Goal: Task Accomplishment & Management: Manage account settings

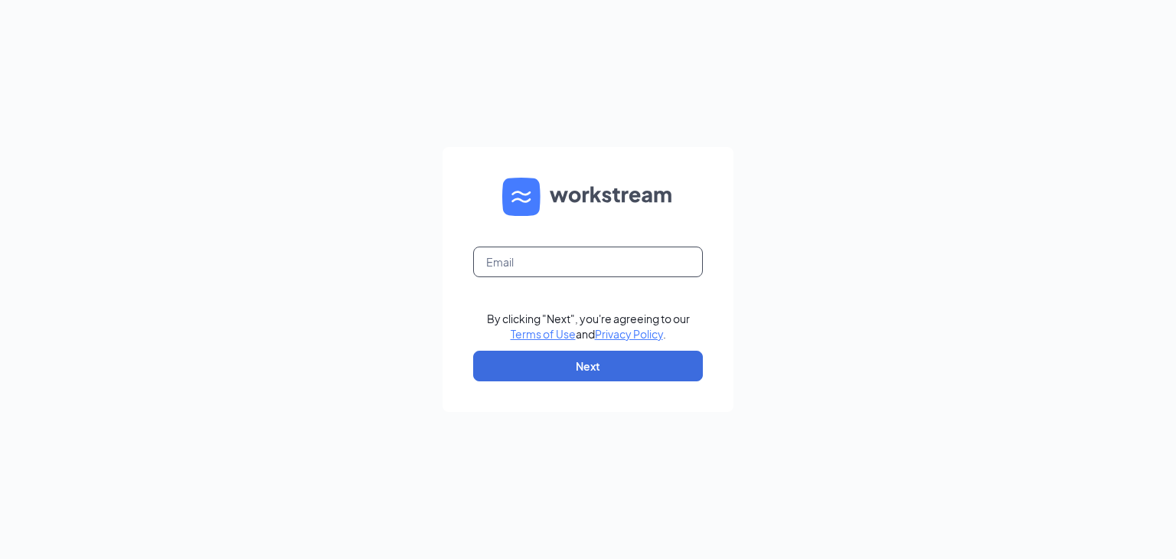
click at [568, 255] on input "text" at bounding box center [588, 262] width 230 height 31
type input "[EMAIL_ADDRESS][DEMOGRAPHIC_DATA][DOMAIN_NAME]"
click at [580, 359] on button "Next" at bounding box center [588, 366] width 230 height 31
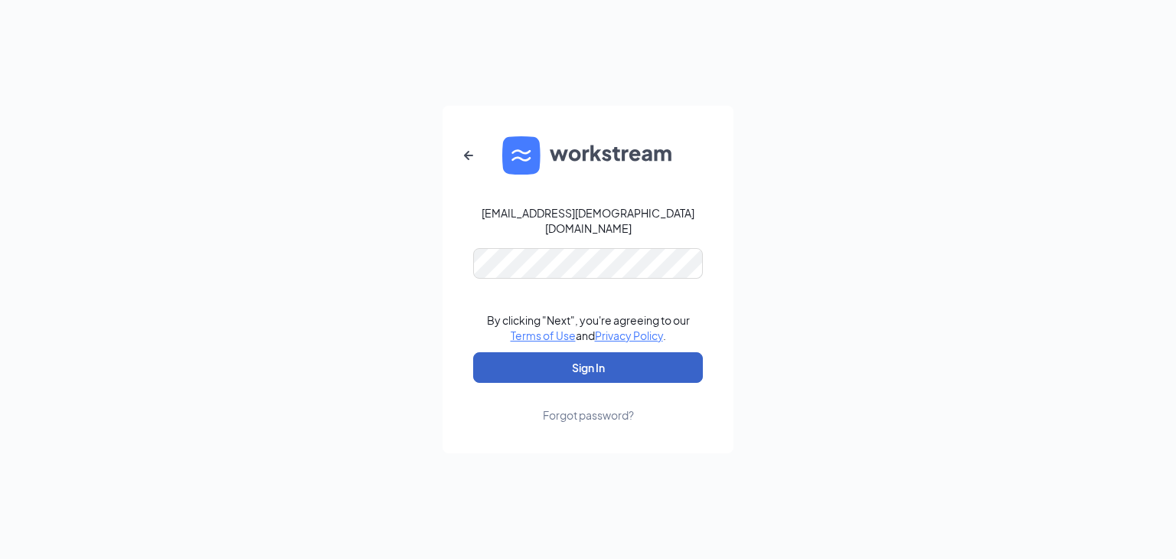
click at [560, 358] on button "Sign In" at bounding box center [588, 367] width 230 height 31
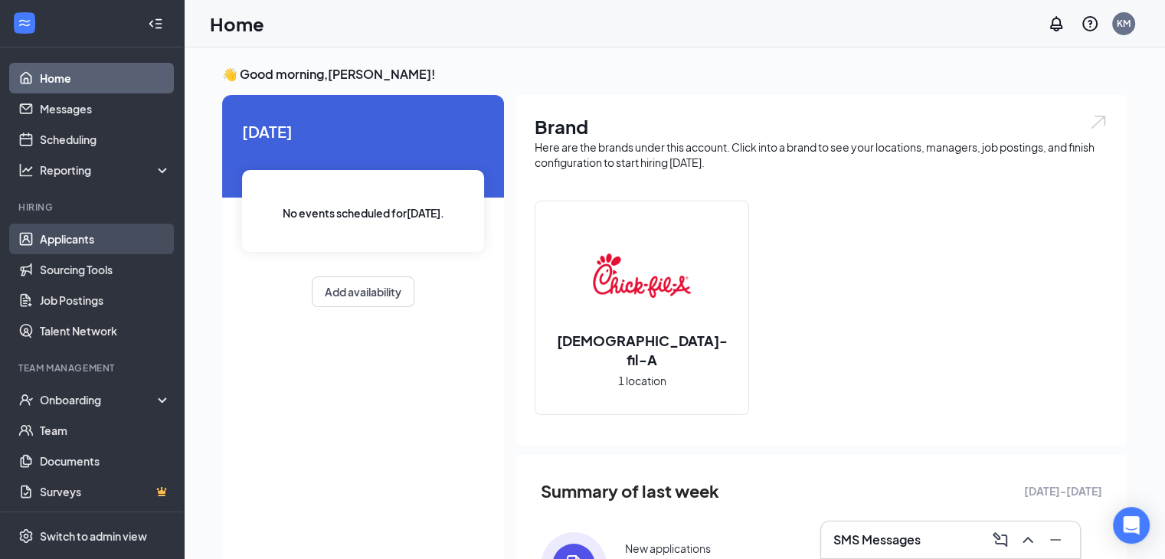
click at [100, 240] on link "Applicants" at bounding box center [105, 239] width 131 height 31
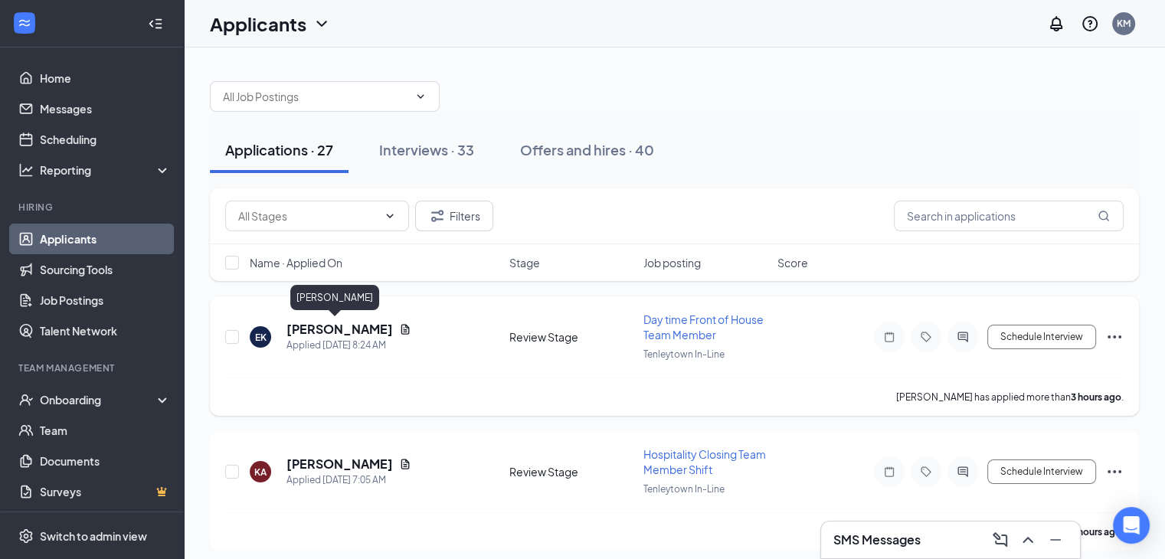
click at [308, 325] on h5 "ELIJAH KING" at bounding box center [339, 329] width 106 height 17
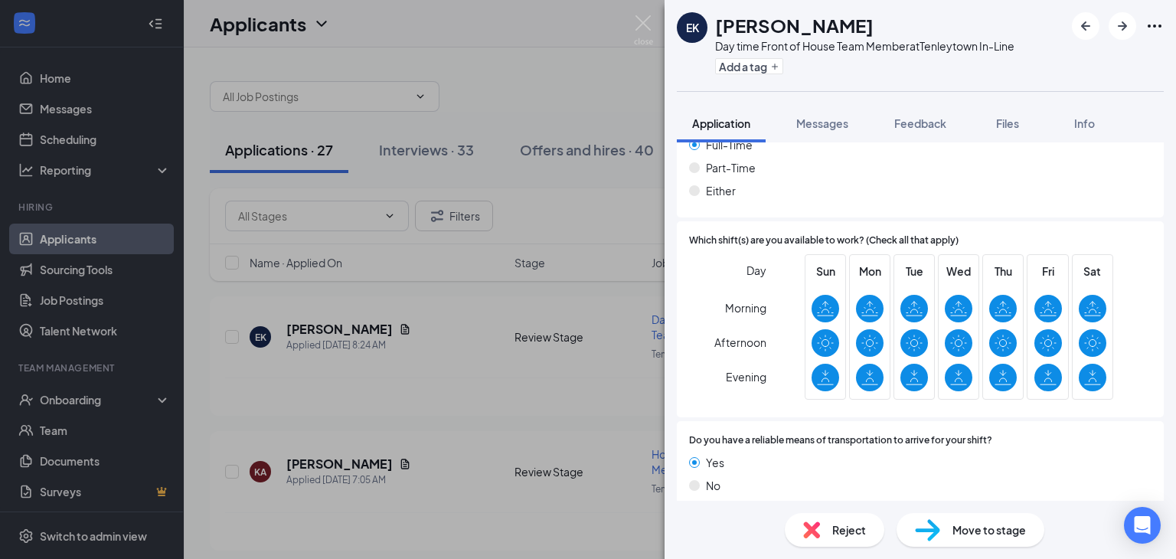
scroll to position [450, 0]
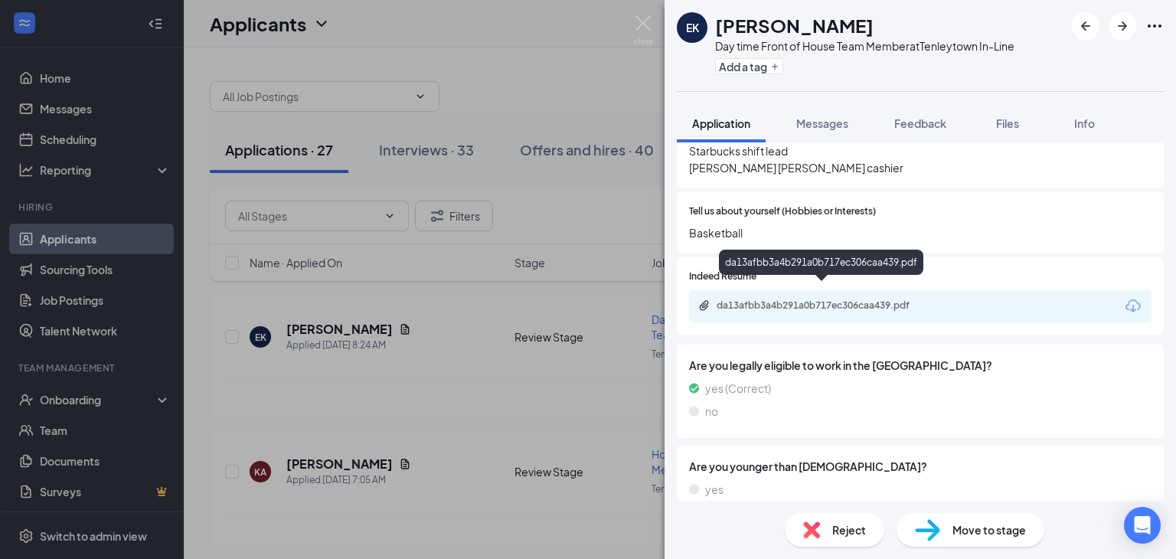
click at [848, 299] on div "da13afbb3a4b291a0b717ec306caa439.pdf" at bounding box center [824, 305] width 214 height 12
click at [827, 522] on div "Reject" at bounding box center [835, 530] width 100 height 34
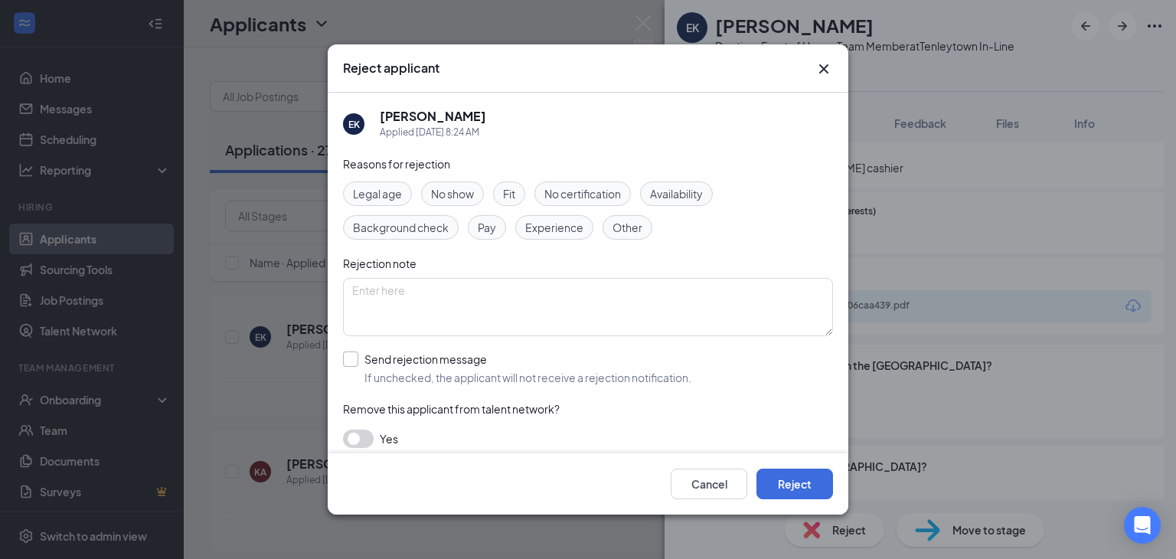
click at [355, 360] on input "Send rejection message If unchecked, the applicant will not receive a rejection…" at bounding box center [517, 369] width 348 height 34
checkbox input "true"
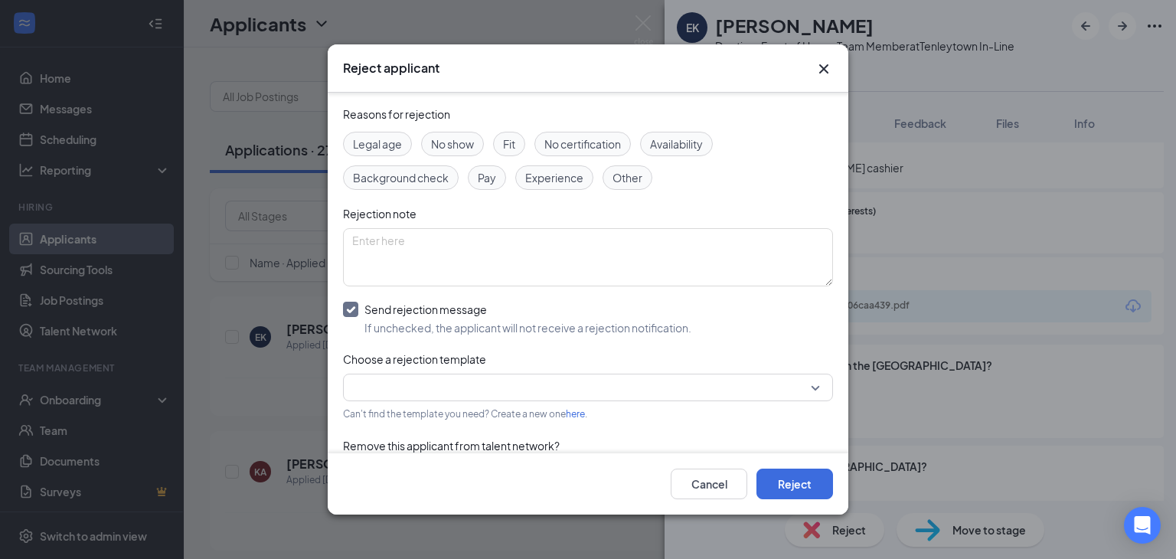
scroll to position [77, 0]
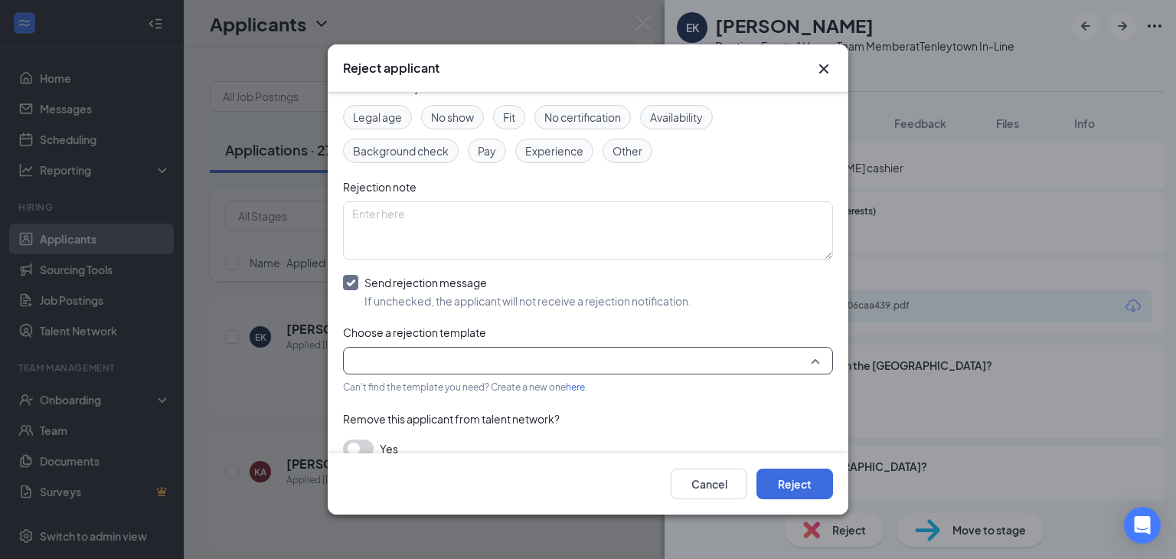
click at [381, 370] on input "search" at bounding box center [582, 361] width 461 height 26
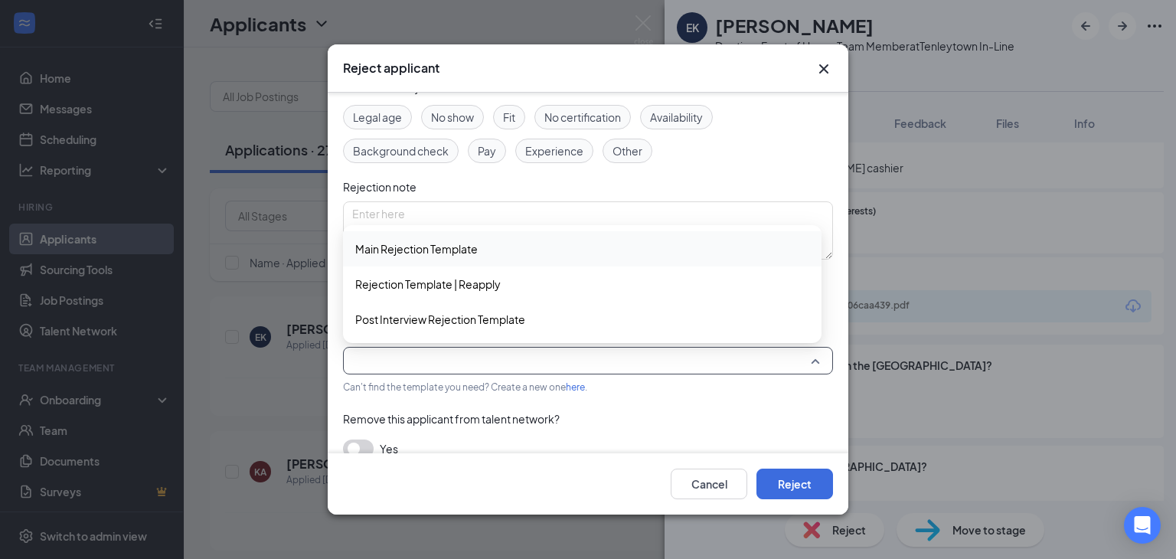
click at [394, 247] on span "Main Rejection Template" at bounding box center [416, 248] width 123 height 17
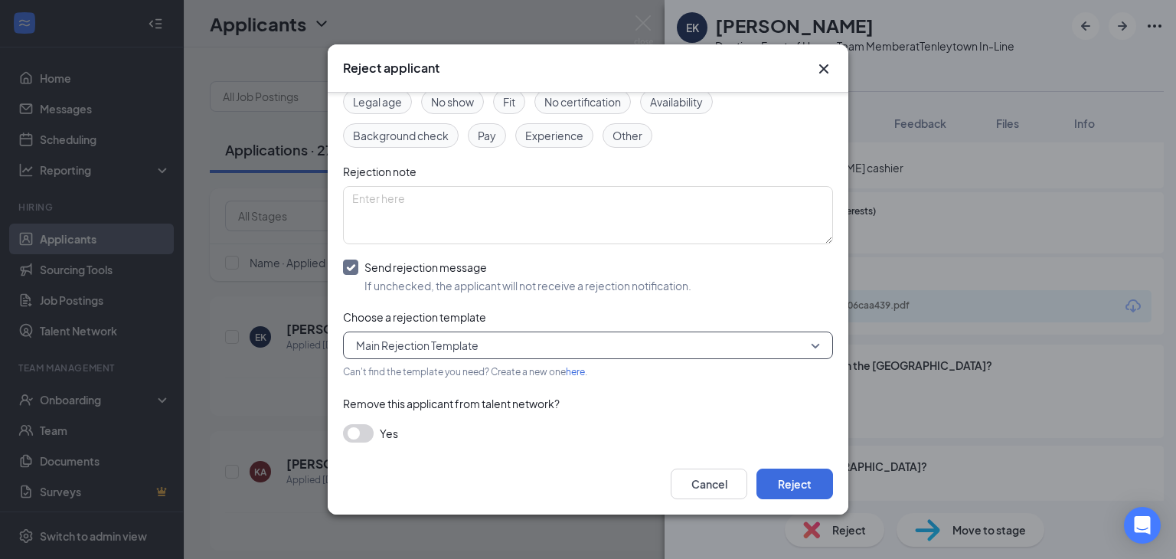
scroll to position [96, 0]
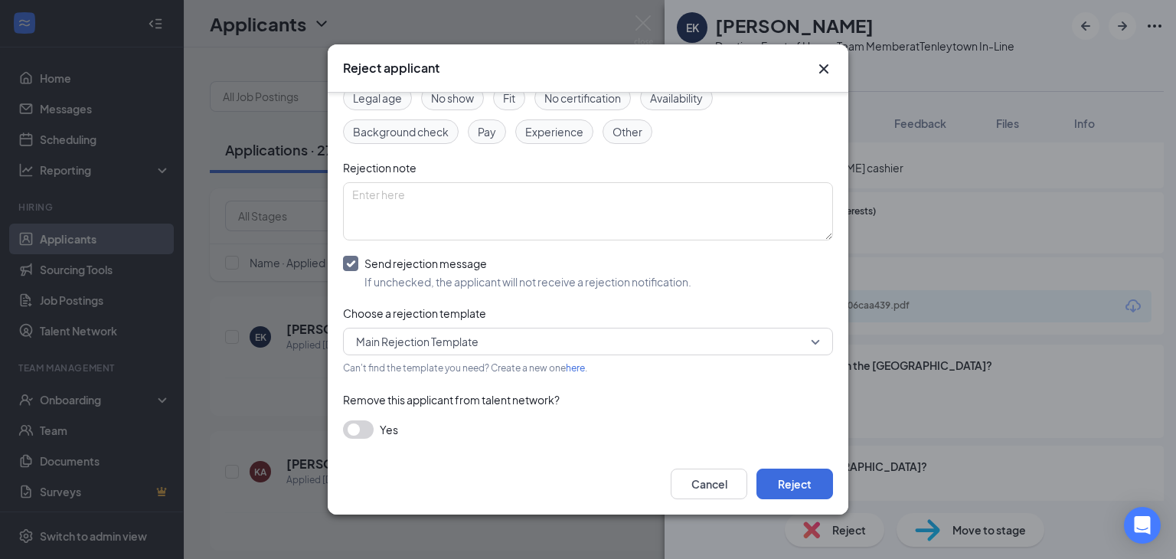
click at [358, 425] on button "button" at bounding box center [358, 429] width 31 height 18
click at [807, 480] on button "Reject" at bounding box center [795, 484] width 77 height 31
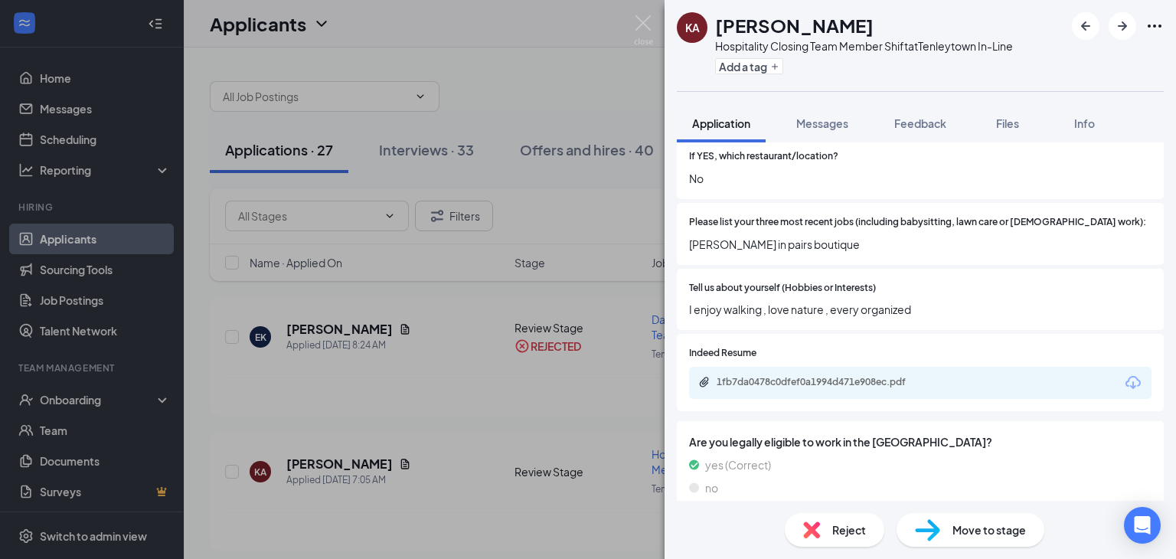
scroll to position [306, 0]
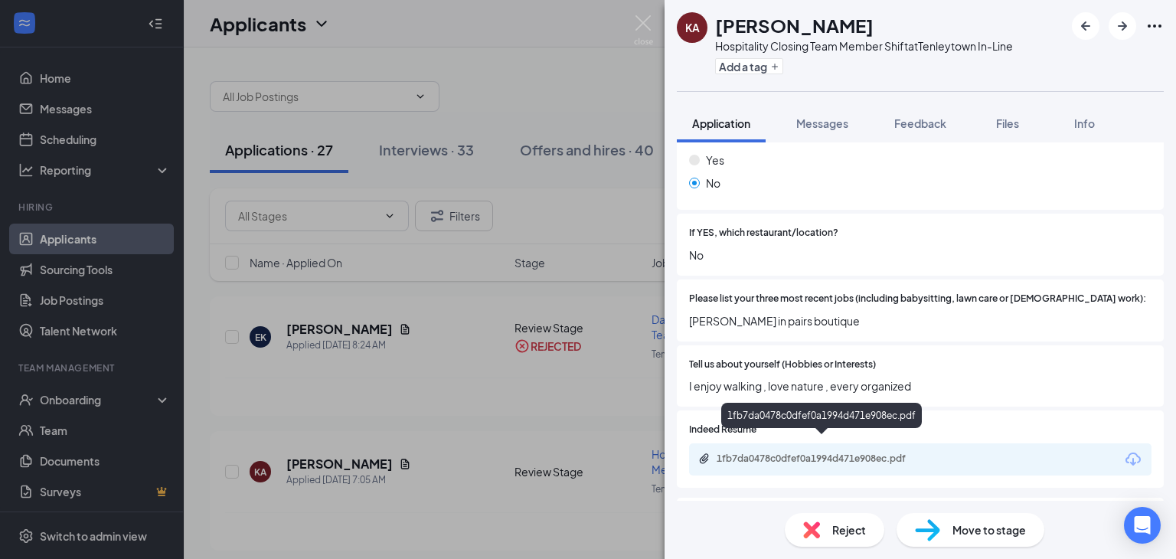
click at [772, 453] on div "1fb7da0478c0dfef0a1994d471e908ec.pdf" at bounding box center [824, 459] width 214 height 12
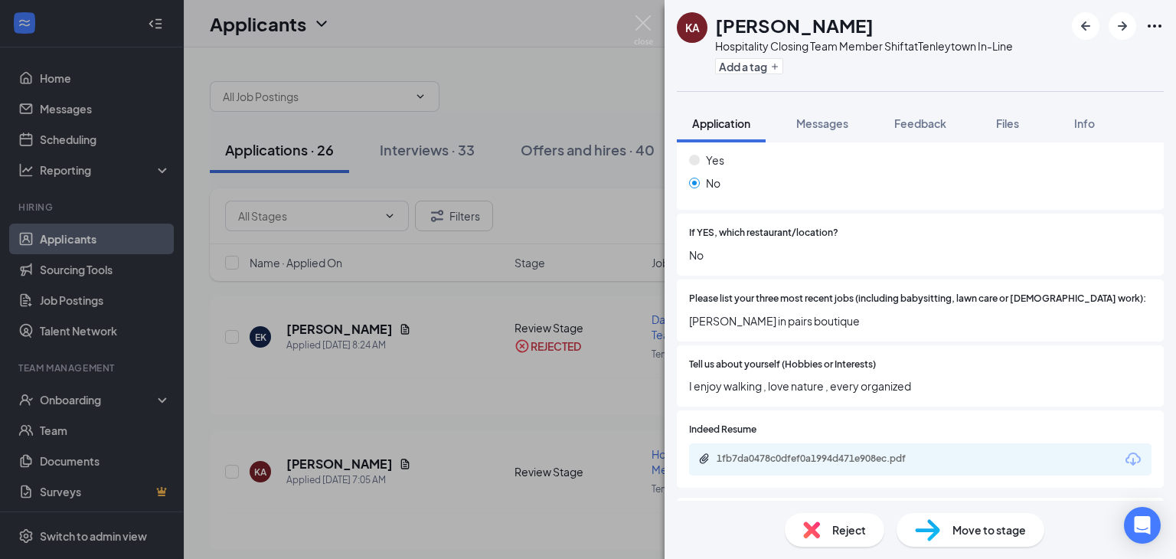
click at [818, 524] on img at bounding box center [811, 530] width 17 height 17
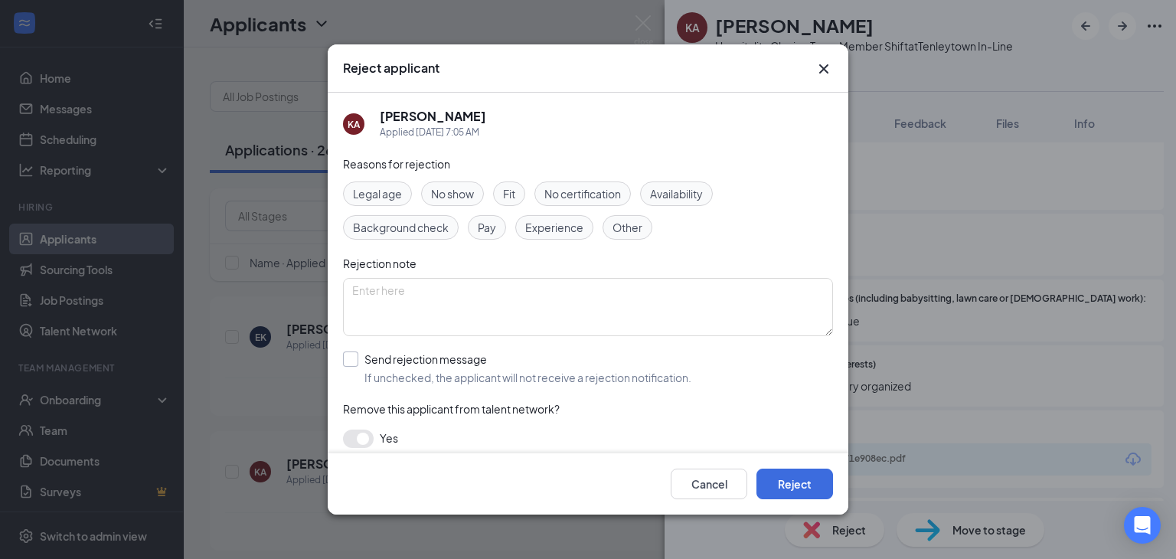
click at [355, 358] on input "Send rejection message If unchecked, the applicant will not receive a rejection…" at bounding box center [517, 369] width 348 height 34
checkbox input "true"
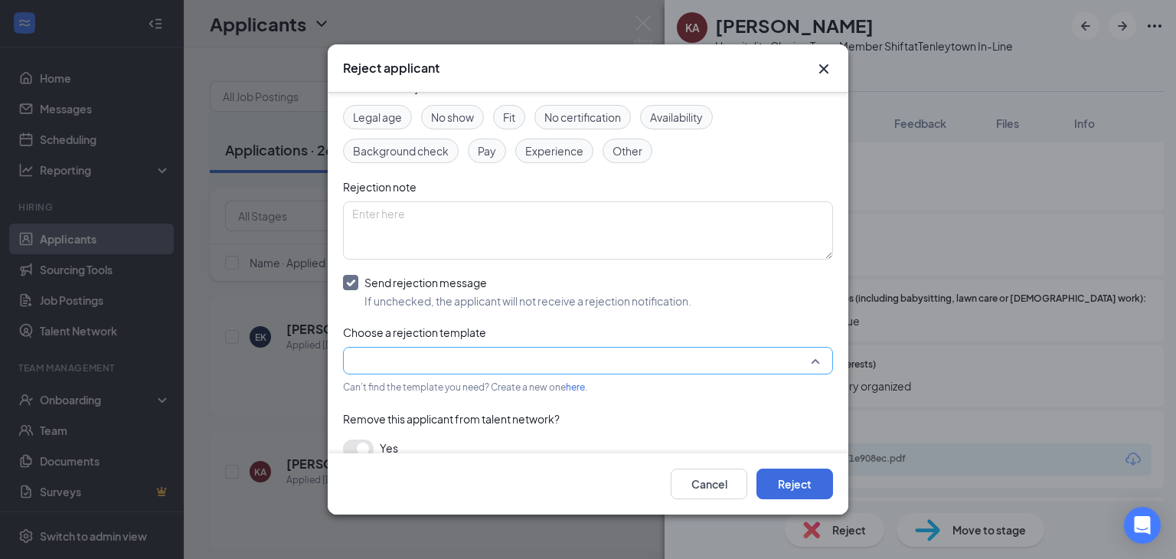
click at [365, 371] on input "search" at bounding box center [582, 361] width 461 height 26
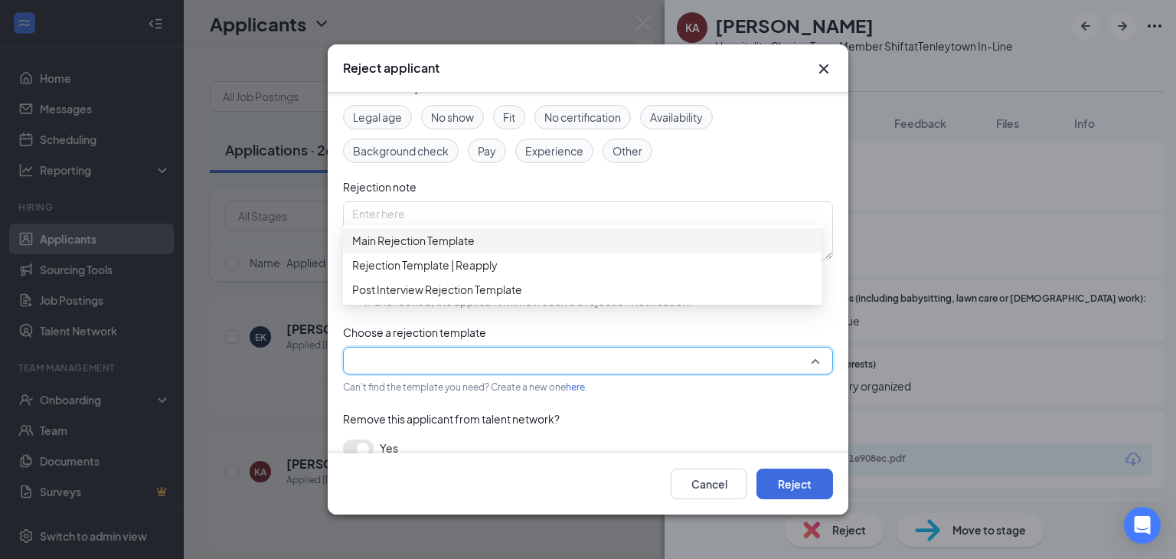
click at [389, 244] on span "Main Rejection Template" at bounding box center [413, 240] width 123 height 17
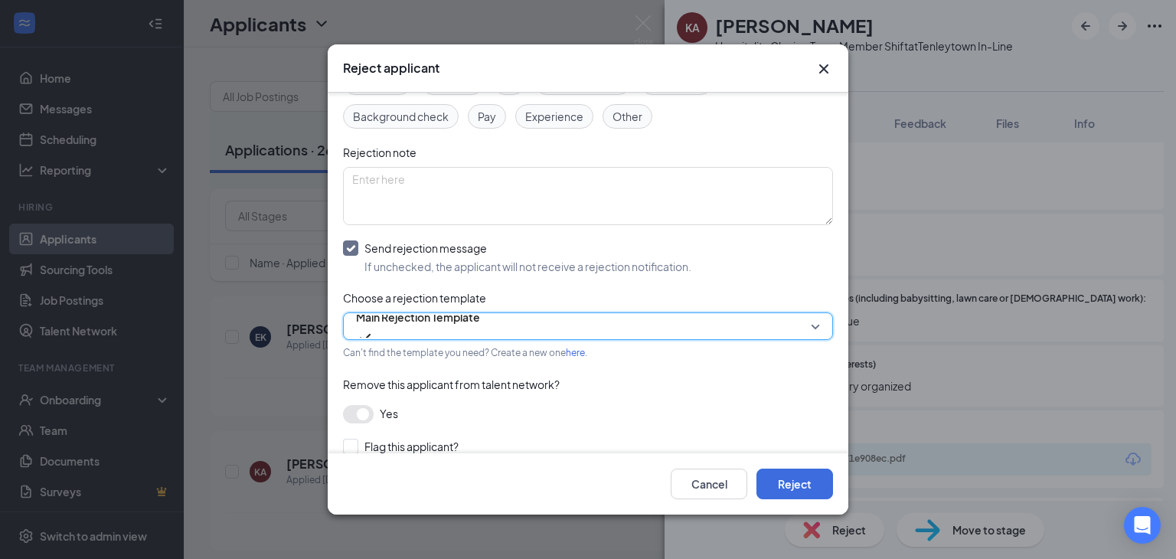
scroll to position [165, 0]
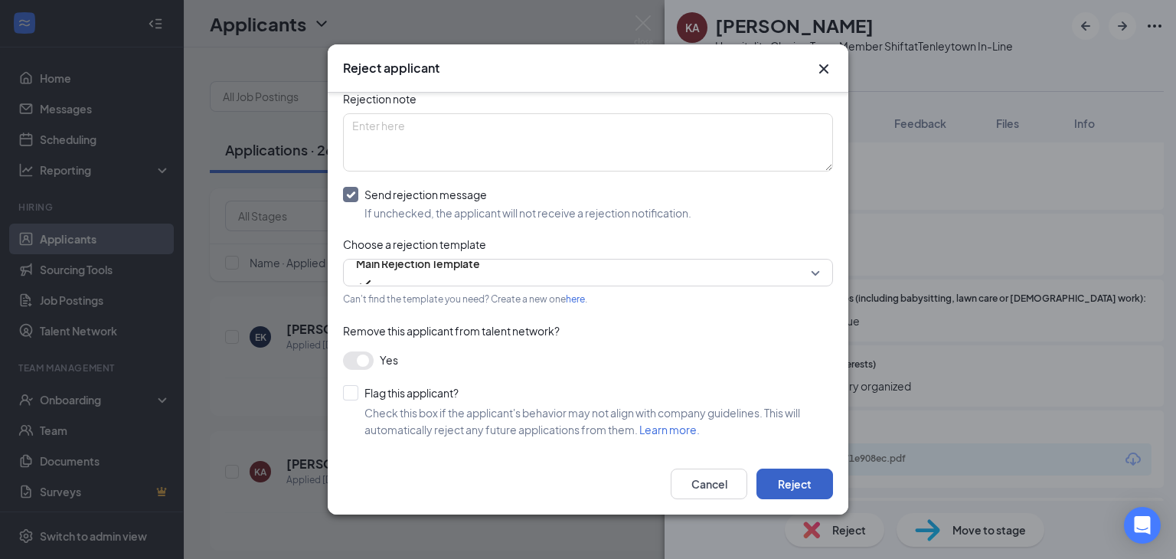
click at [792, 482] on button "Reject" at bounding box center [795, 484] width 77 height 31
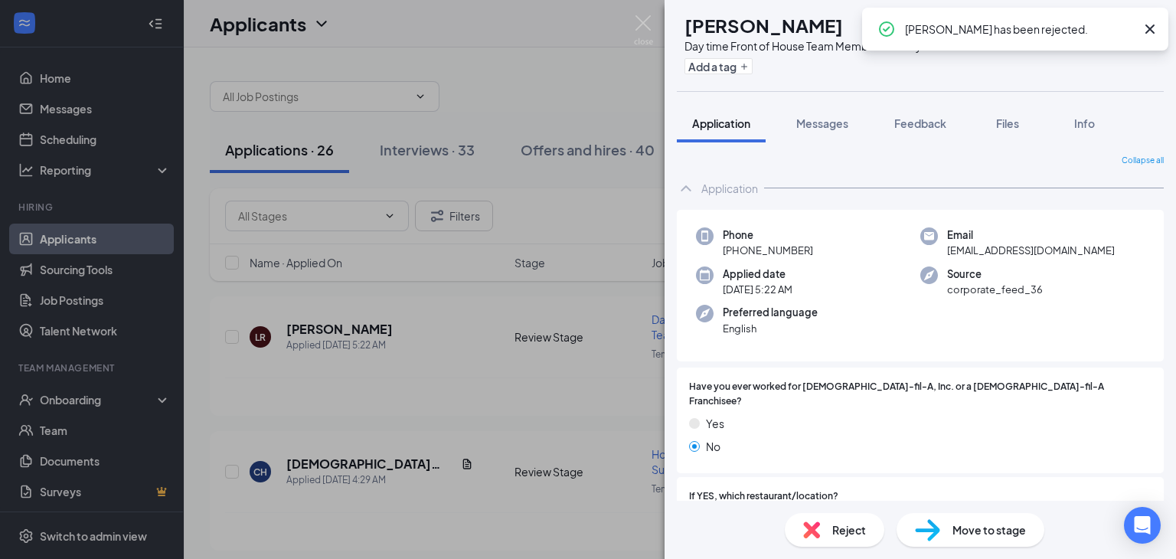
click at [1154, 28] on icon "Cross" at bounding box center [1150, 29] width 18 height 18
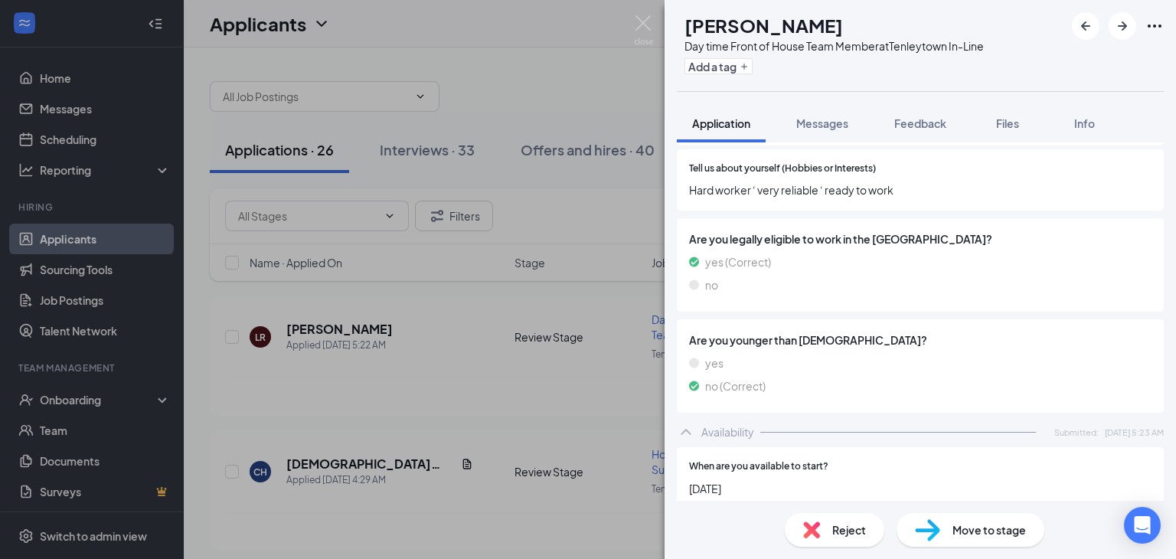
scroll to position [870, 0]
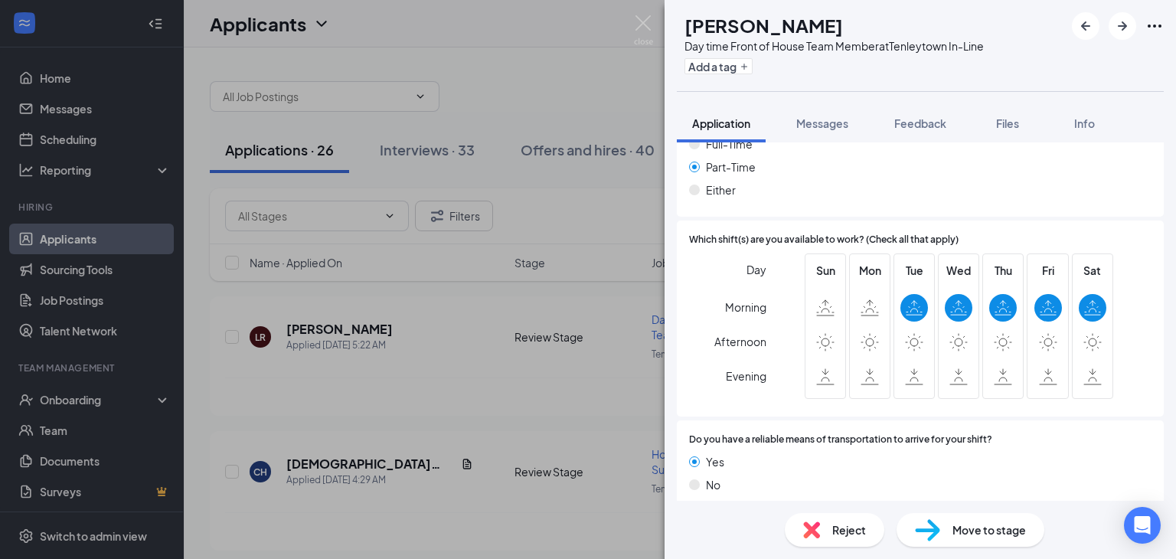
click at [813, 529] on img at bounding box center [811, 530] width 17 height 17
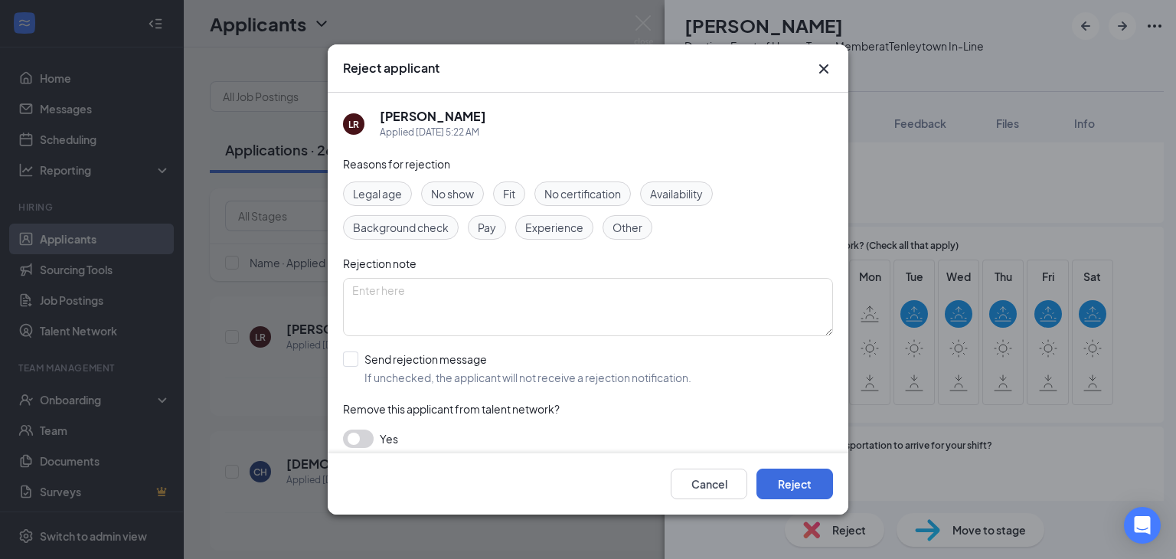
click at [818, 67] on icon "Cross" at bounding box center [824, 69] width 18 height 18
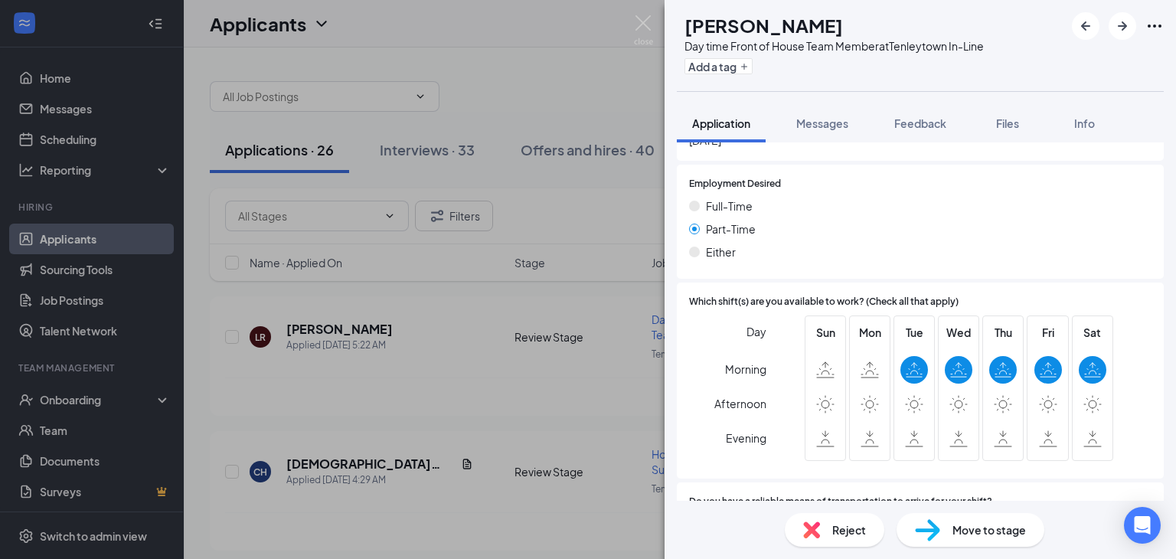
scroll to position [870, 0]
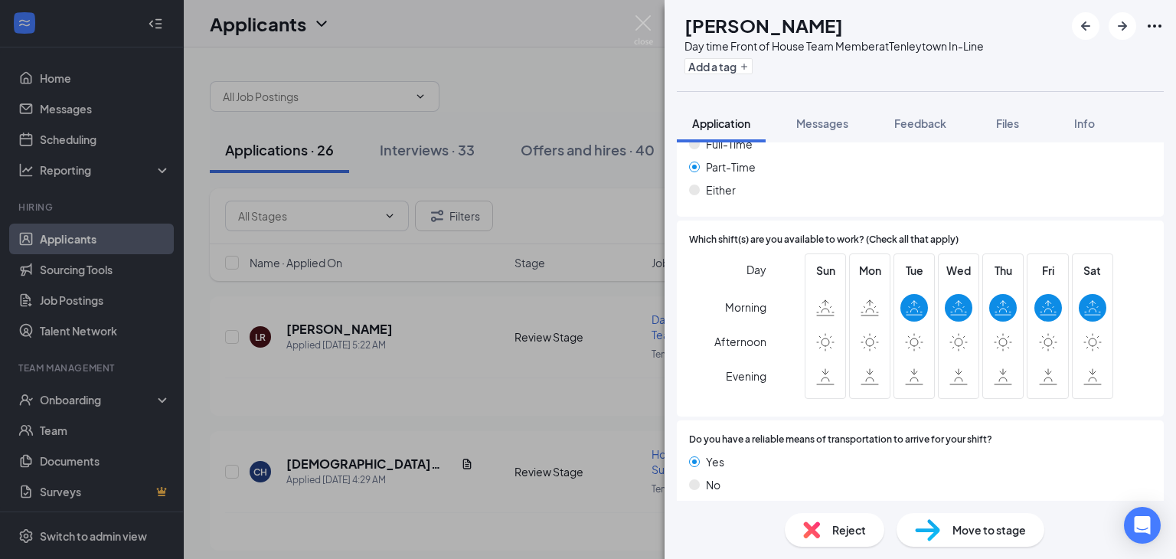
click at [821, 532] on div "Reject" at bounding box center [835, 530] width 100 height 34
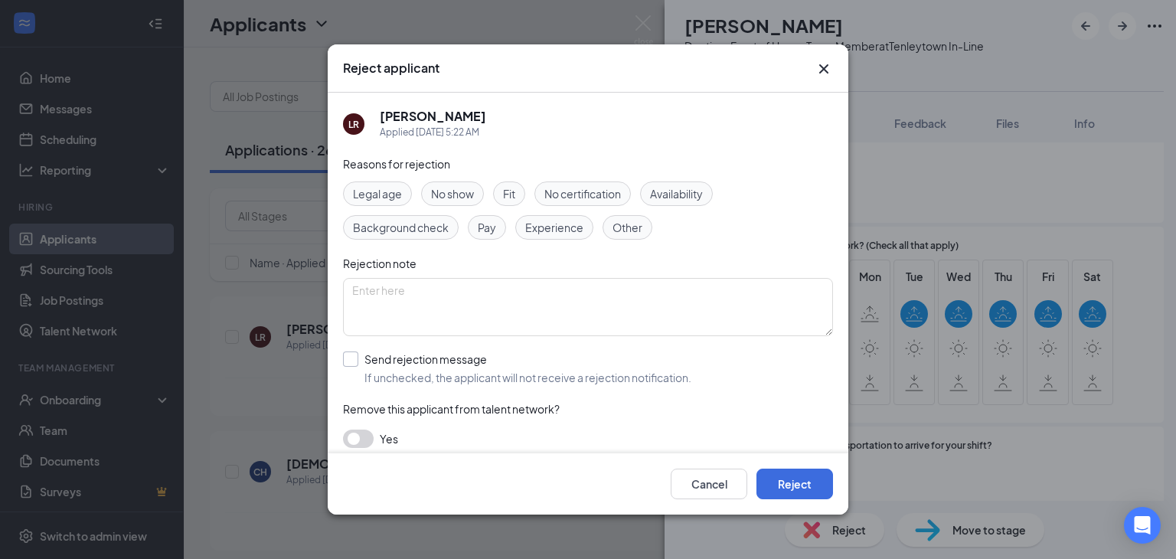
click at [355, 359] on input "Send rejection message If unchecked, the applicant will not receive a rejection…" at bounding box center [517, 369] width 348 height 34
checkbox input "true"
click at [361, 440] on input "search" at bounding box center [582, 437] width 461 height 26
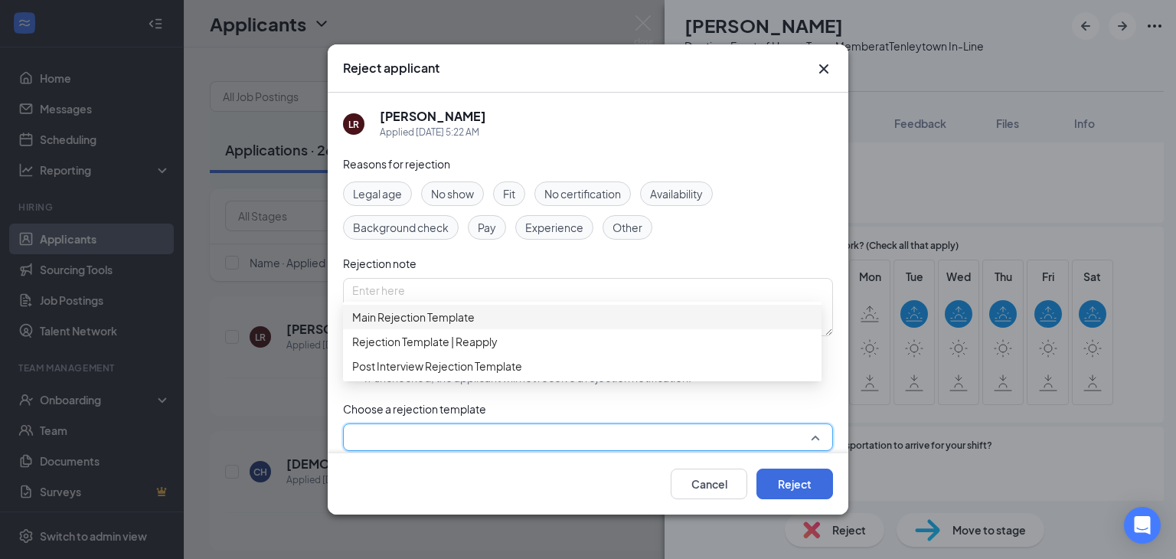
click at [400, 319] on span "Main Rejection Template" at bounding box center [413, 317] width 123 height 17
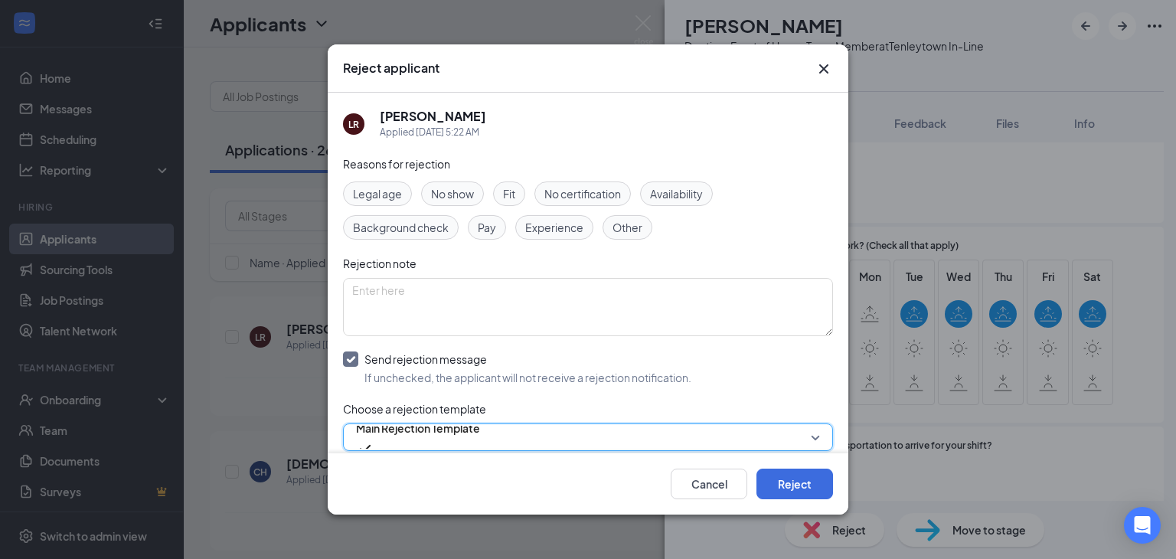
scroll to position [96, 0]
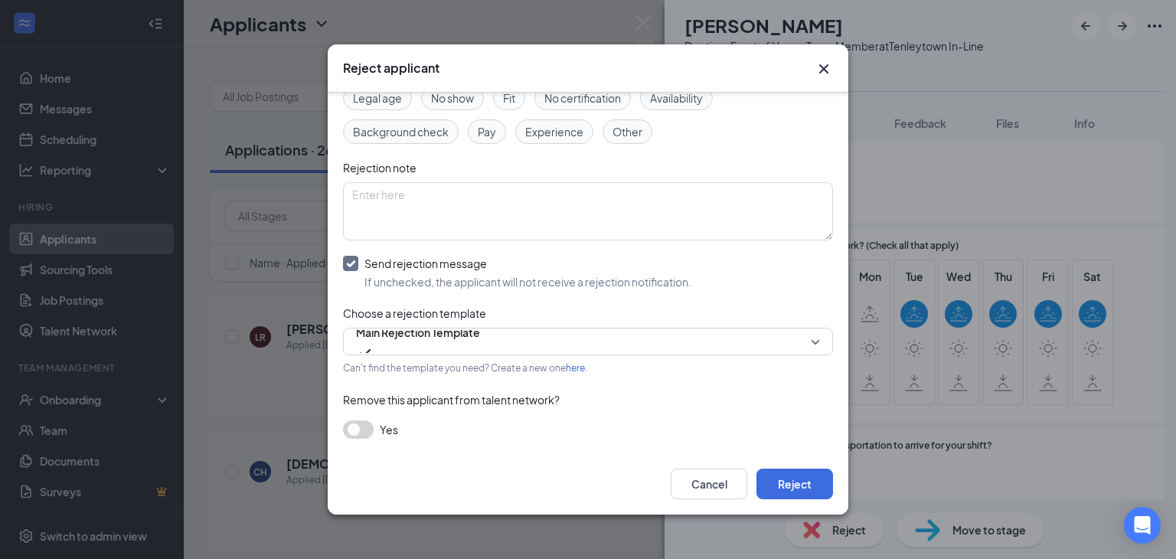
click at [363, 422] on button "button" at bounding box center [358, 429] width 31 height 18
click at [827, 486] on button "Reject" at bounding box center [795, 484] width 77 height 31
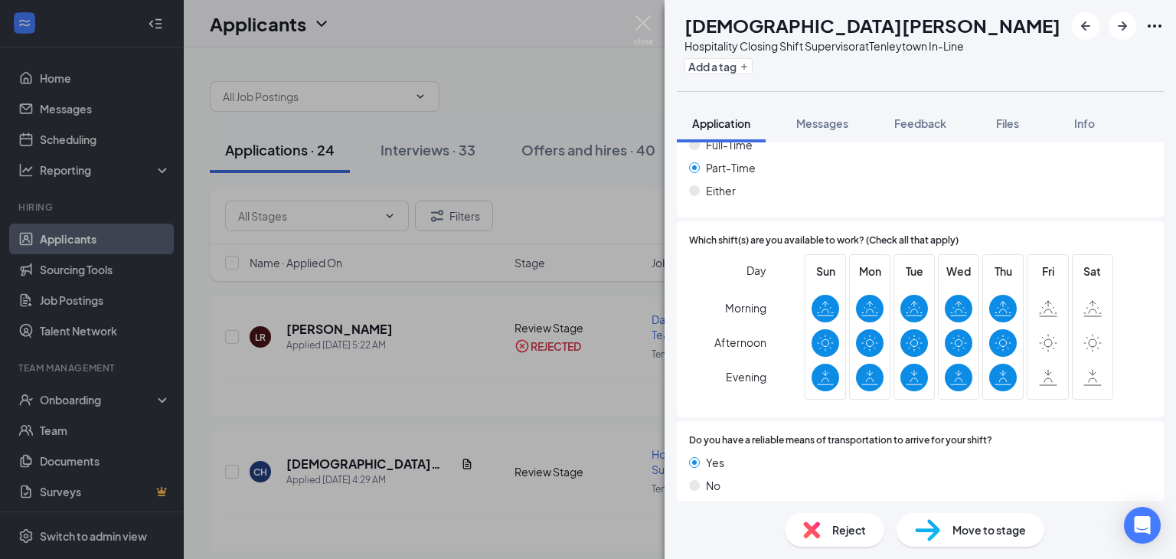
scroll to position [983, 0]
click at [844, 526] on span "Reject" at bounding box center [849, 530] width 34 height 17
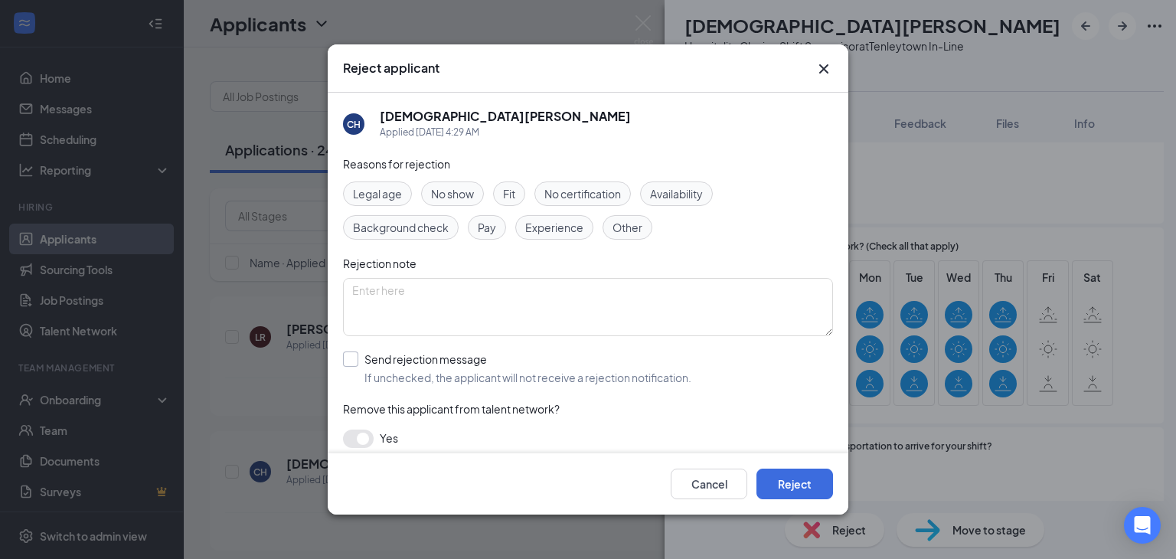
click at [354, 362] on input "Send rejection message If unchecked, the applicant will not receive a rejection…" at bounding box center [517, 369] width 348 height 34
checkbox input "true"
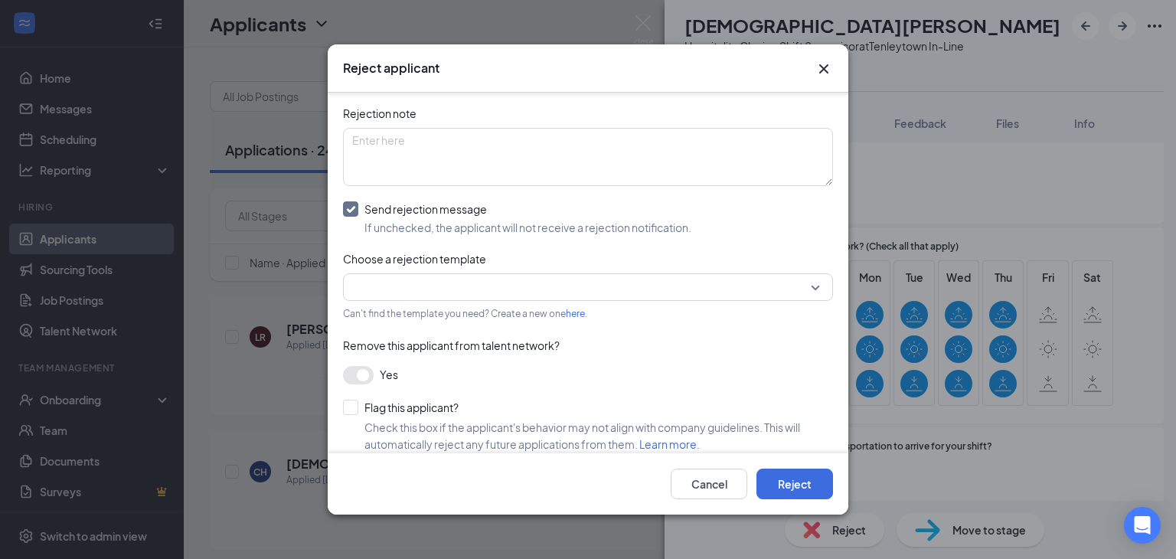
scroll to position [153, 0]
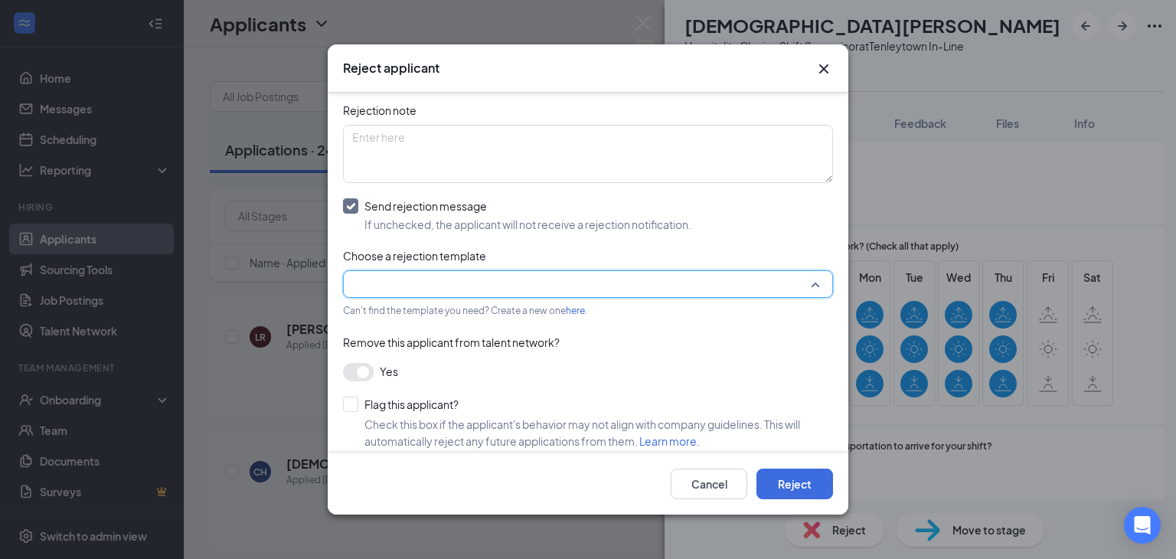
click at [409, 282] on input "search" at bounding box center [582, 284] width 461 height 26
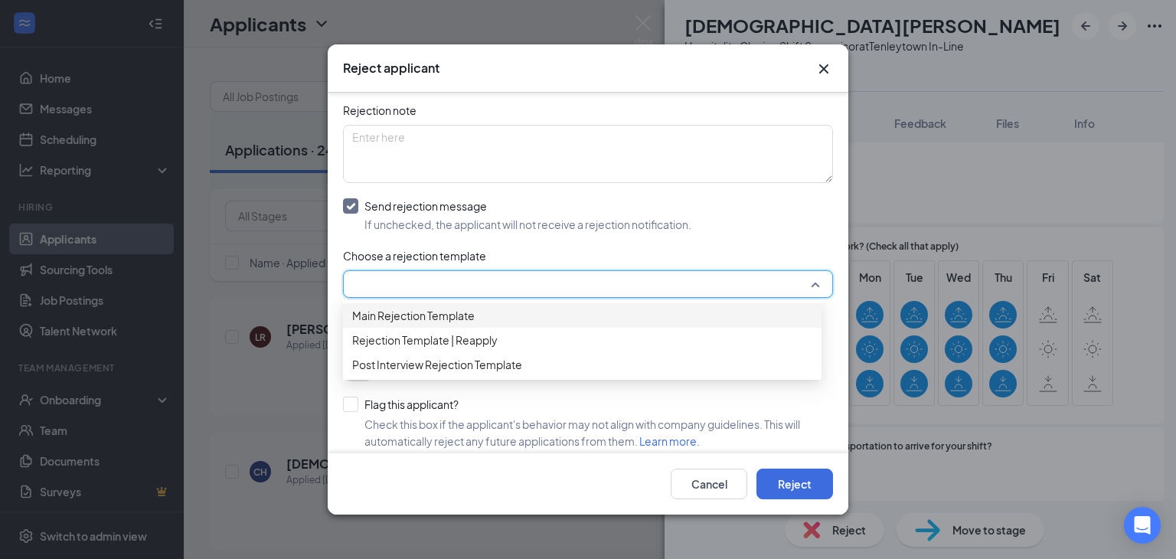
click at [410, 319] on span "Main Rejection Template" at bounding box center [413, 315] width 123 height 17
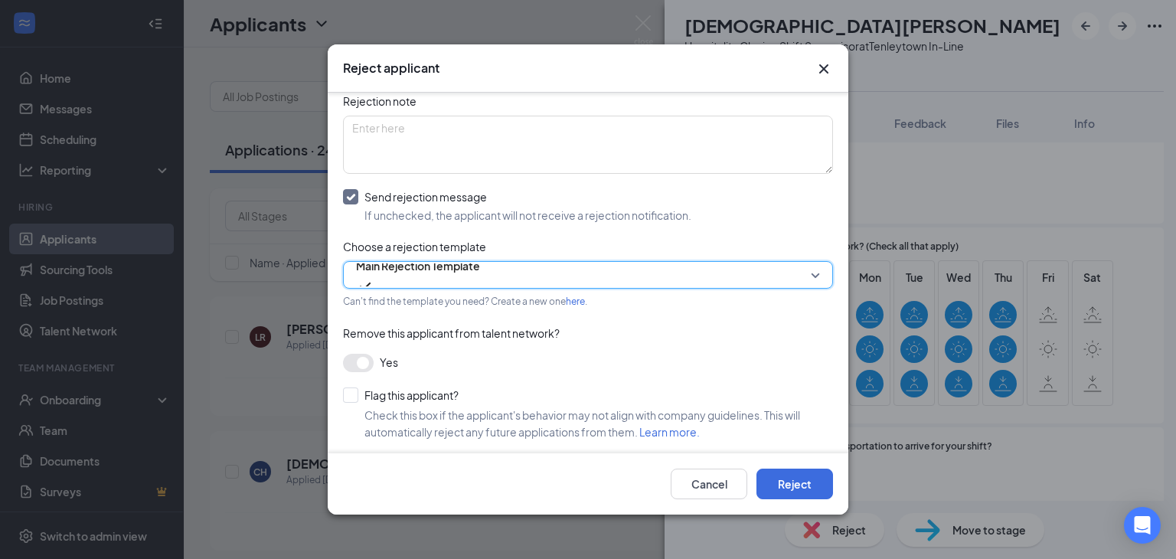
scroll to position [165, 0]
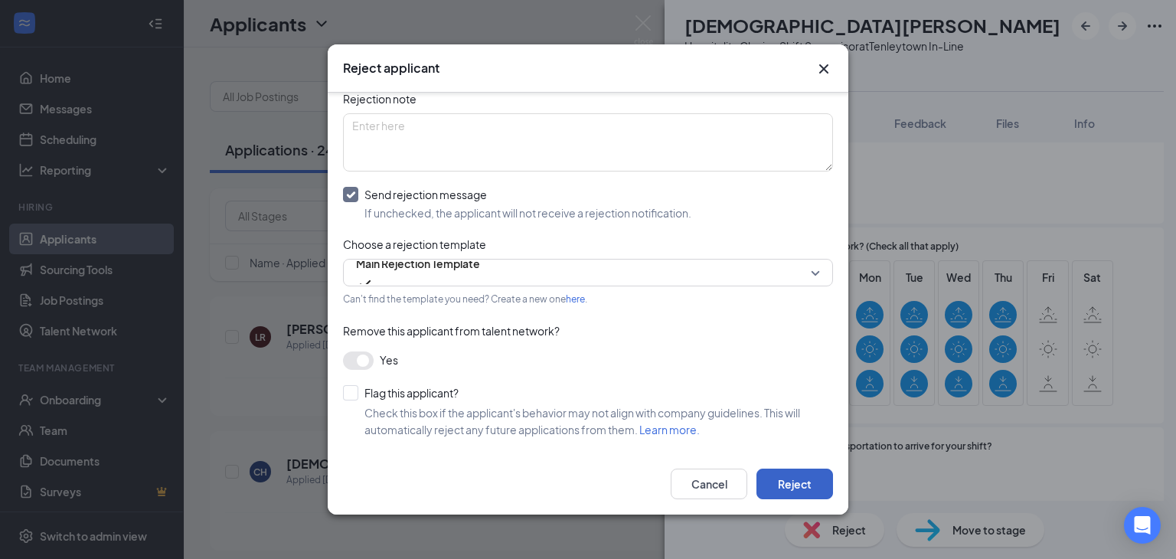
click at [809, 482] on button "Reject" at bounding box center [795, 484] width 77 height 31
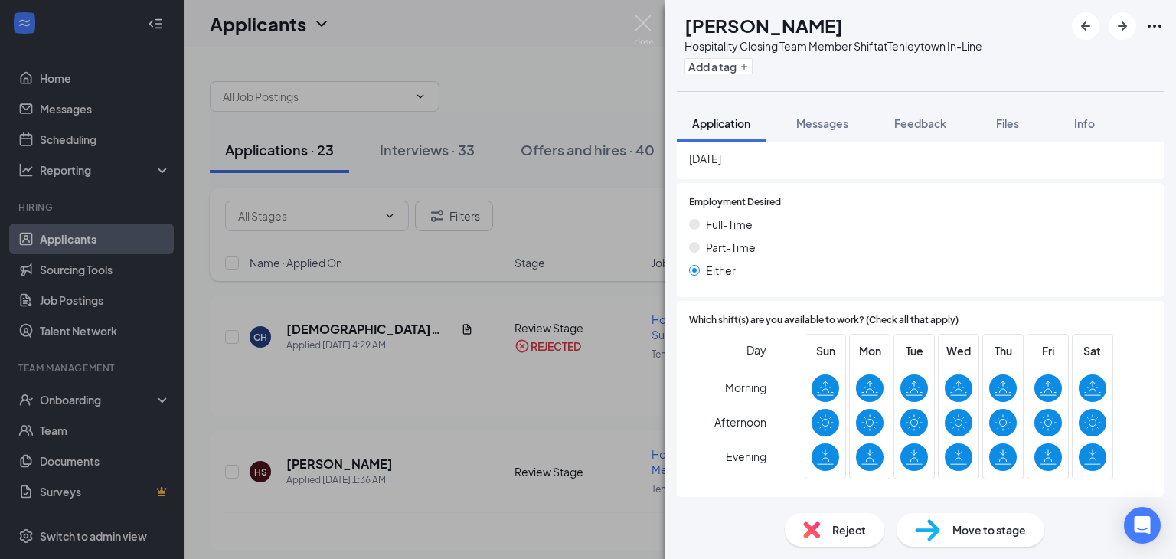
scroll to position [963, 0]
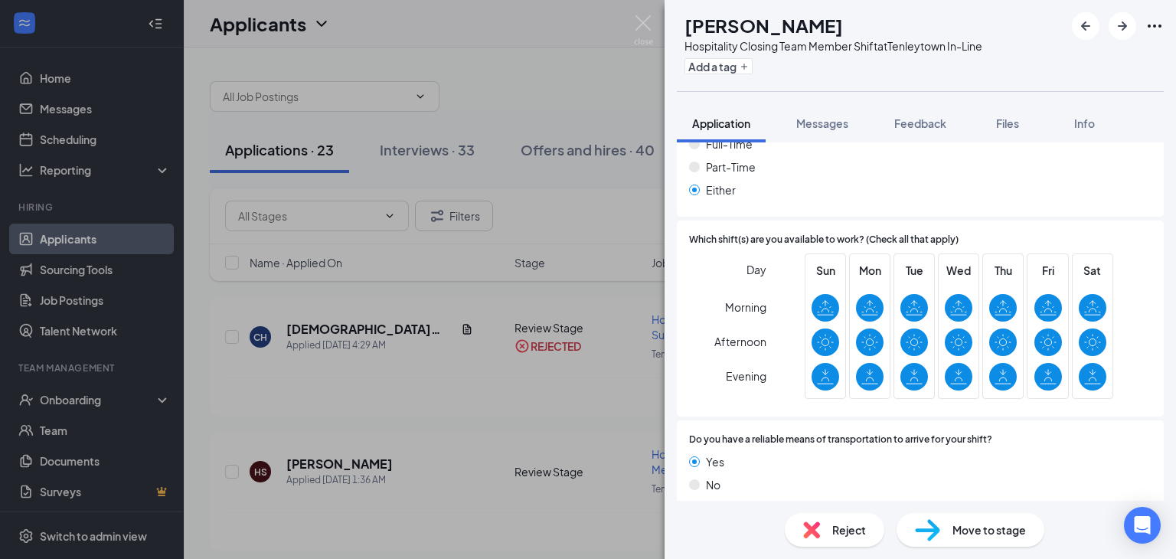
click at [827, 531] on div "Reject" at bounding box center [835, 530] width 100 height 34
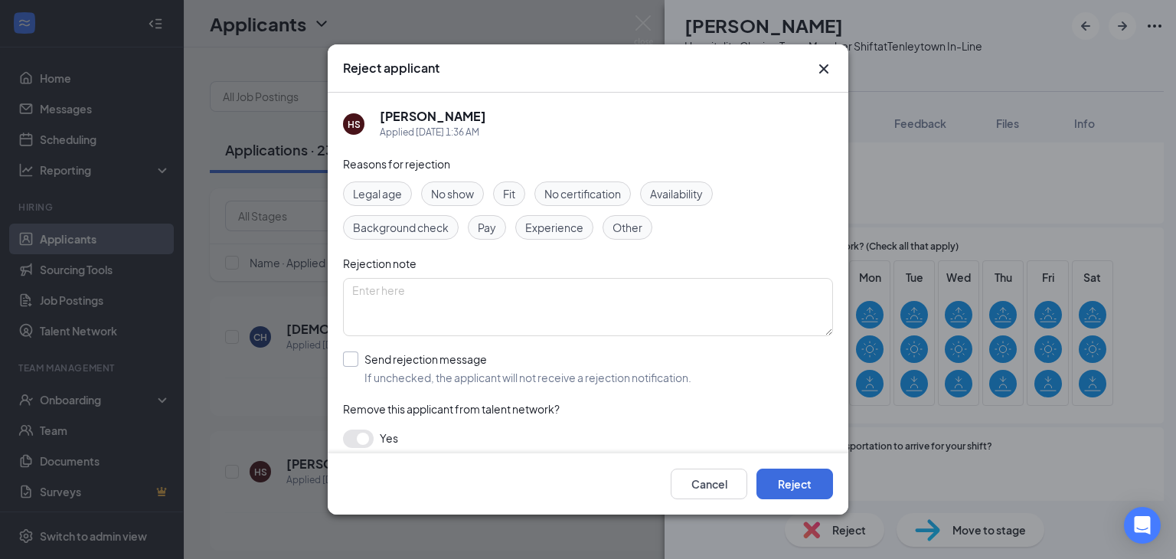
click at [358, 359] on input "Send rejection message If unchecked, the applicant will not receive a rejection…" at bounding box center [517, 369] width 348 height 34
checkbox input "true"
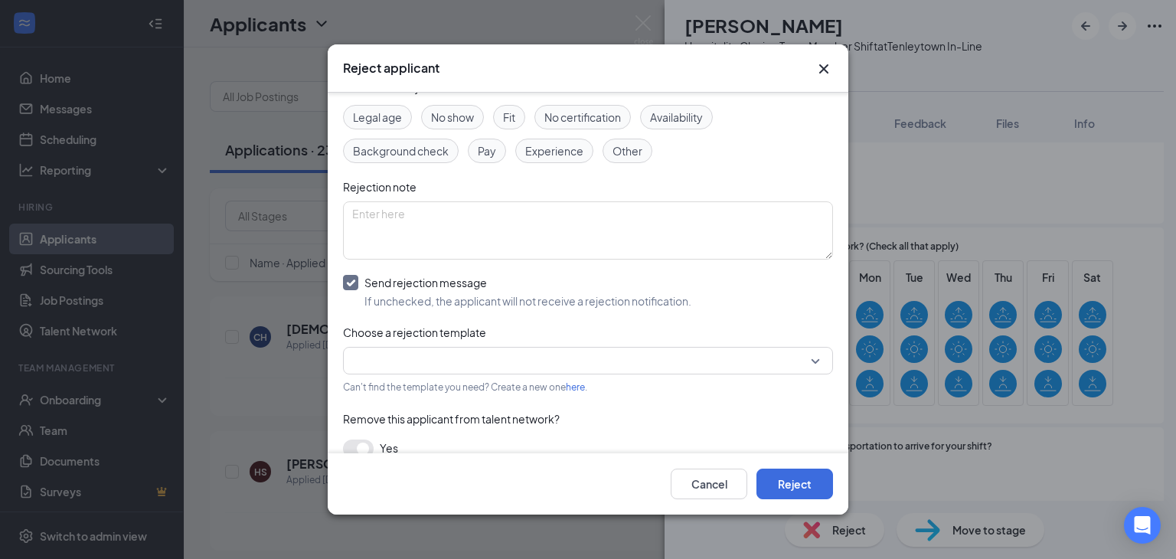
click at [361, 375] on div "Reasons for rejection Legal age No show Fit No certification Availability Backg…" at bounding box center [588, 310] width 490 height 463
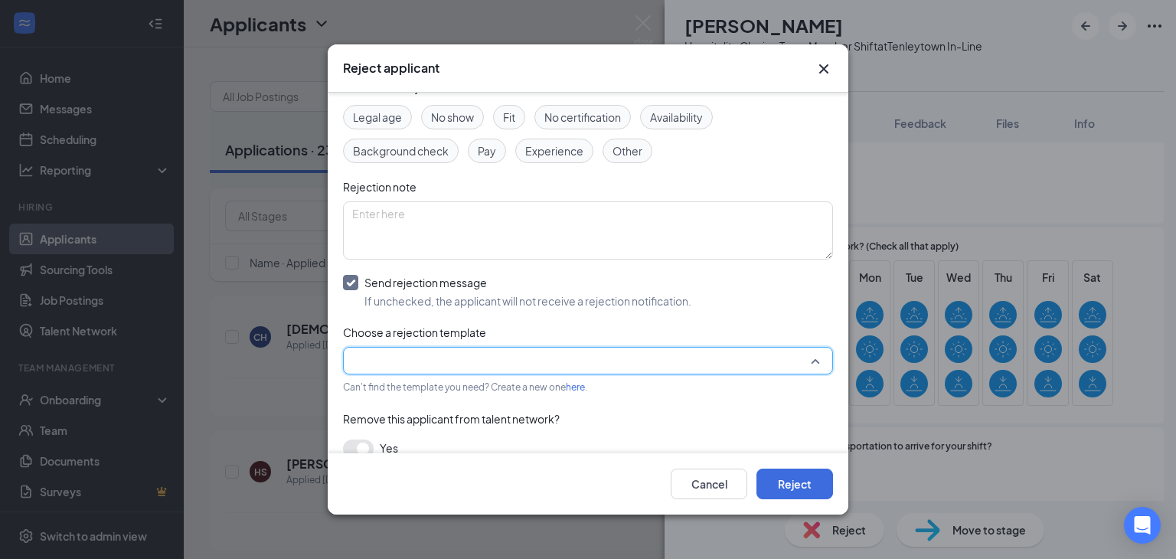
click at [370, 362] on input "search" at bounding box center [582, 361] width 461 height 26
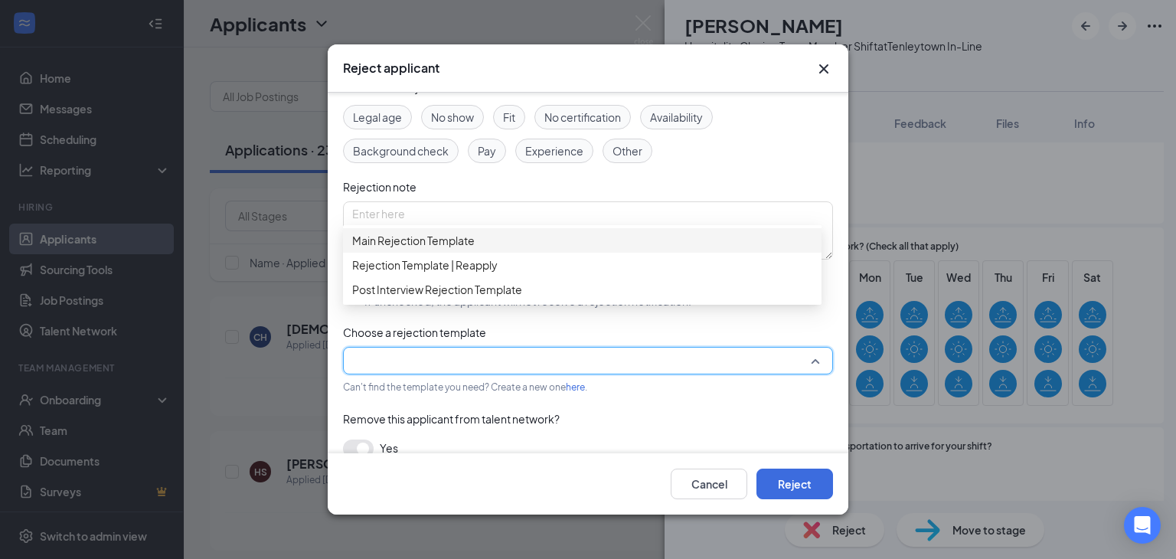
click at [404, 253] on div "Main Rejection Template" at bounding box center [582, 240] width 479 height 25
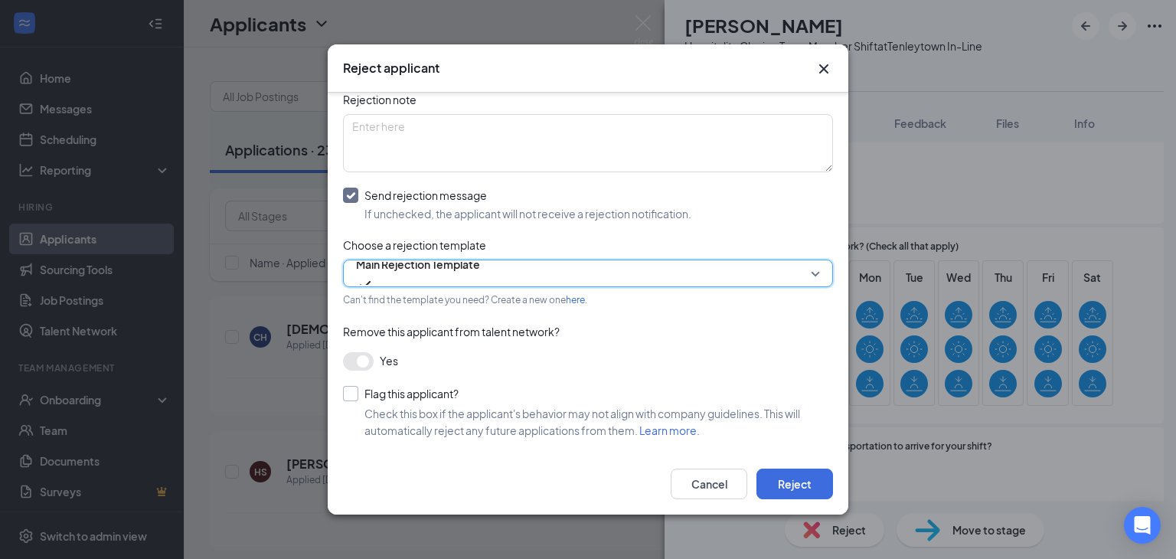
scroll to position [165, 0]
click at [778, 478] on button "Reject" at bounding box center [795, 484] width 77 height 31
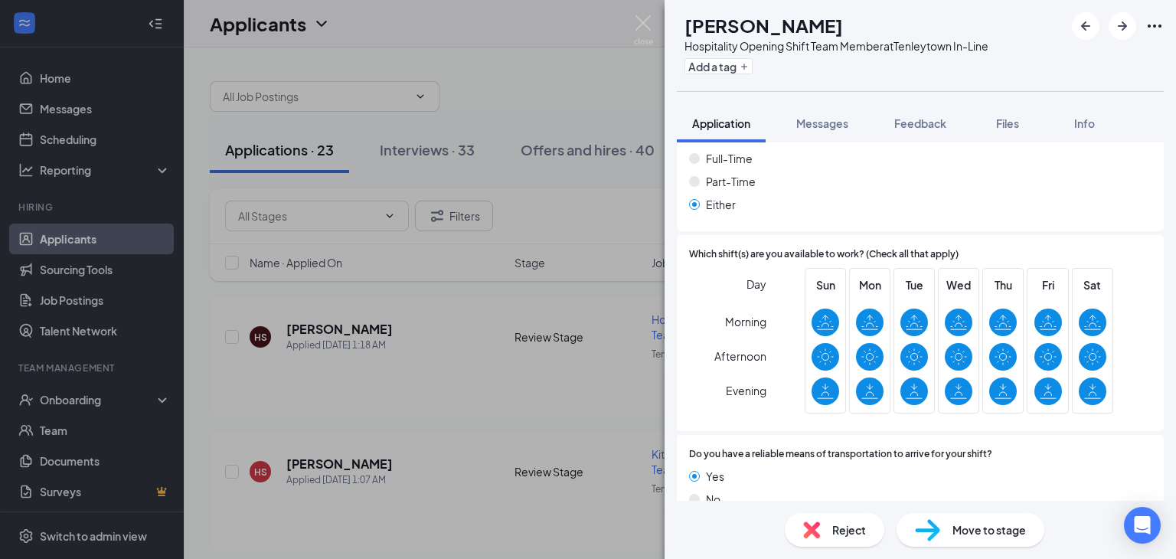
scroll to position [963, 0]
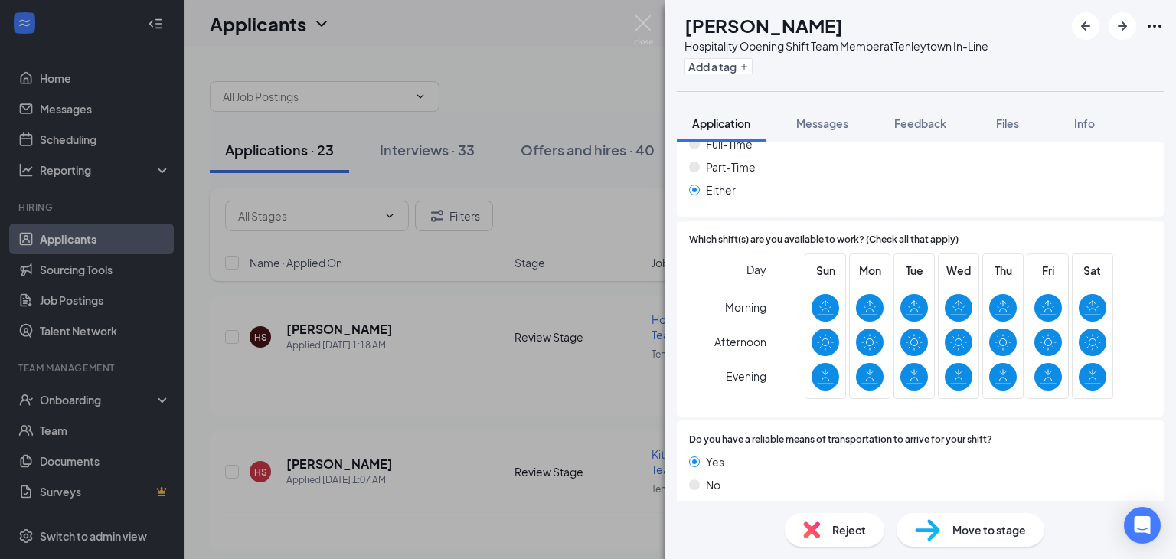
click at [836, 532] on span "Reject" at bounding box center [849, 530] width 34 height 17
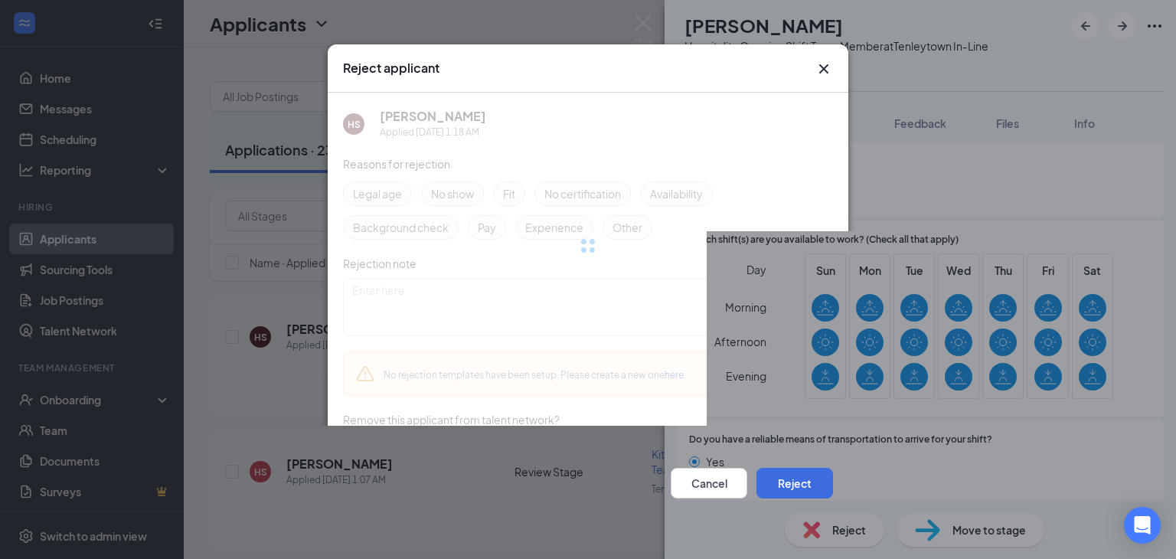
scroll to position [957, 0]
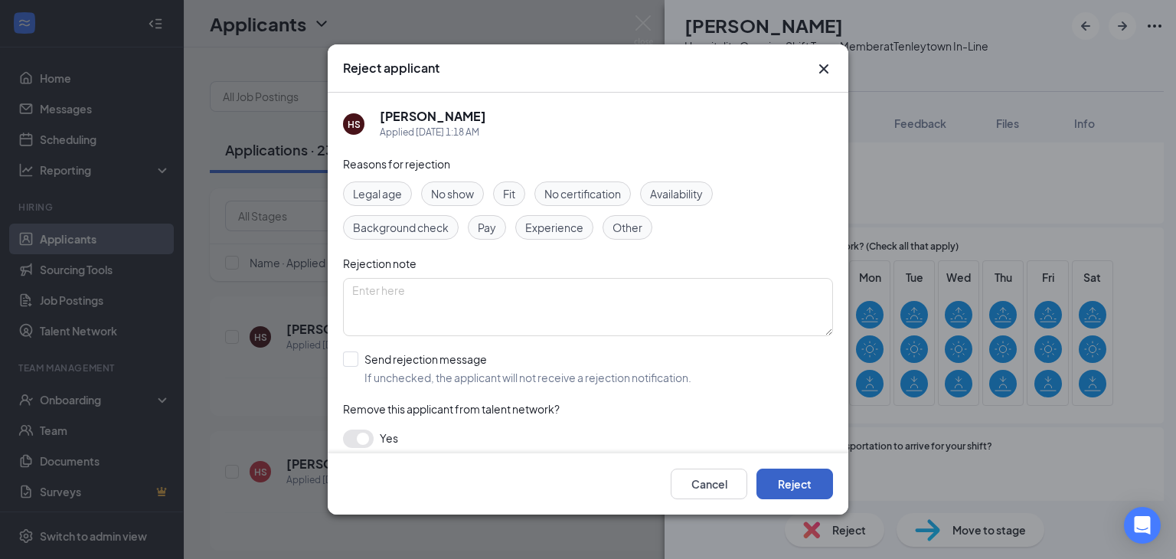
click at [783, 474] on button "Reject" at bounding box center [795, 484] width 77 height 31
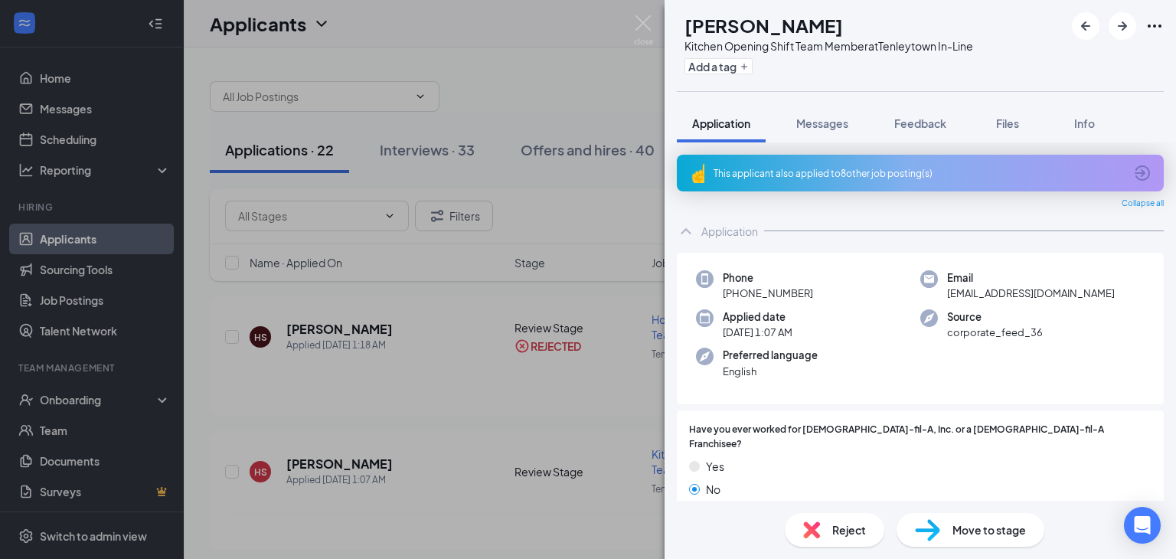
click at [824, 529] on div "Reject" at bounding box center [835, 530] width 100 height 34
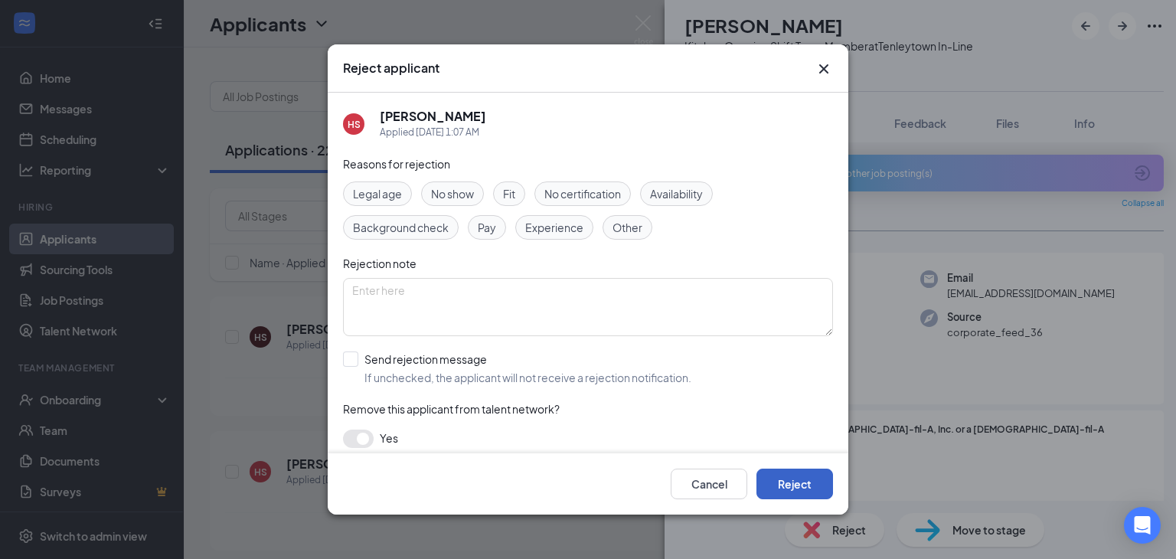
click at [792, 479] on button "Reject" at bounding box center [795, 484] width 77 height 31
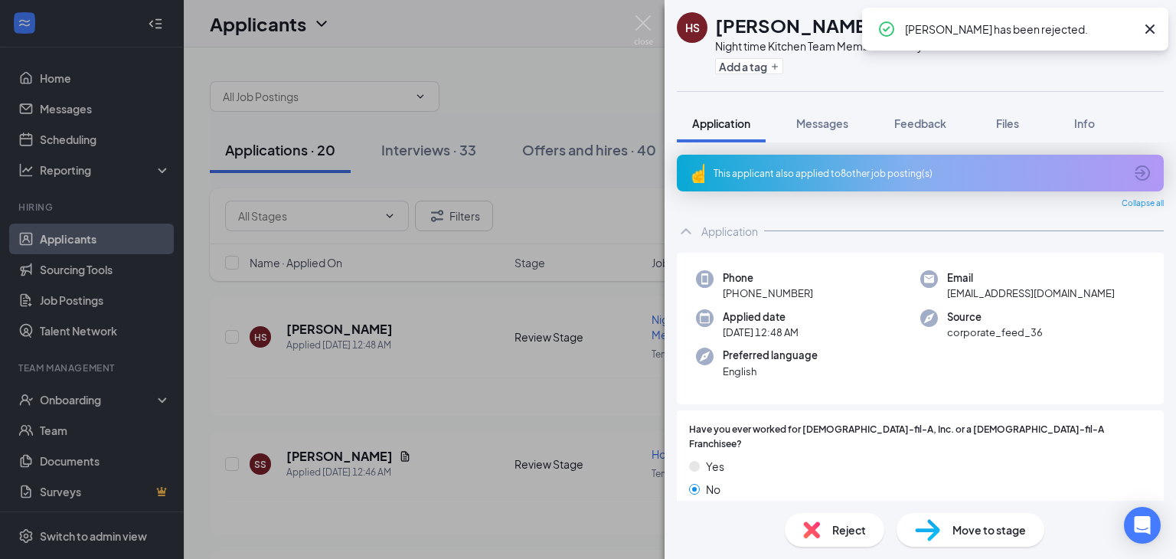
click at [857, 537] on span "Reject" at bounding box center [849, 530] width 34 height 17
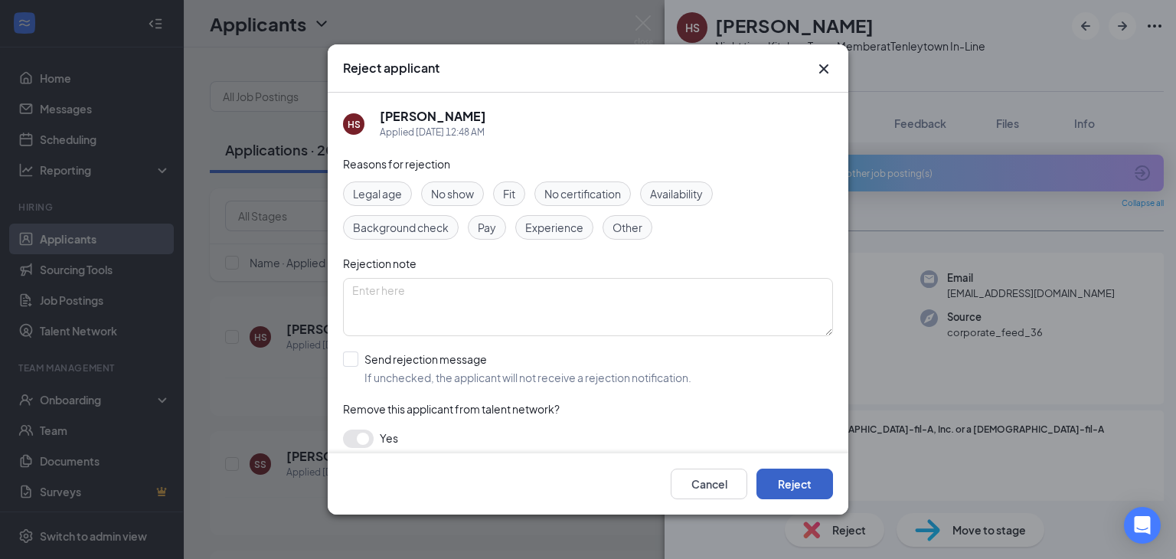
click at [790, 481] on button "Reject" at bounding box center [795, 484] width 77 height 31
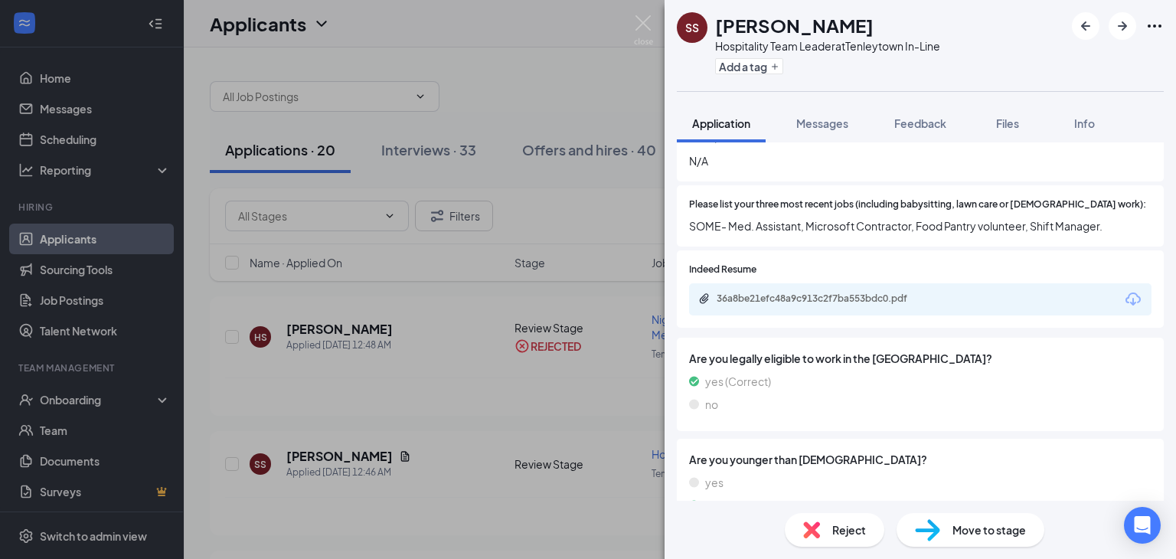
scroll to position [370, 0]
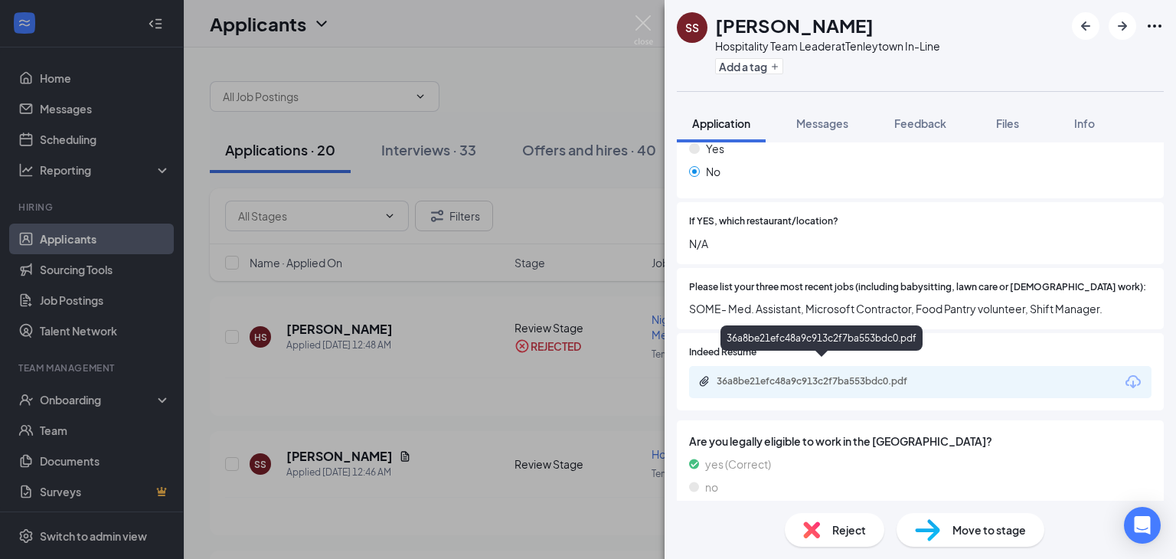
click at [821, 375] on div "36a8be21efc48a9c913c2f7ba553bdc0.pdf" at bounding box center [824, 381] width 214 height 12
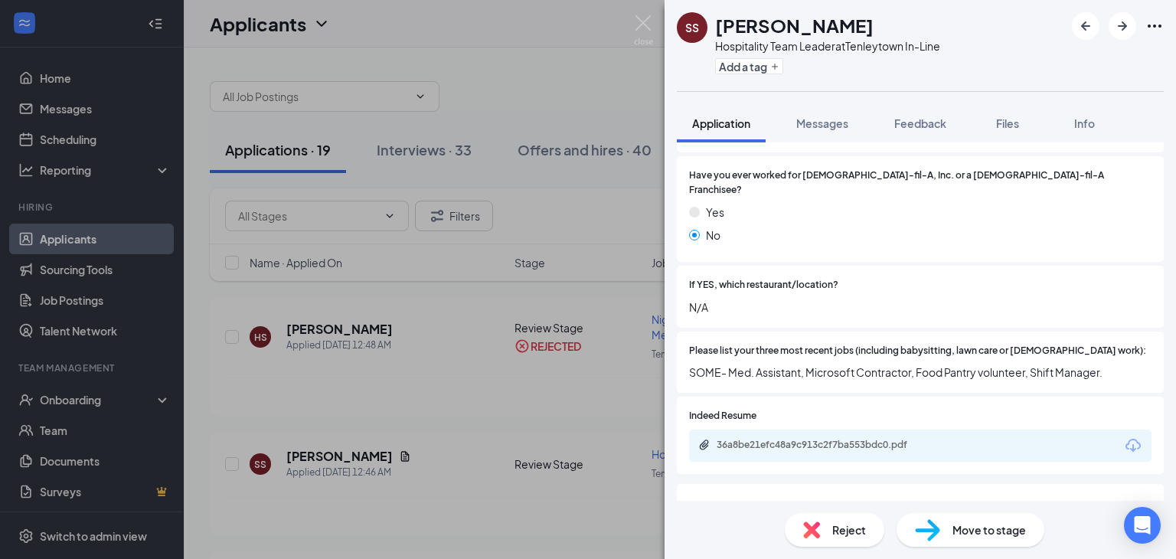
scroll to position [0, 0]
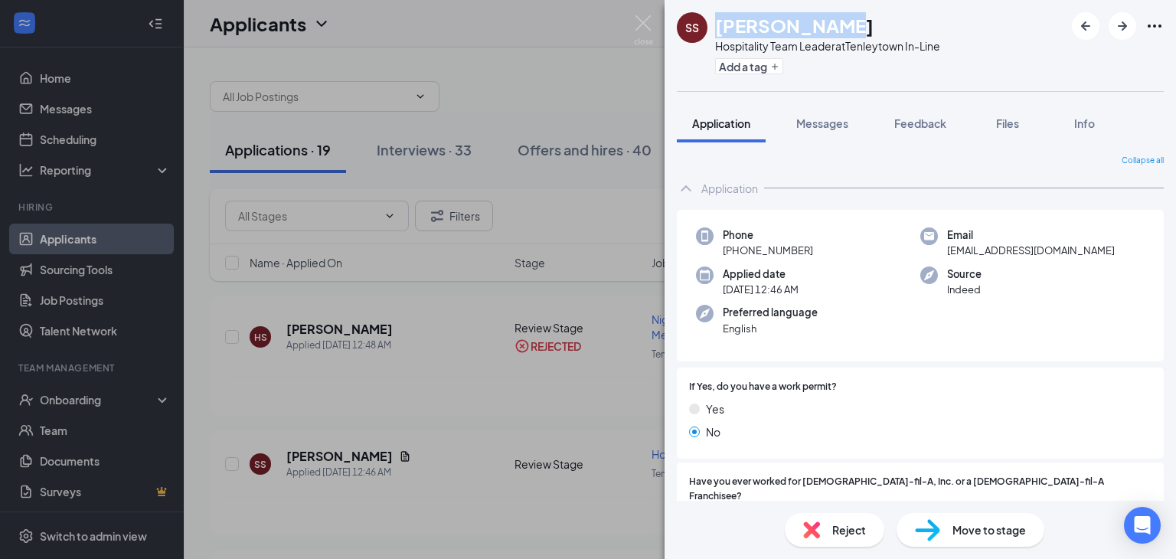
drag, startPoint x: 715, startPoint y: 28, endPoint x: 825, endPoint y: 26, distance: 109.5
click at [825, 26] on h1 "Syniya Scott" at bounding box center [794, 25] width 159 height 26
copy h1 "Syniya Scott"
click at [839, 34] on div "Syniya Scott" at bounding box center [827, 25] width 225 height 26
drag, startPoint x: 718, startPoint y: 25, endPoint x: 828, endPoint y: 31, distance: 110.5
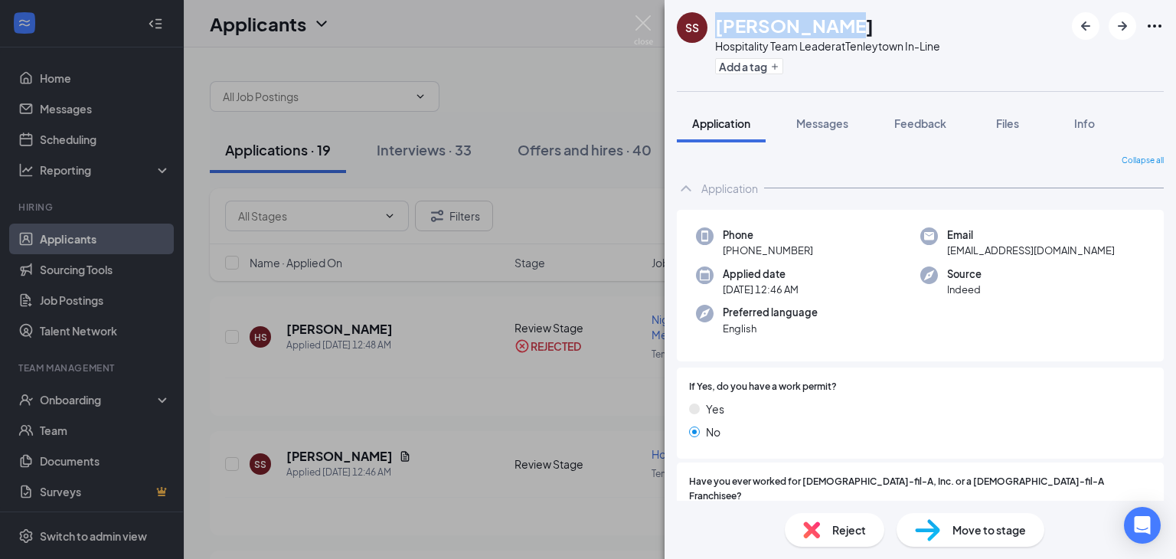
click at [828, 31] on div "Syniya Scott" at bounding box center [827, 25] width 225 height 26
copy h1 "Syniya Scott"
drag, startPoint x: 735, startPoint y: 251, endPoint x: 813, endPoint y: 253, distance: 77.4
click at [813, 253] on div "Phone +1 (202) 905-5027" at bounding box center [808, 242] width 224 height 31
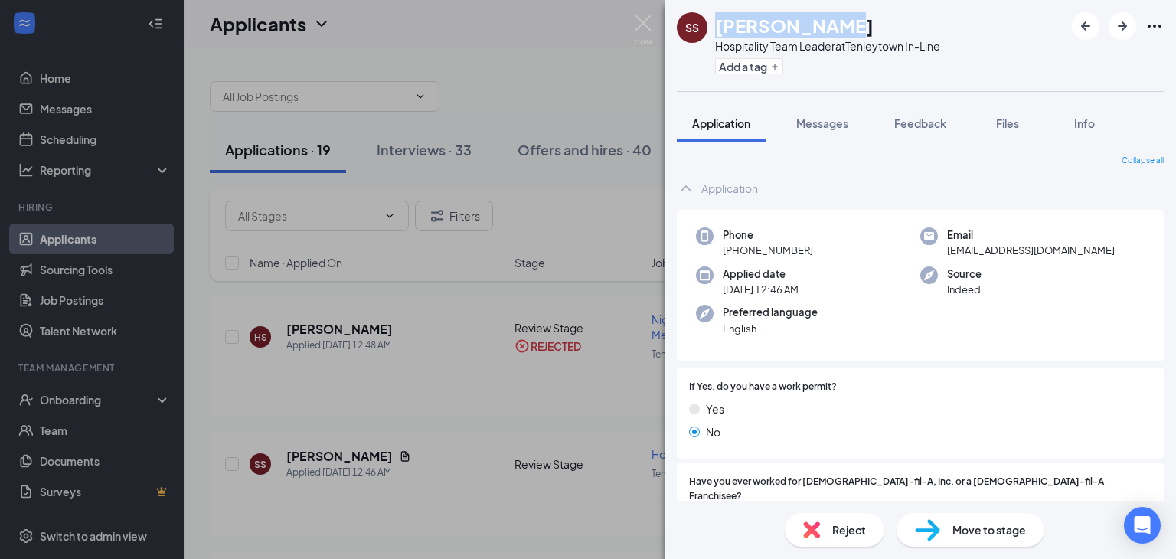
copy span "(202) 905-5027"
click at [1134, 24] on button "button" at bounding box center [1123, 26] width 28 height 28
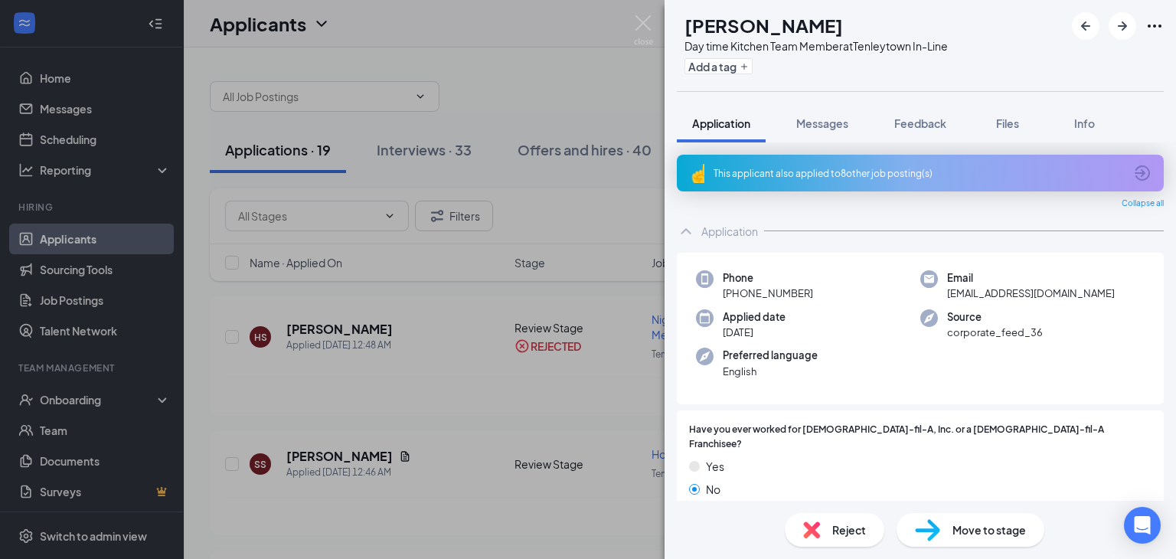
click at [856, 536] on span "Reject" at bounding box center [849, 530] width 34 height 17
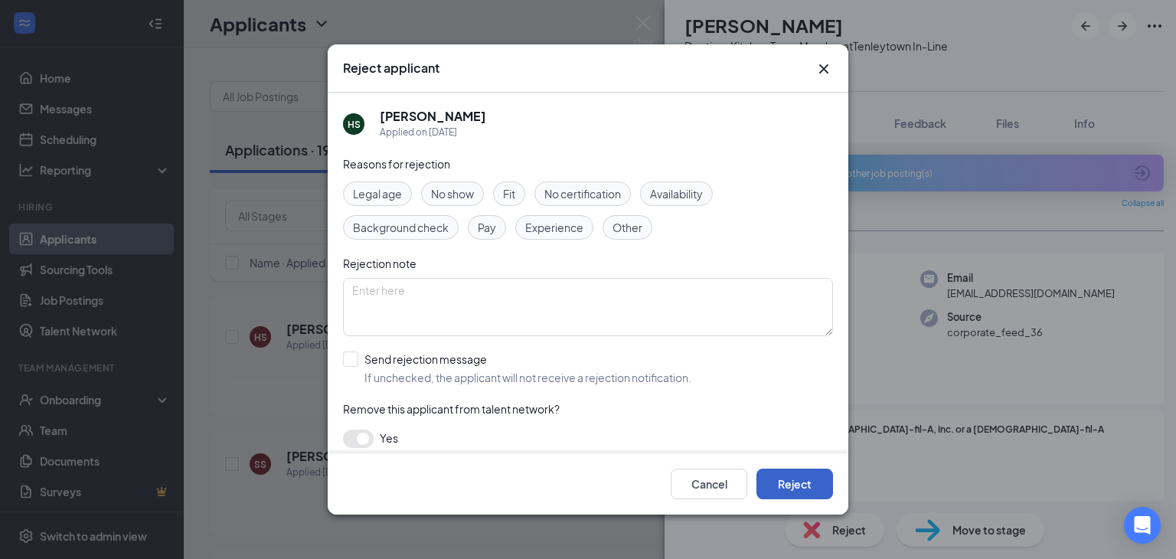
click at [777, 482] on button "Reject" at bounding box center [795, 484] width 77 height 31
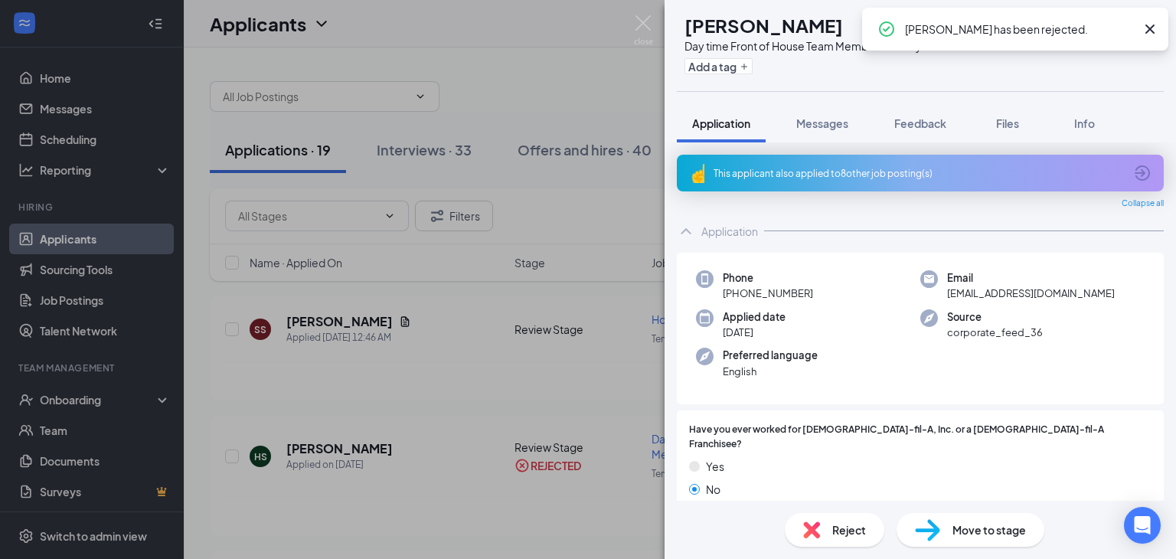
click at [833, 535] on span "Reject" at bounding box center [849, 530] width 34 height 17
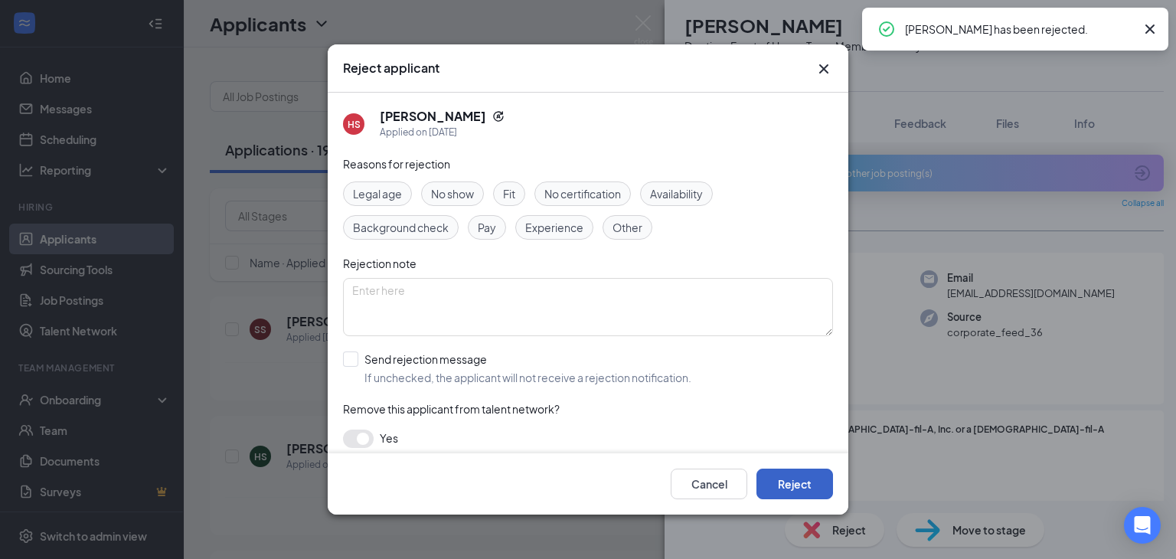
click at [804, 486] on button "Reject" at bounding box center [795, 484] width 77 height 31
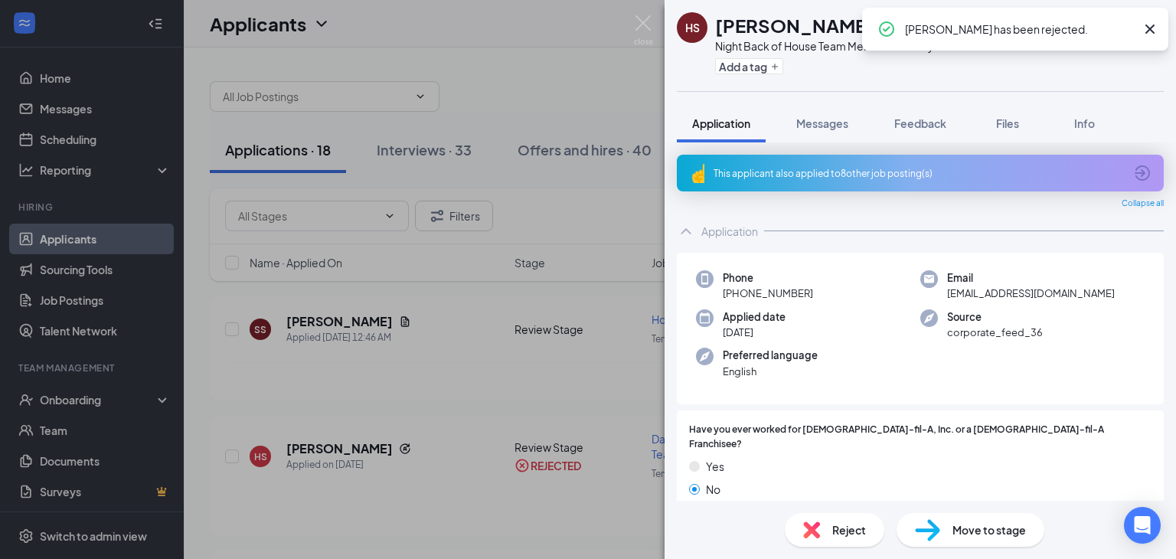
click at [846, 538] on div "Reject" at bounding box center [835, 530] width 100 height 34
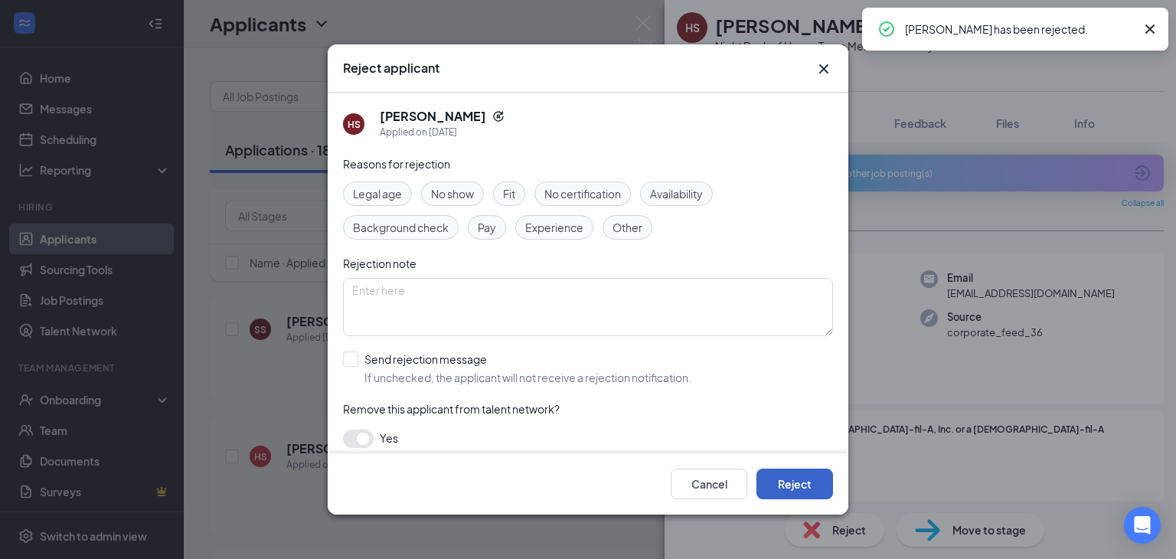
click at [821, 476] on button "Reject" at bounding box center [795, 484] width 77 height 31
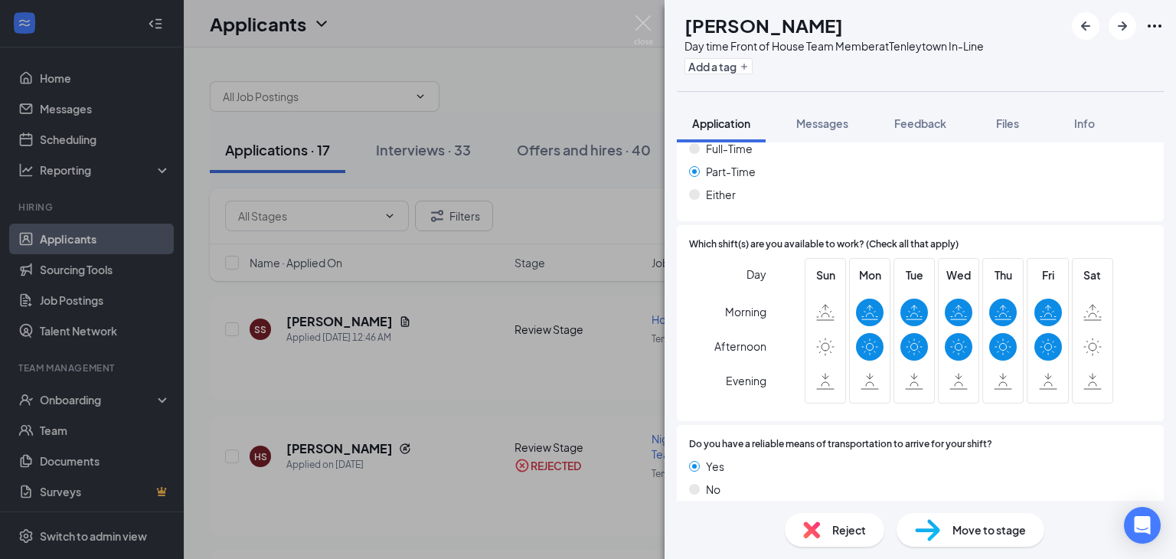
scroll to position [953, 0]
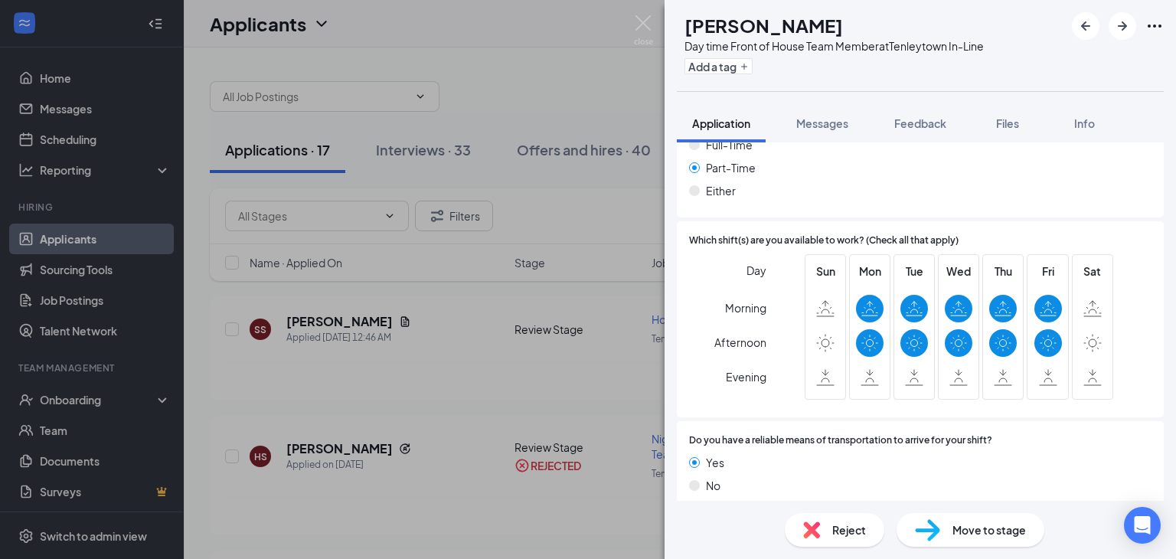
click at [815, 528] on img at bounding box center [811, 530] width 17 height 17
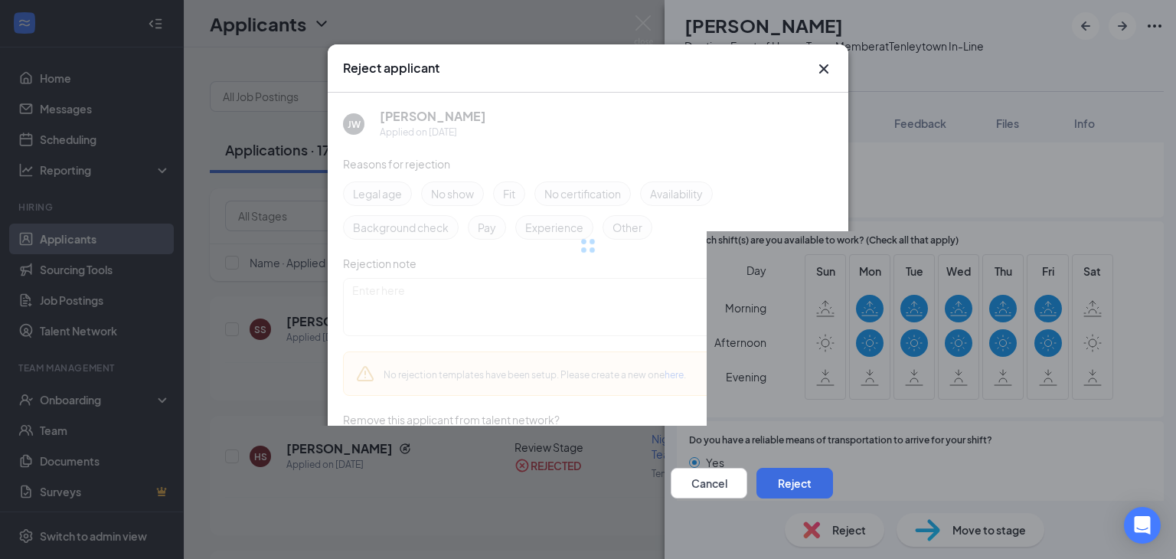
scroll to position [947, 0]
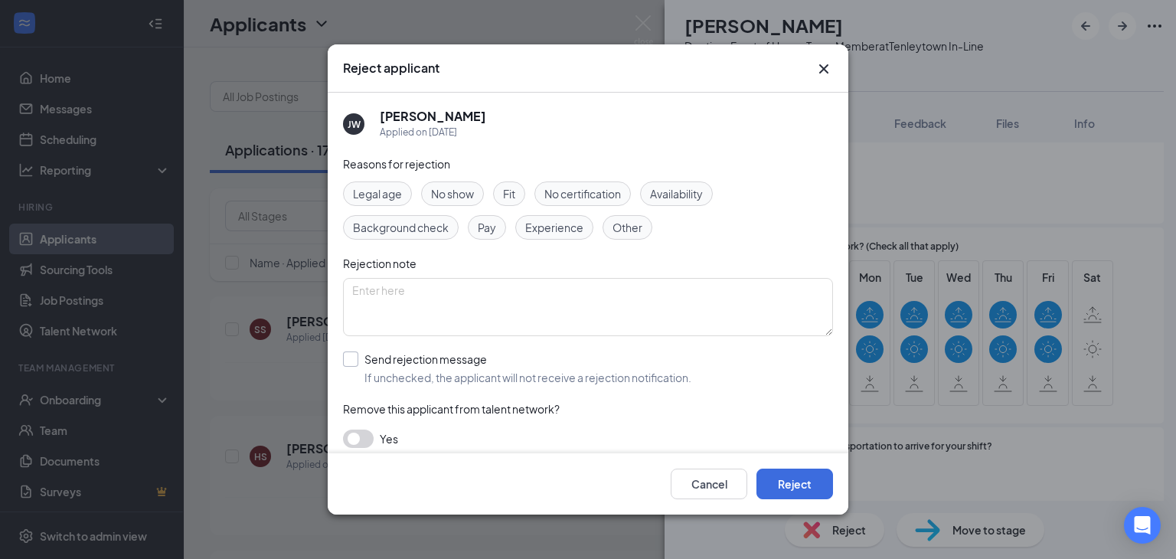
click at [355, 363] on input "Send rejection message If unchecked, the applicant will not receive a rejection…" at bounding box center [517, 369] width 348 height 34
checkbox input "true"
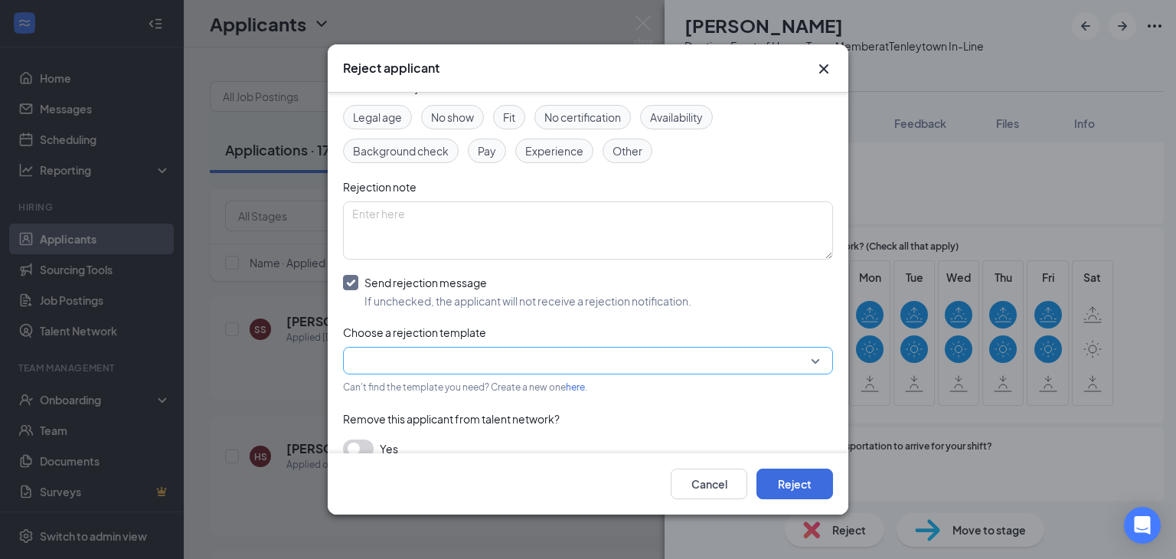
drag, startPoint x: 374, startPoint y: 366, endPoint x: 374, endPoint y: 348, distance: 18.4
click at [373, 366] on input "search" at bounding box center [582, 361] width 461 height 26
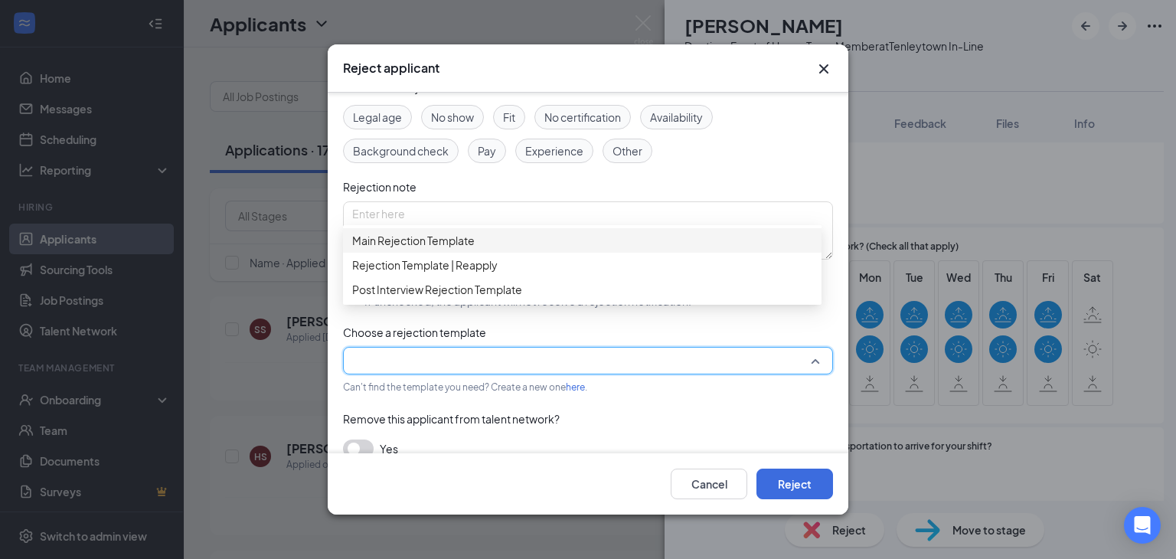
click at [391, 249] on span "Main Rejection Template" at bounding box center [413, 240] width 123 height 17
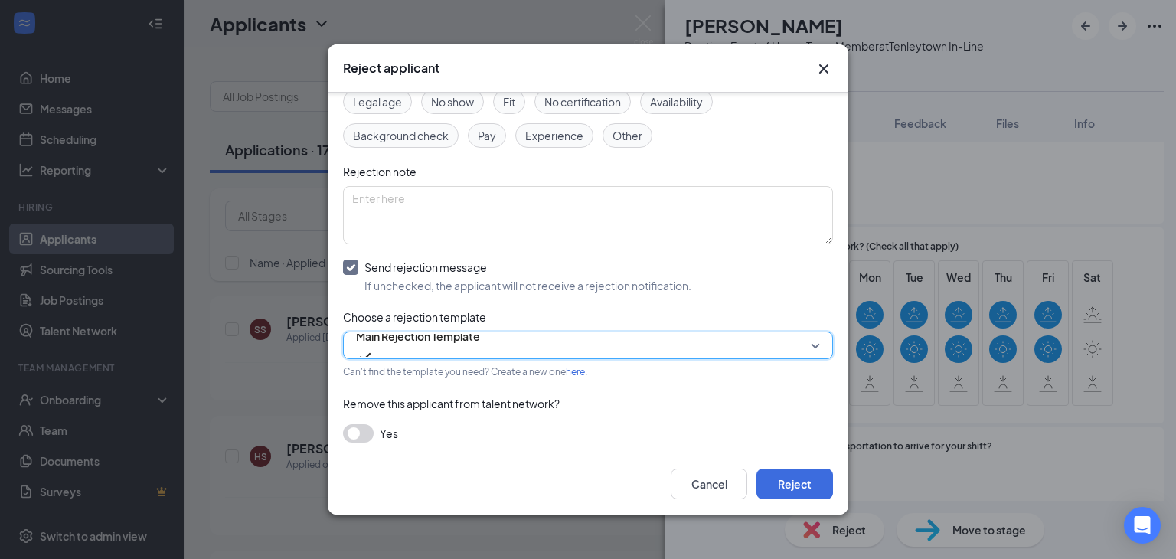
scroll to position [96, 0]
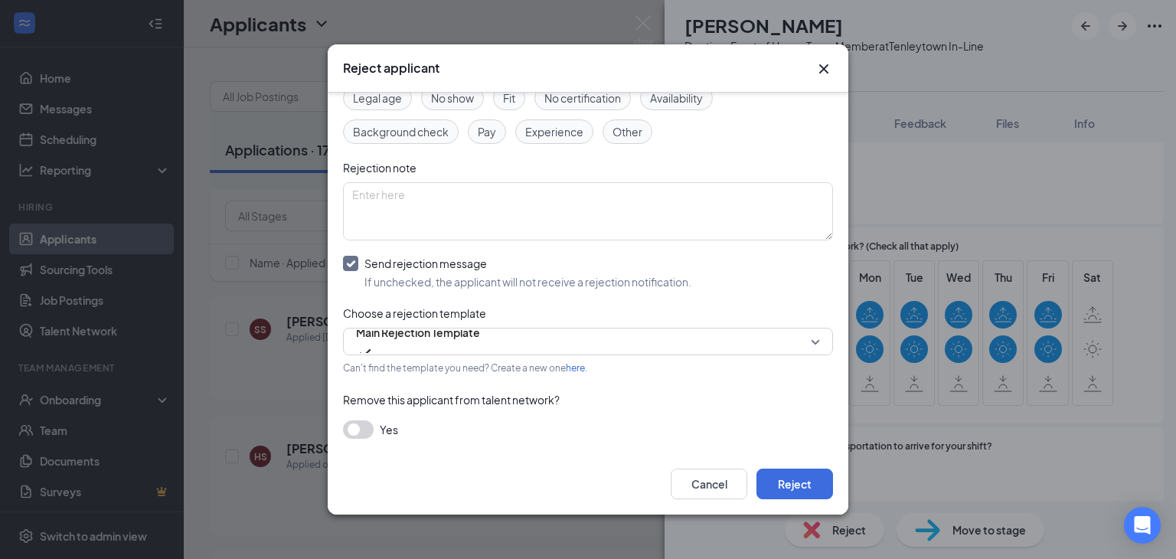
drag, startPoint x: 354, startPoint y: 430, endPoint x: 661, endPoint y: 484, distance: 311.9
click at [355, 430] on button "button" at bounding box center [358, 429] width 31 height 18
click at [828, 476] on button "Reject" at bounding box center [795, 484] width 77 height 31
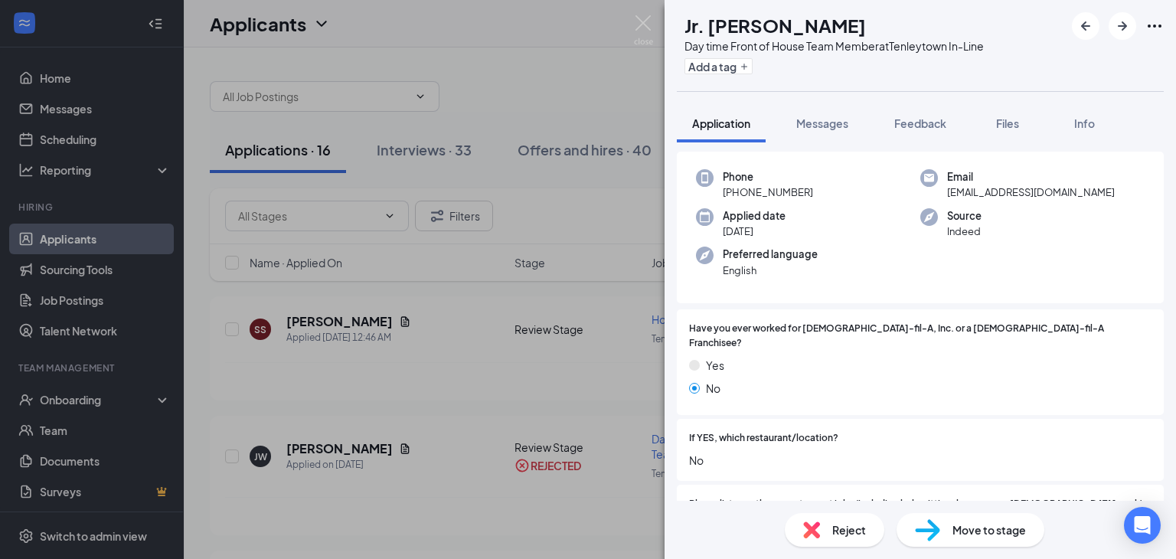
scroll to position [306, 0]
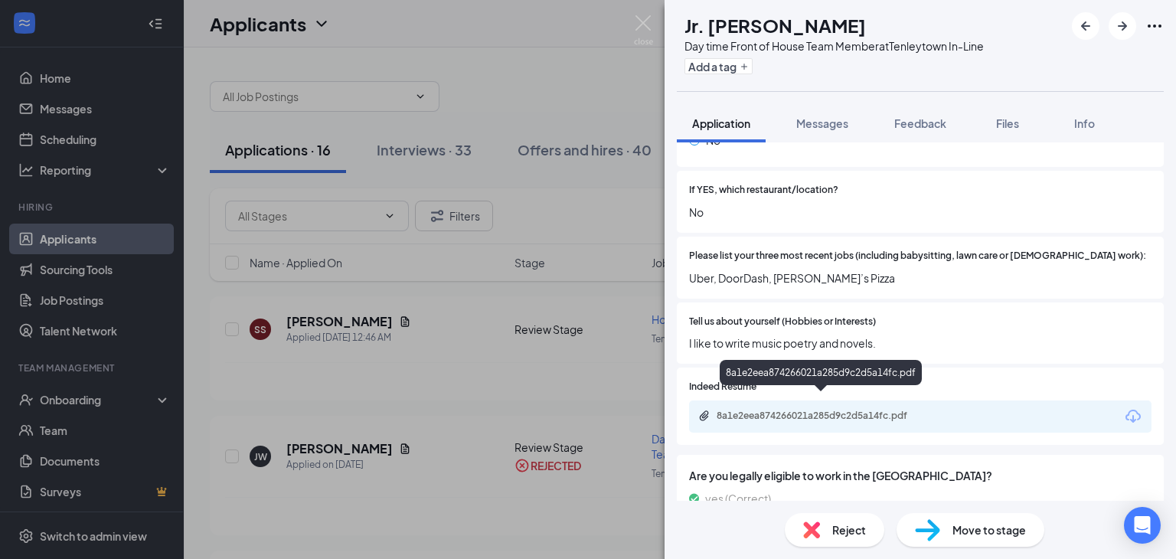
click at [795, 410] on div "8a1e2eea874266021a285d9c2d5a14fc.pdf" at bounding box center [824, 416] width 214 height 12
click at [801, 546] on div "Reject" at bounding box center [835, 530] width 100 height 34
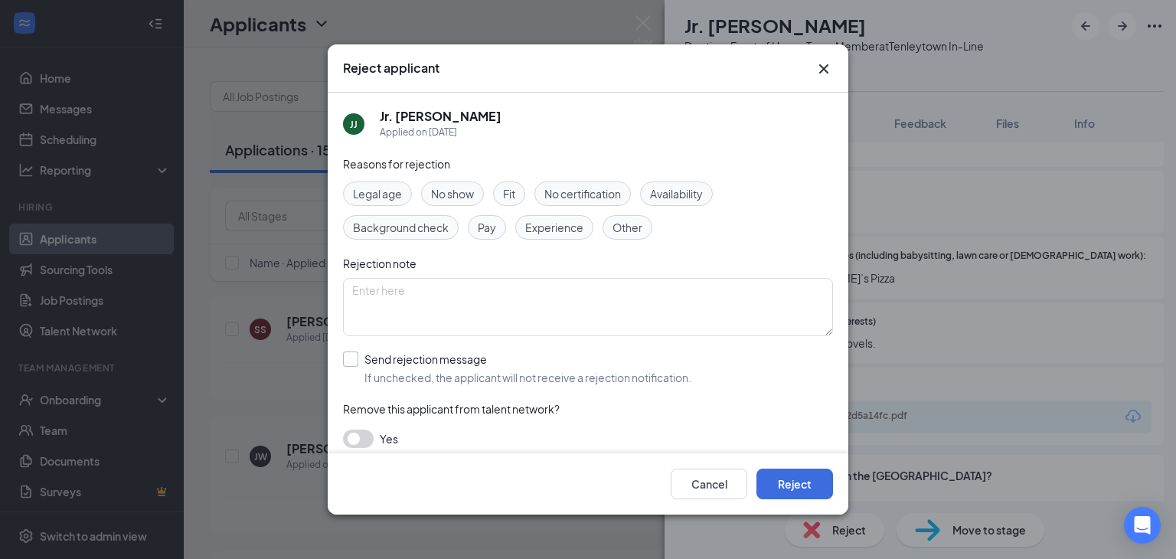
click at [356, 360] on input "Send rejection message If unchecked, the applicant will not receive a rejection…" at bounding box center [517, 369] width 348 height 34
checkbox input "true"
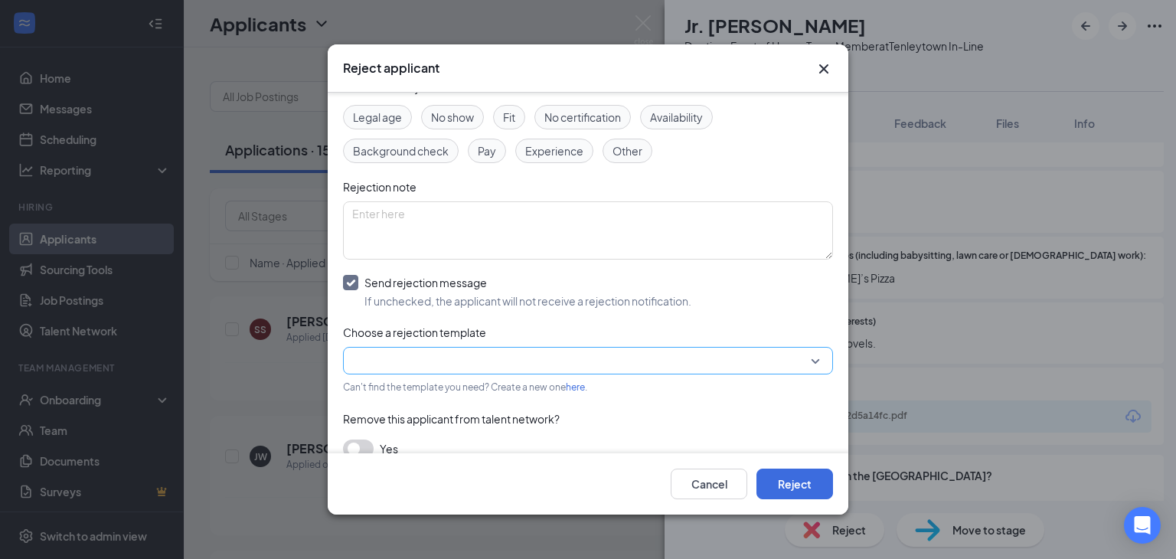
click at [388, 358] on input "search" at bounding box center [582, 361] width 461 height 26
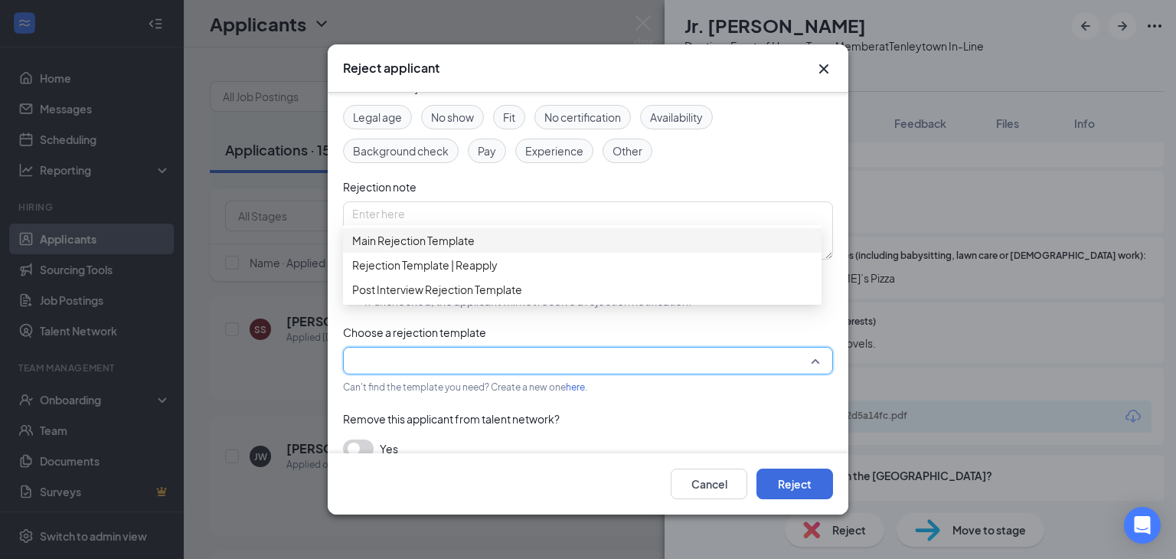
click at [417, 253] on div "Main Rejection Template" at bounding box center [582, 240] width 479 height 25
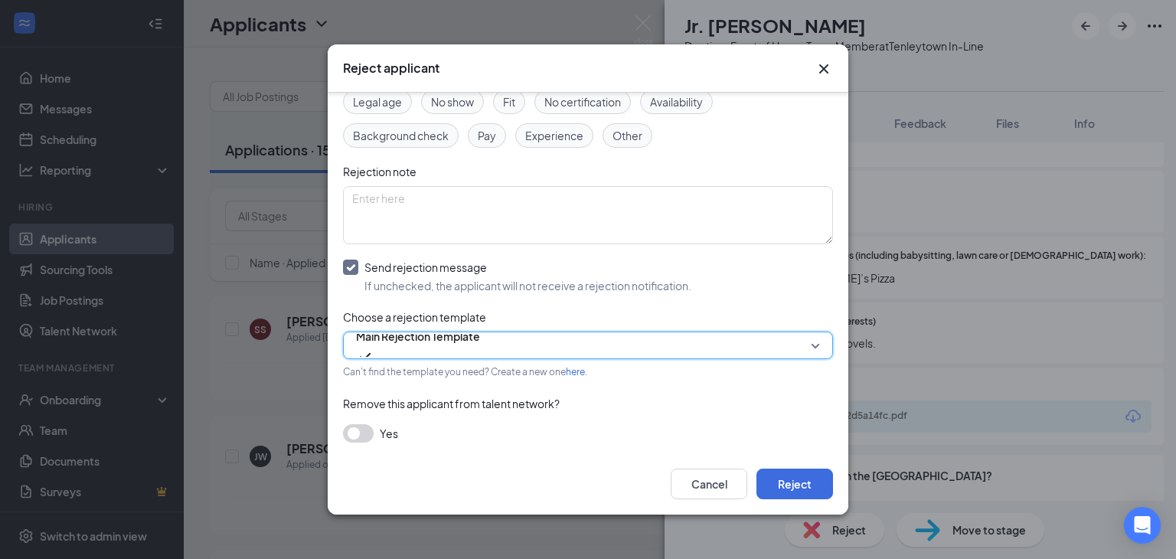
scroll to position [96, 0]
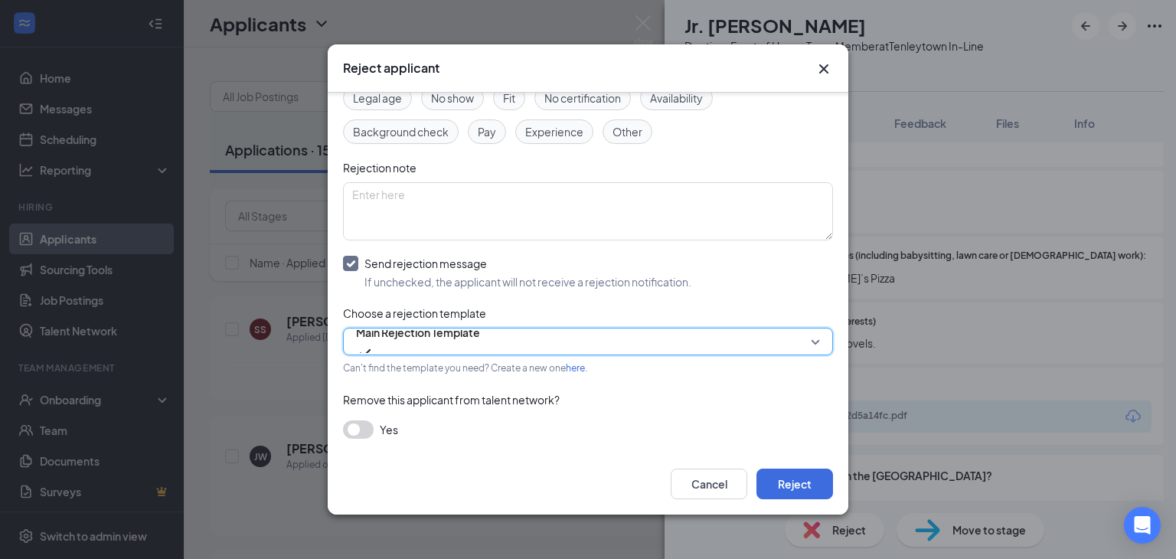
drag, startPoint x: 371, startPoint y: 425, endPoint x: 383, endPoint y: 427, distance: 12.3
click at [376, 427] on div "Yes" at bounding box center [588, 429] width 490 height 18
drag, startPoint x: 345, startPoint y: 427, endPoint x: 358, endPoint y: 431, distance: 14.3
click at [349, 427] on button "button" at bounding box center [358, 429] width 31 height 18
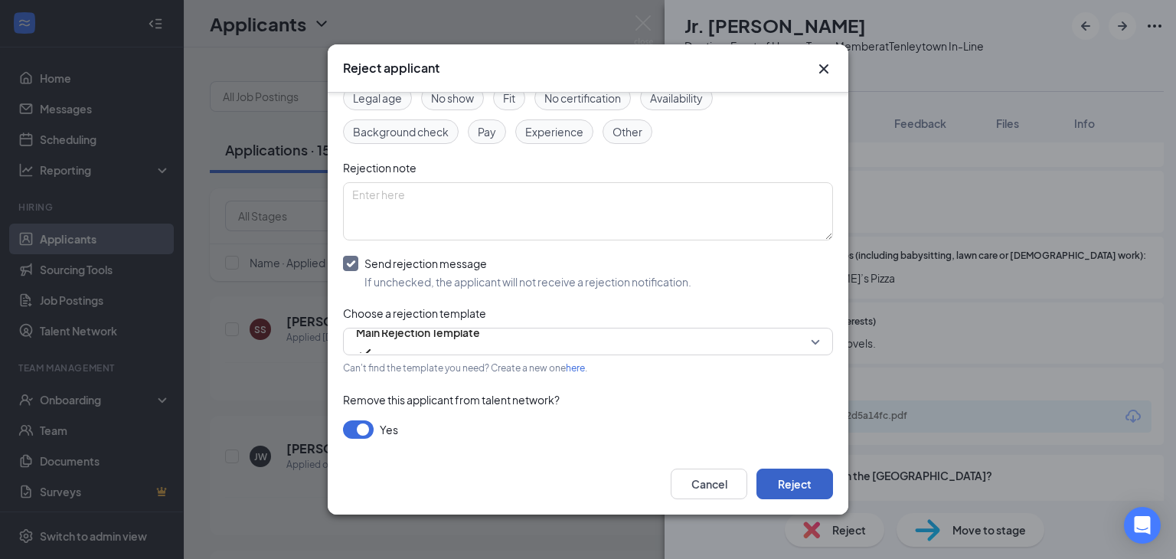
click at [807, 476] on button "Reject" at bounding box center [795, 484] width 77 height 31
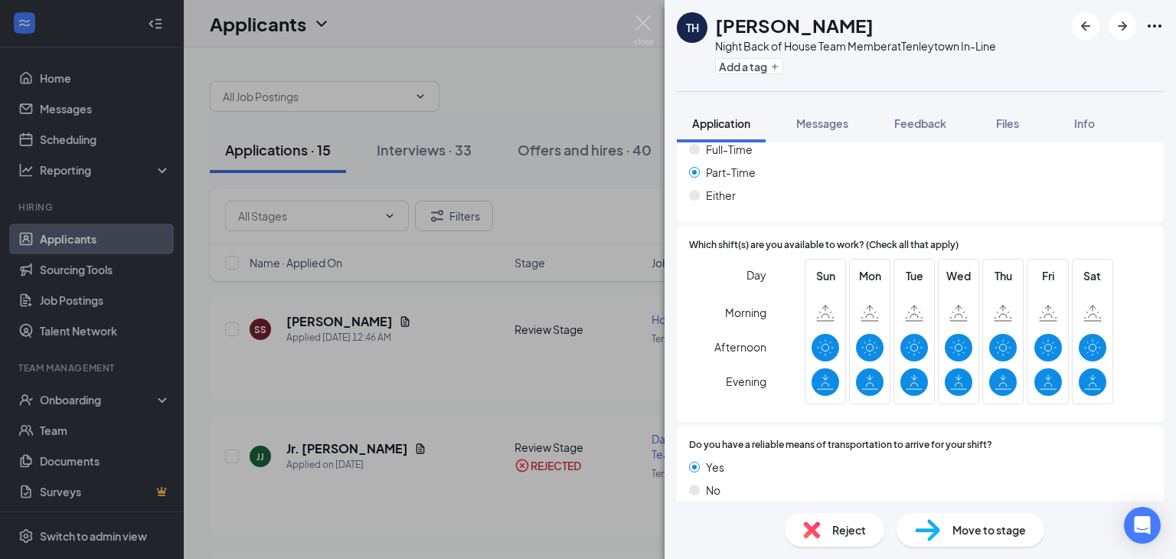
scroll to position [1020, 0]
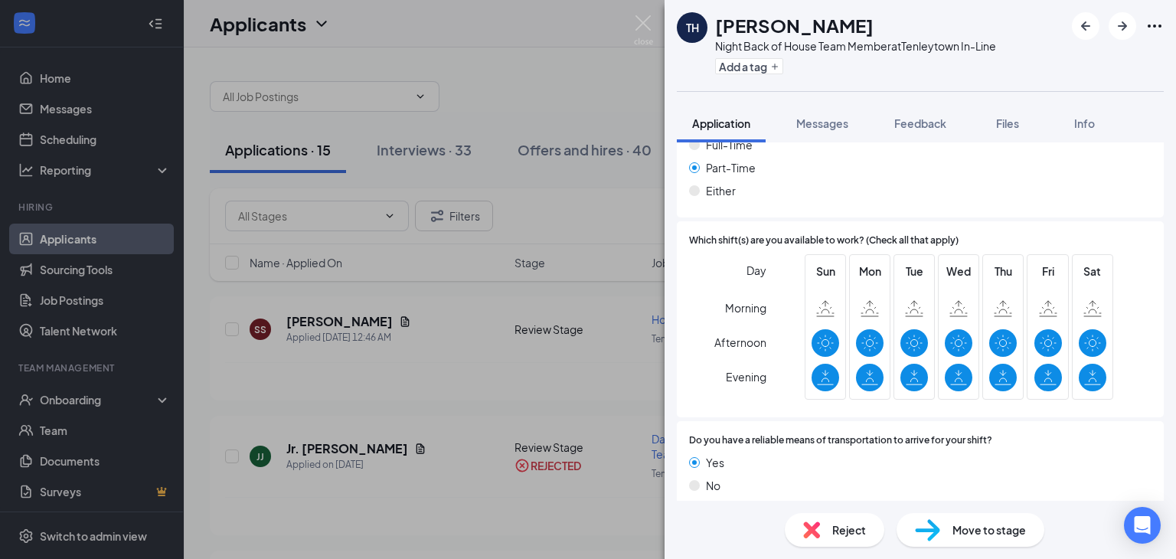
click at [820, 513] on div "Reject" at bounding box center [835, 530] width 100 height 34
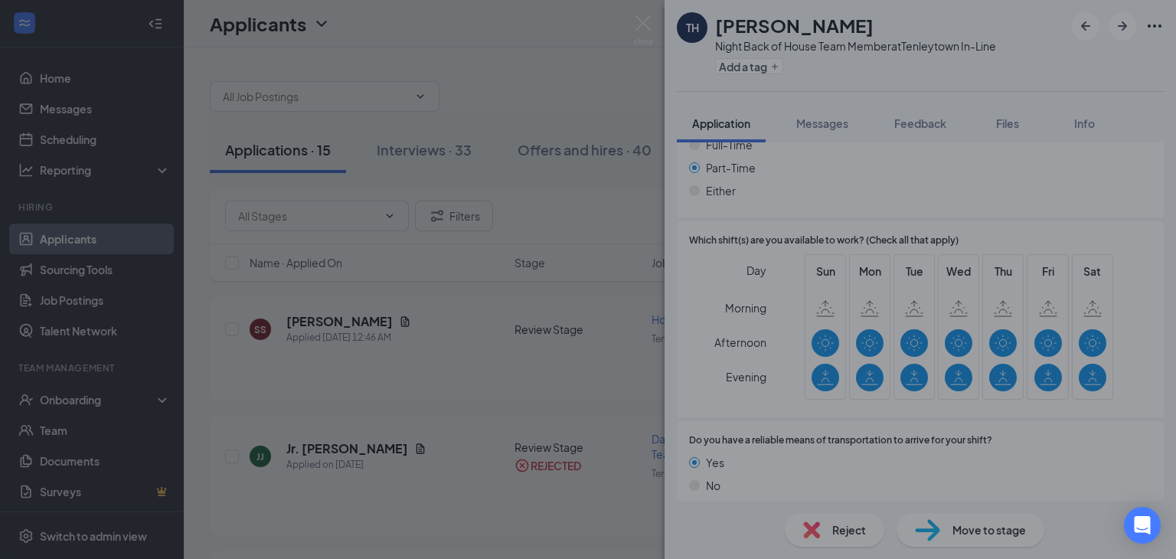
scroll to position [1014, 0]
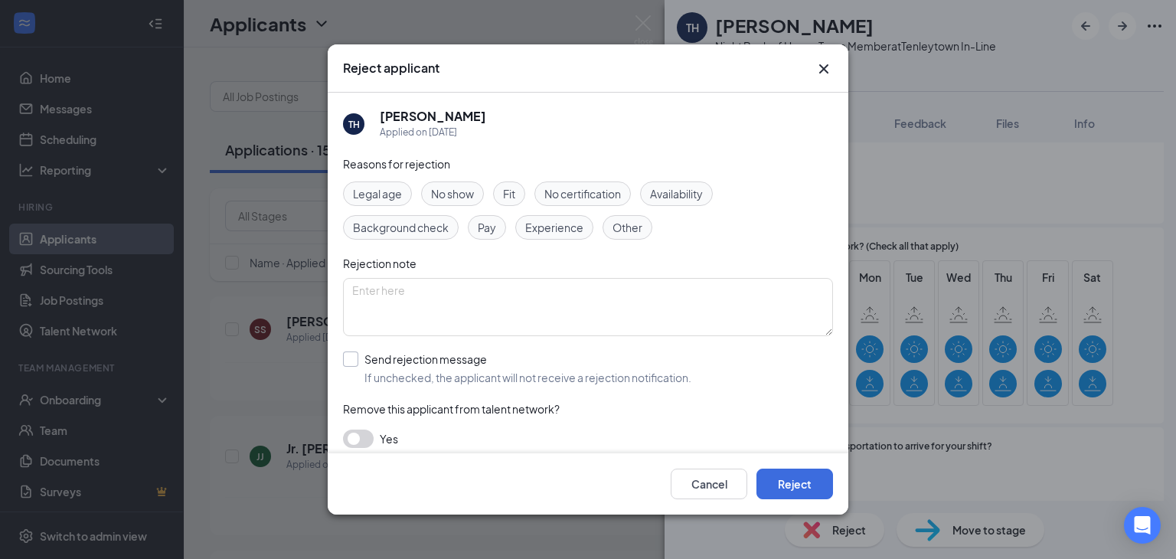
click at [349, 358] on input "Send rejection message If unchecked, the applicant will not receive a rejection…" at bounding box center [517, 369] width 348 height 34
checkbox input "true"
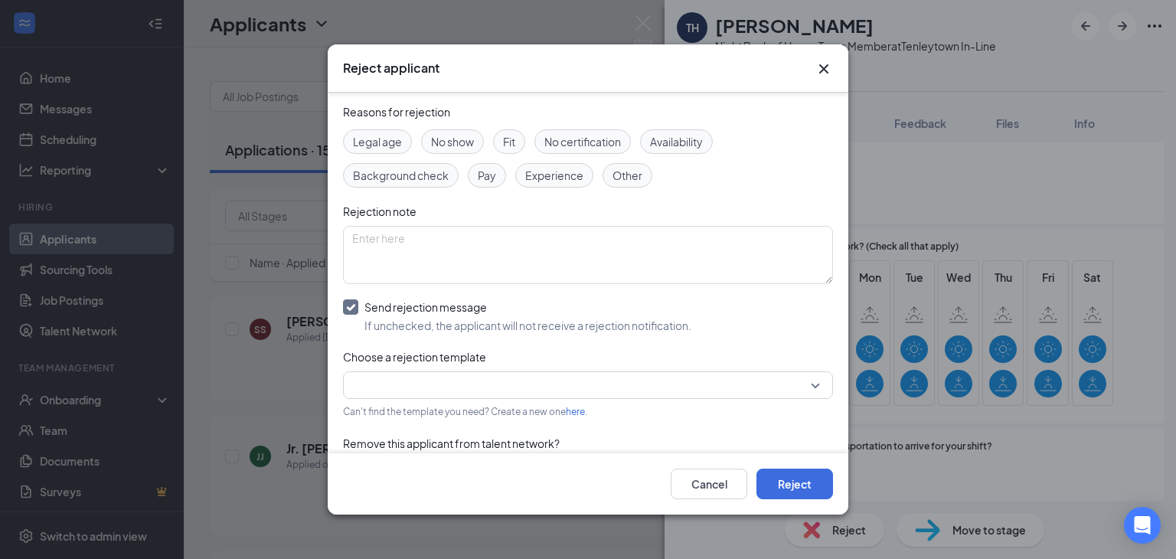
scroll to position [96, 0]
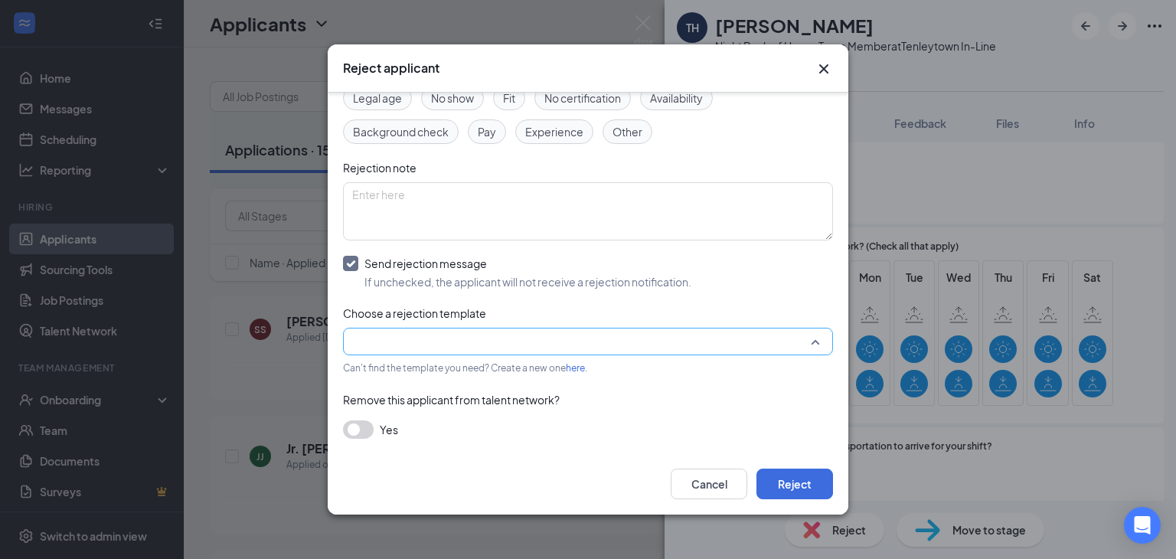
click at [380, 342] on input "search" at bounding box center [582, 342] width 461 height 26
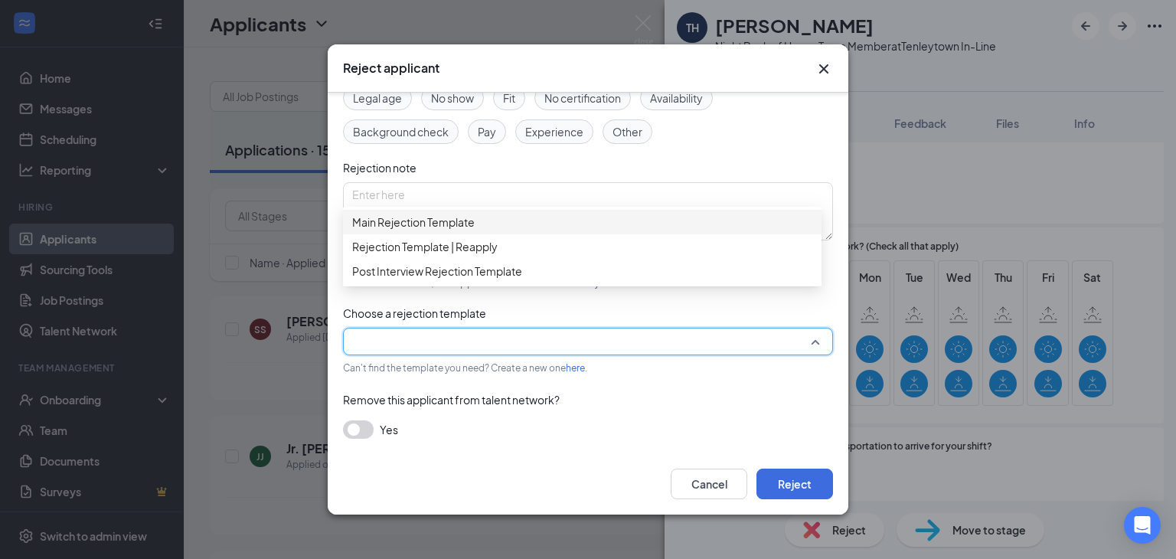
click at [401, 230] on span "Main Rejection Template" at bounding box center [413, 222] width 123 height 17
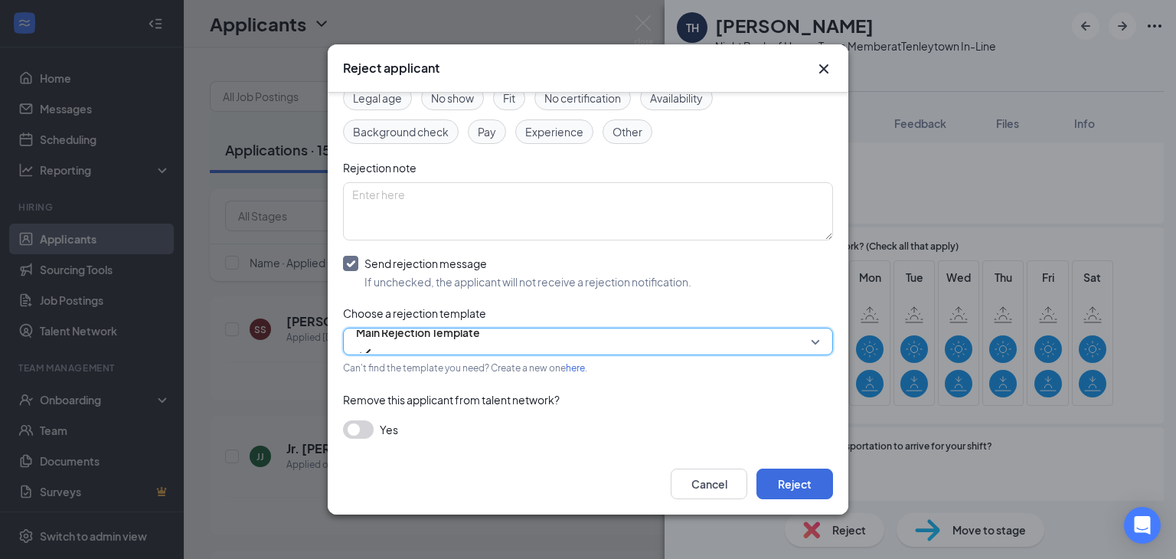
click at [352, 424] on button "button" at bounding box center [358, 429] width 31 height 18
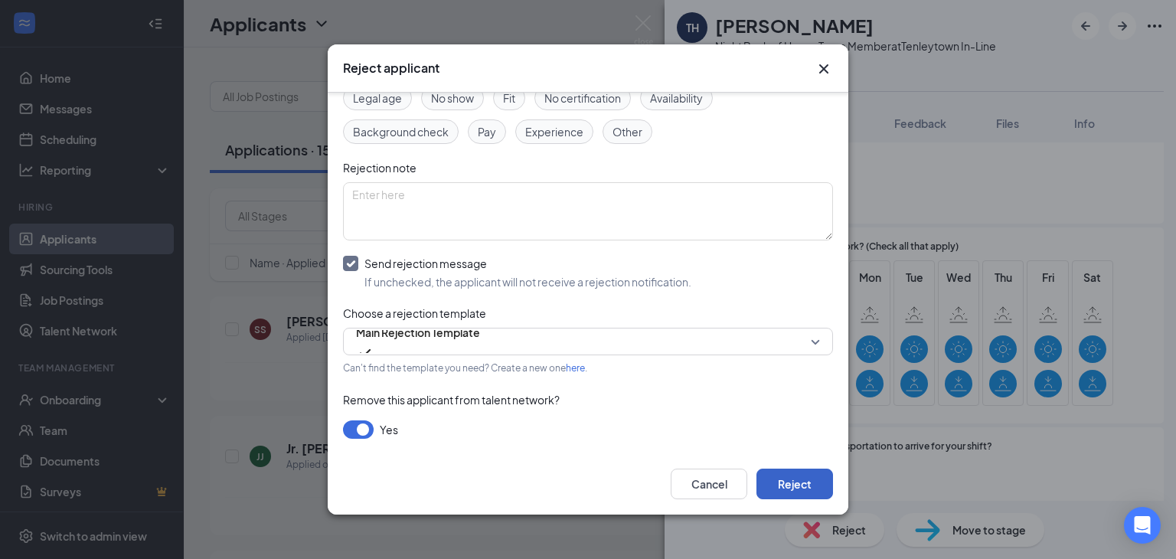
click at [799, 476] on button "Reject" at bounding box center [795, 484] width 77 height 31
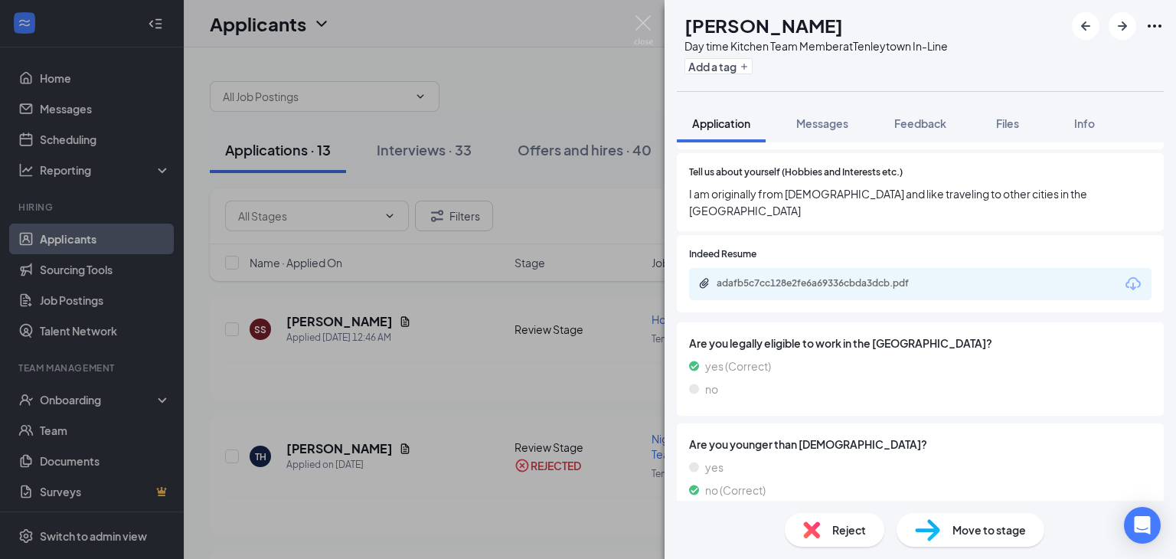
scroll to position [417, 0]
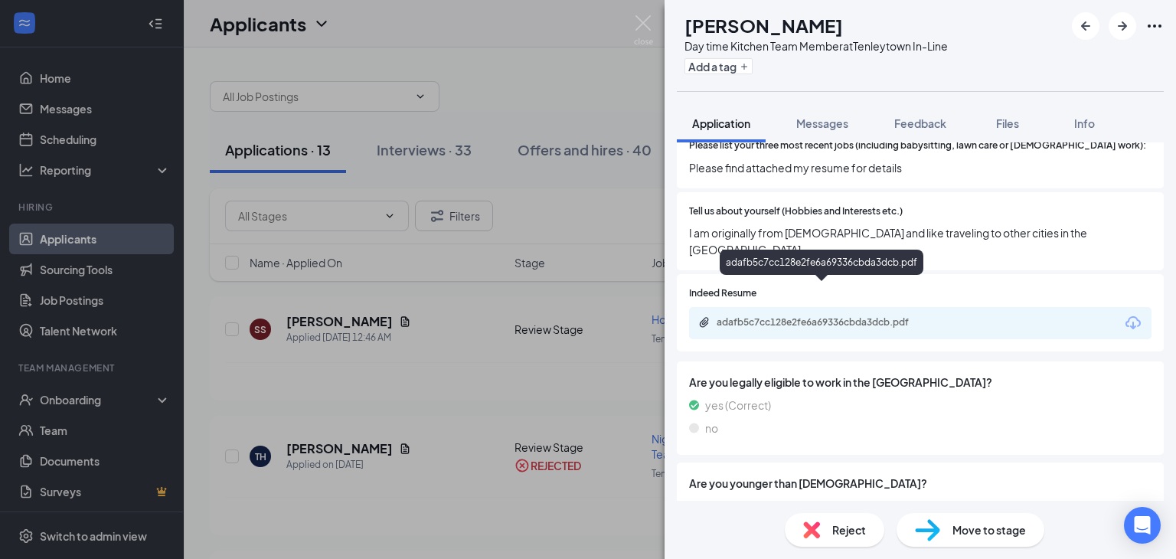
click at [846, 316] on div "adafb5c7cc128e2fe6a69336cbda3dcb.pdf" at bounding box center [822, 323] width 248 height 15
click at [839, 534] on span "Reject" at bounding box center [849, 530] width 34 height 17
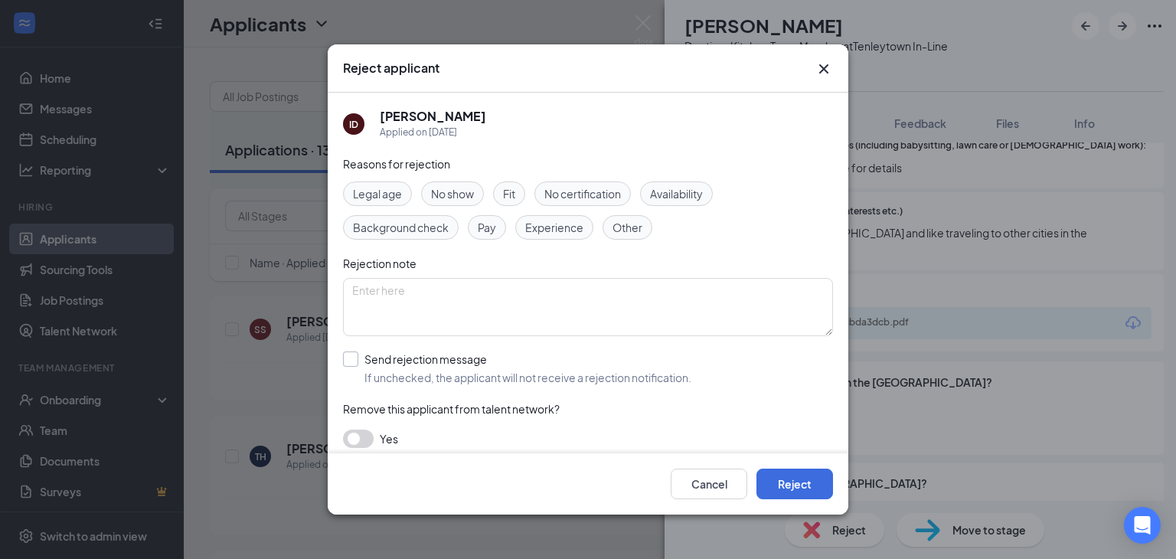
click at [352, 356] on input "Send rejection message If unchecked, the applicant will not receive a rejection…" at bounding box center [517, 369] width 348 height 34
checkbox input "true"
click at [365, 430] on input "search" at bounding box center [582, 437] width 461 height 26
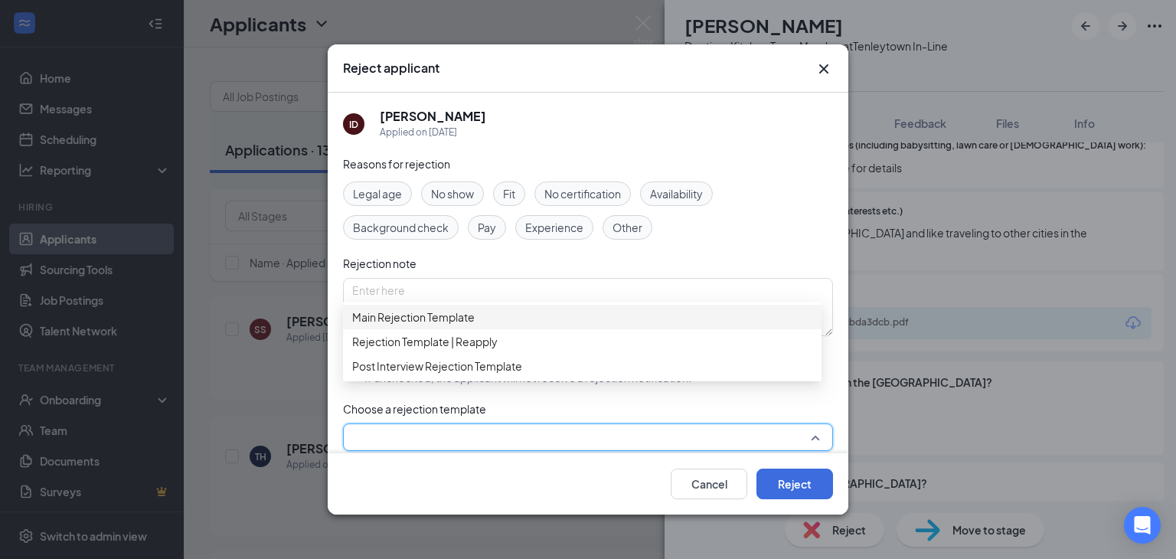
click at [385, 322] on span "Main Rejection Template" at bounding box center [413, 317] width 123 height 17
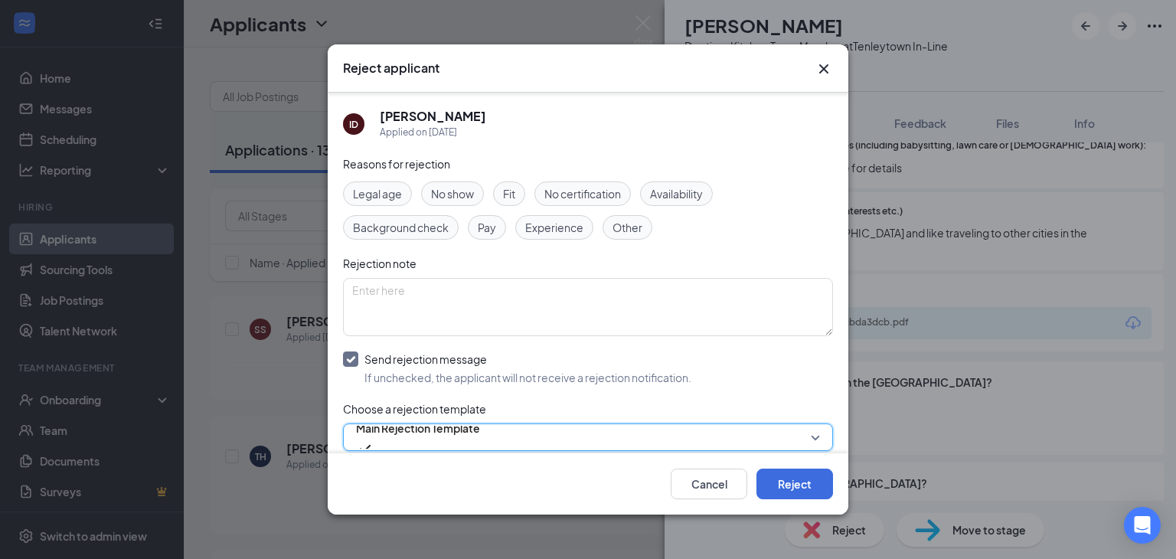
scroll to position [96, 0]
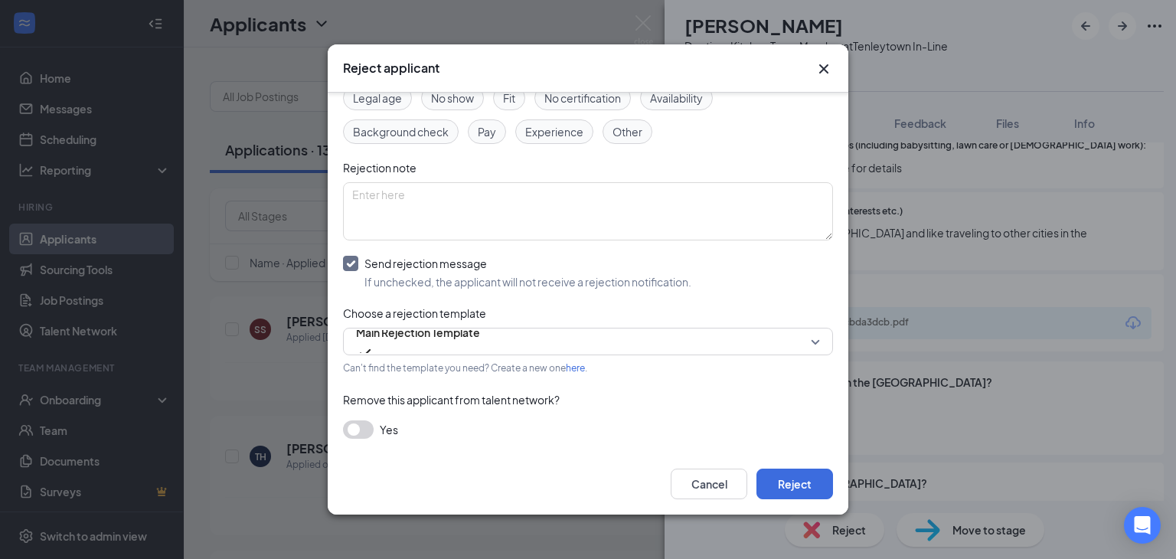
click at [365, 430] on button "button" at bounding box center [358, 429] width 31 height 18
click at [818, 486] on button "Reject" at bounding box center [795, 484] width 77 height 31
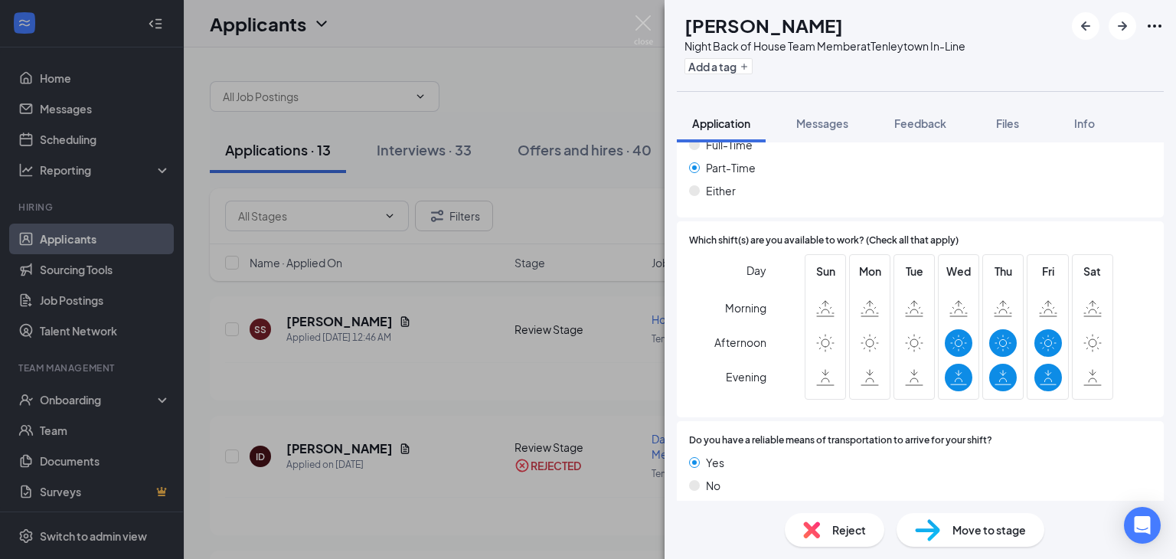
scroll to position [970, 0]
click at [842, 525] on span "Reject" at bounding box center [849, 530] width 34 height 17
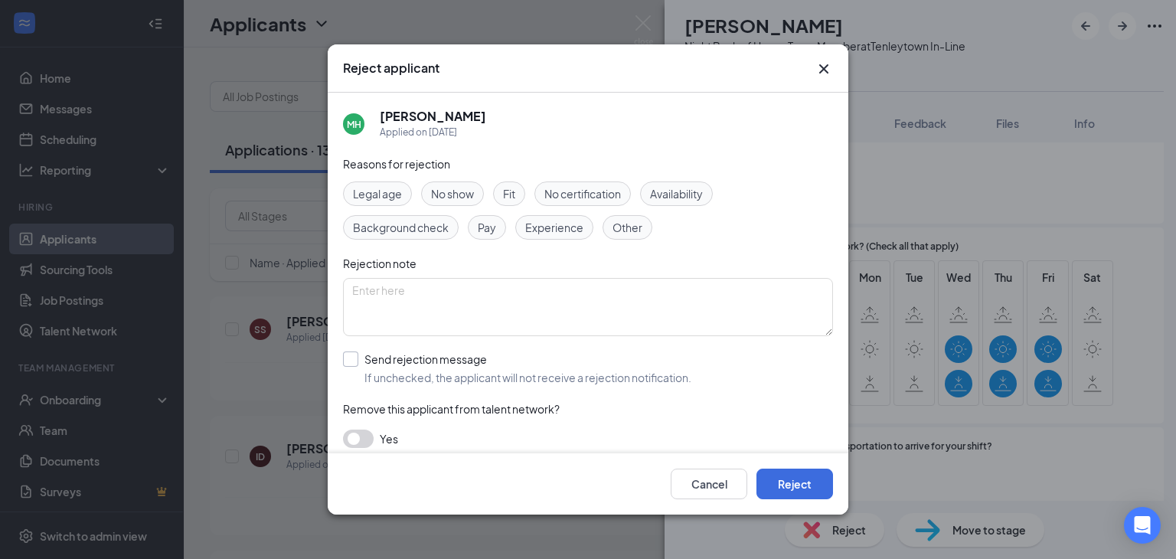
click at [349, 362] on input "Send rejection message If unchecked, the applicant will not receive a rejection…" at bounding box center [517, 369] width 348 height 34
checkbox input "true"
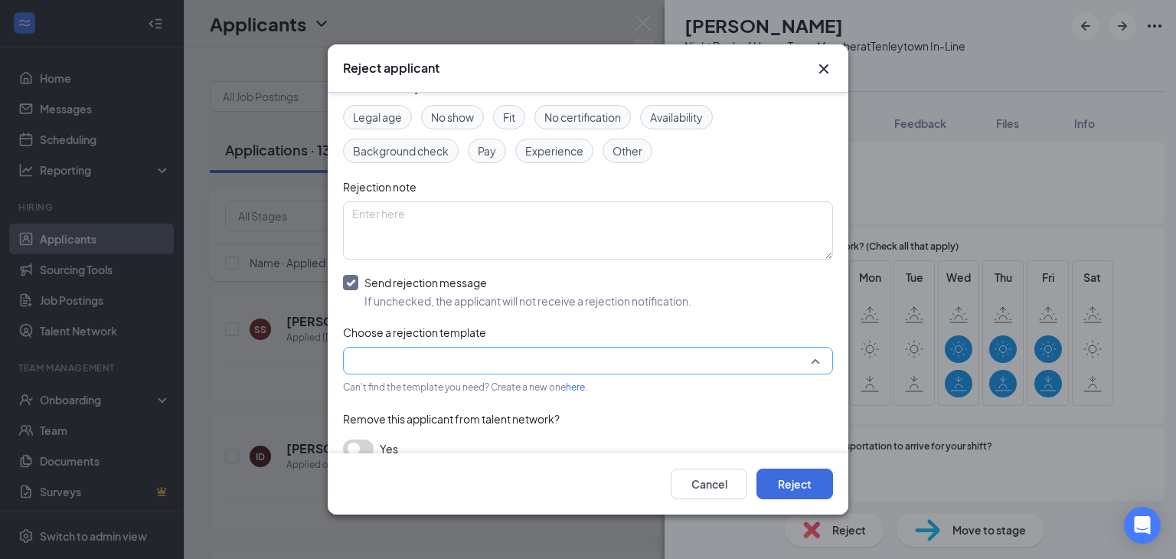
click at [361, 356] on input "search" at bounding box center [582, 361] width 461 height 26
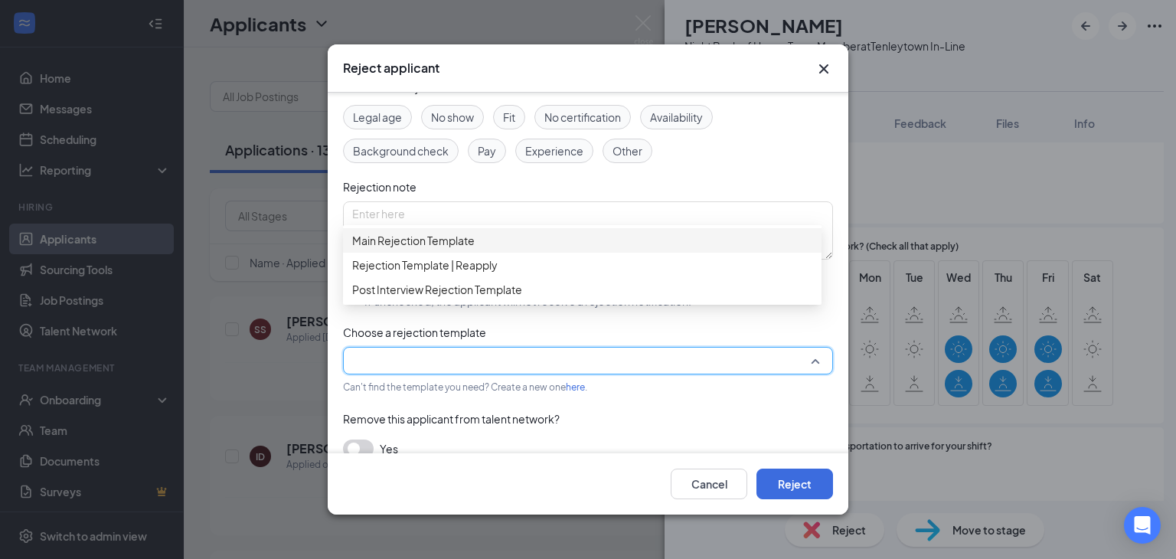
click at [386, 249] on span "Main Rejection Template" at bounding box center [413, 240] width 123 height 17
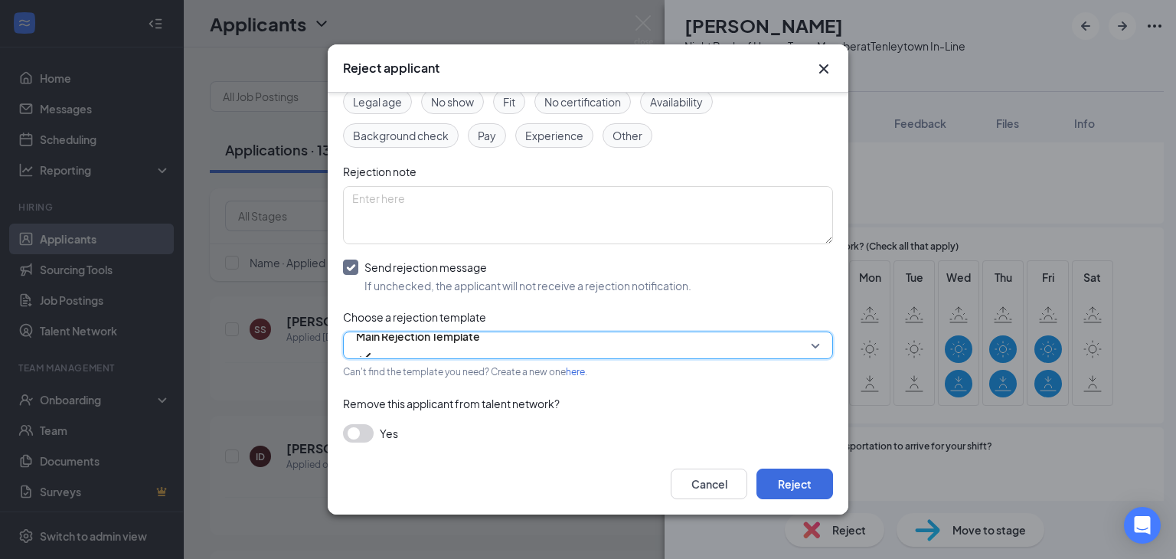
scroll to position [96, 0]
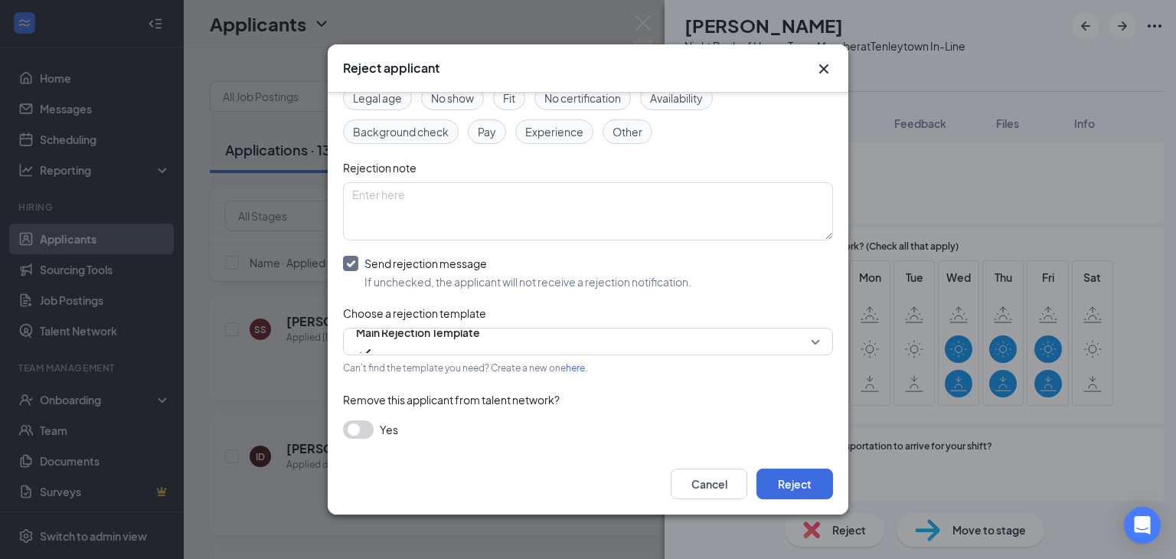
click at [361, 428] on button "button" at bounding box center [358, 429] width 31 height 18
click at [801, 485] on button "Reject" at bounding box center [795, 484] width 77 height 31
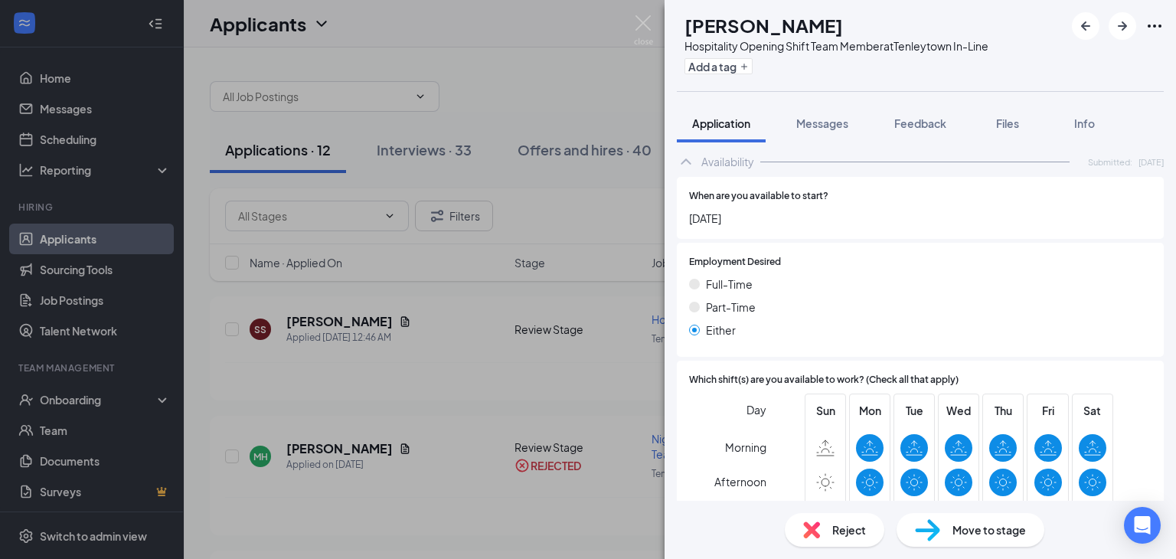
scroll to position [1013, 0]
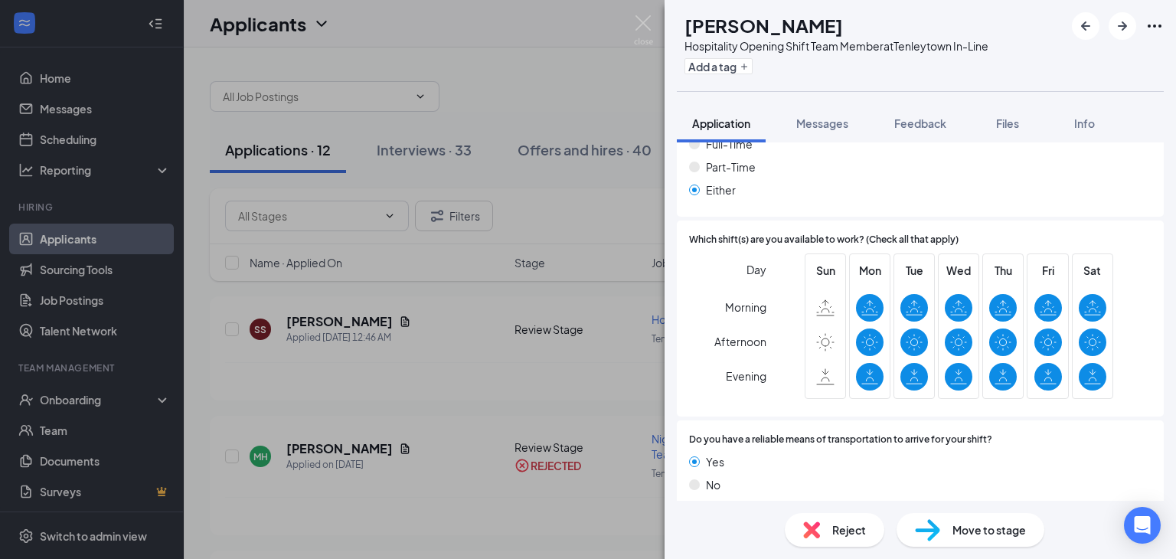
click at [841, 530] on span "Reject" at bounding box center [849, 530] width 34 height 17
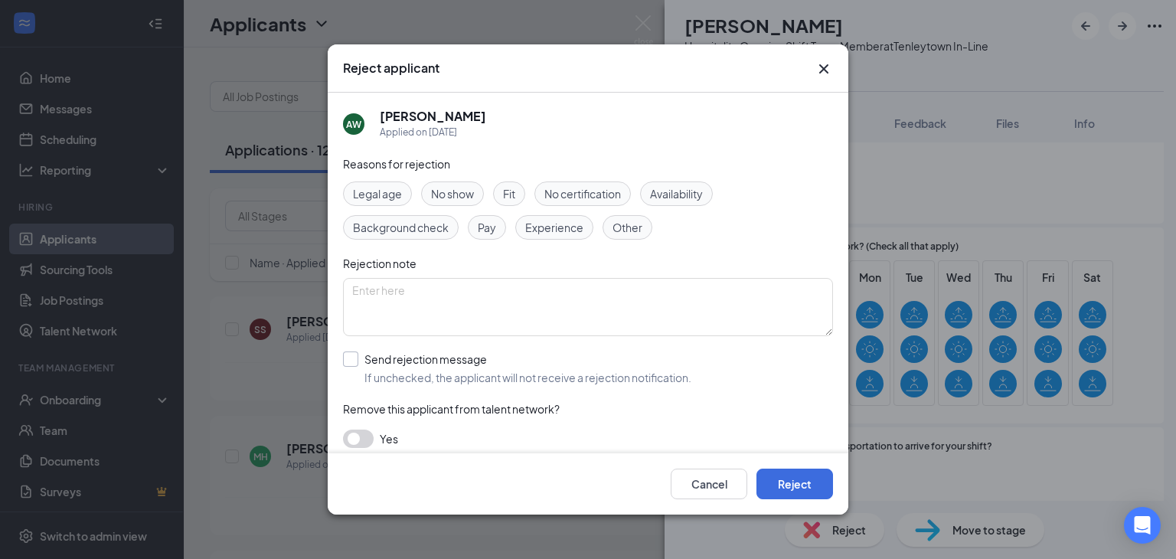
click at [352, 358] on input "Send rejection message If unchecked, the applicant will not receive a rejection…" at bounding box center [517, 369] width 348 height 34
checkbox input "true"
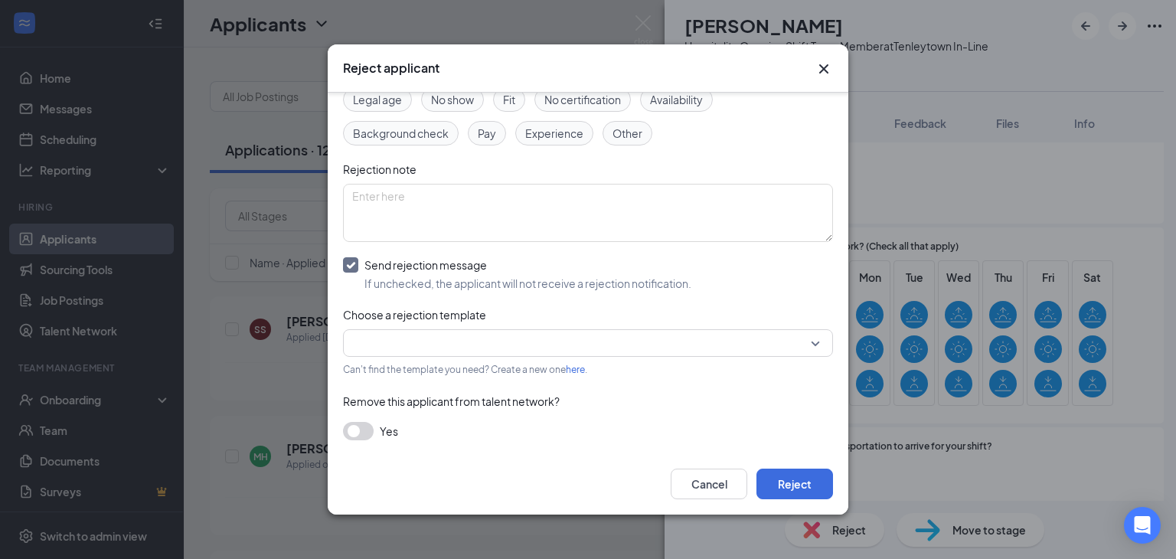
scroll to position [96, 0]
click at [357, 353] on input "search" at bounding box center [582, 342] width 461 height 26
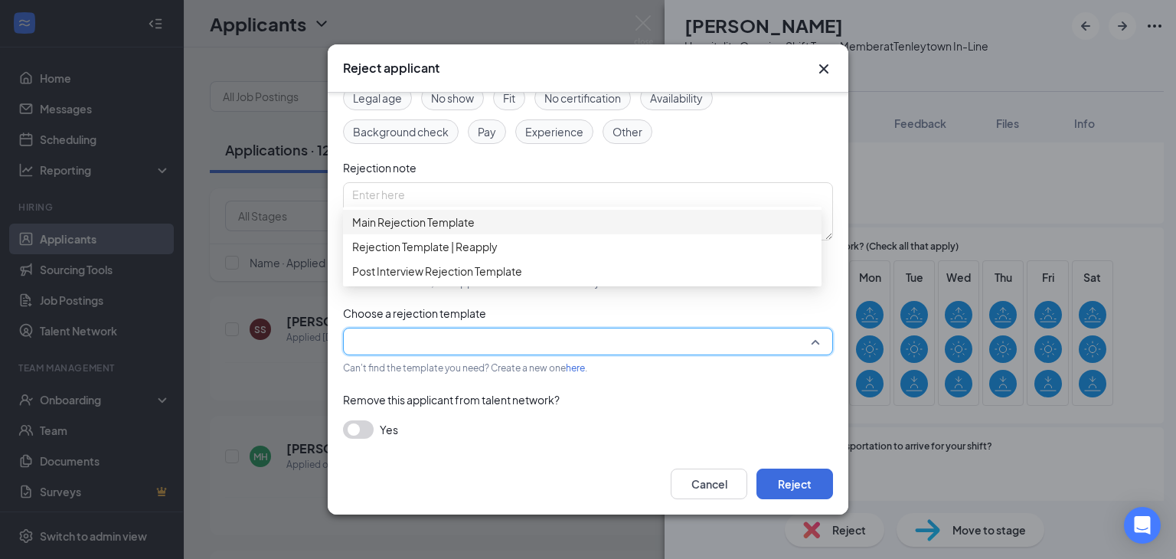
click at [383, 231] on span "Main Rejection Template" at bounding box center [413, 222] width 123 height 17
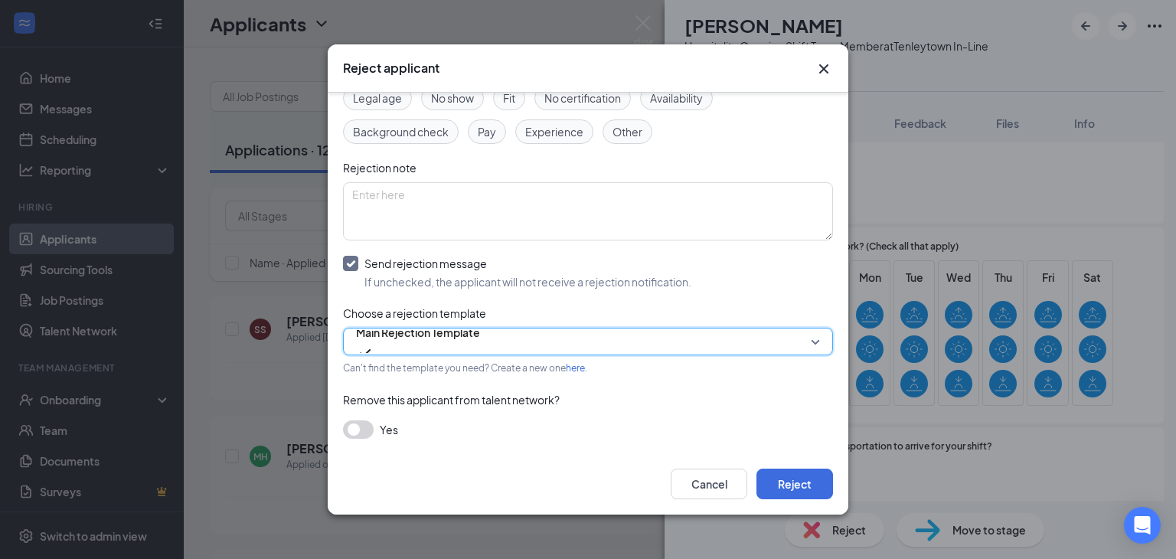
click at [365, 423] on button "button" at bounding box center [358, 429] width 31 height 18
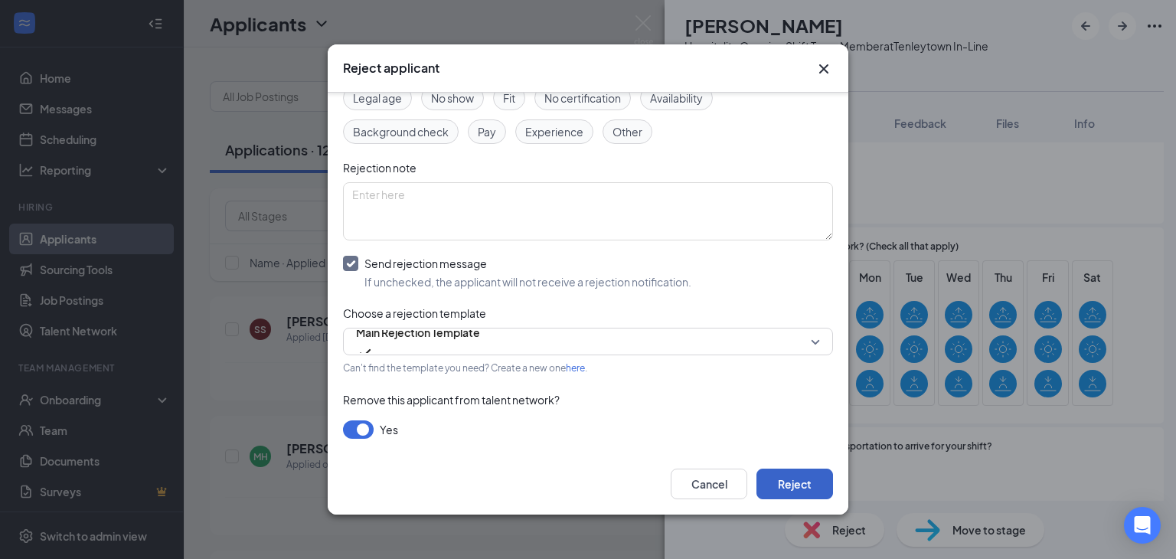
click at [788, 475] on button "Reject" at bounding box center [795, 484] width 77 height 31
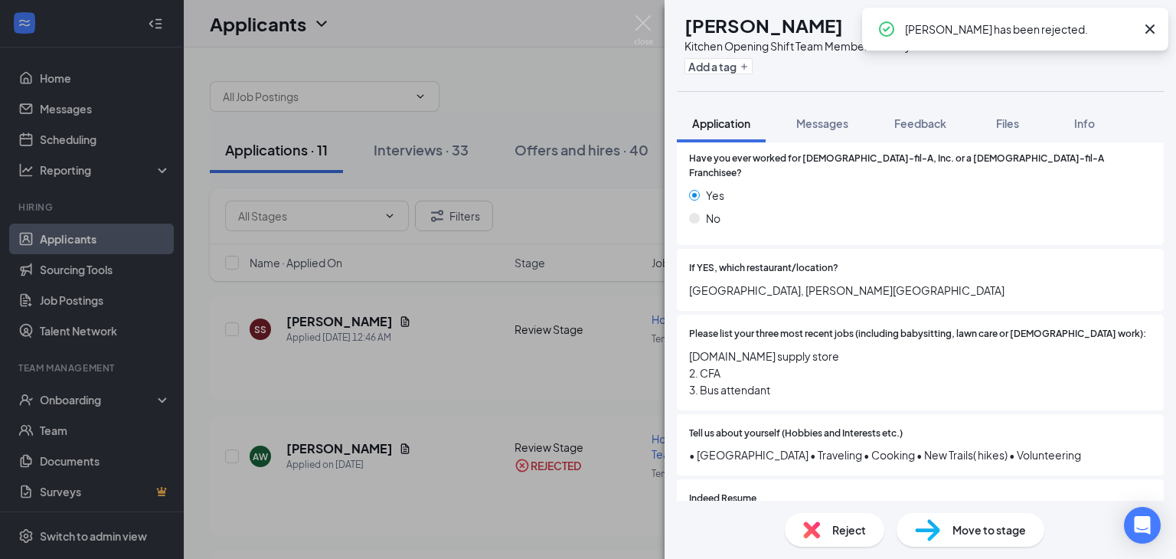
scroll to position [306, 0]
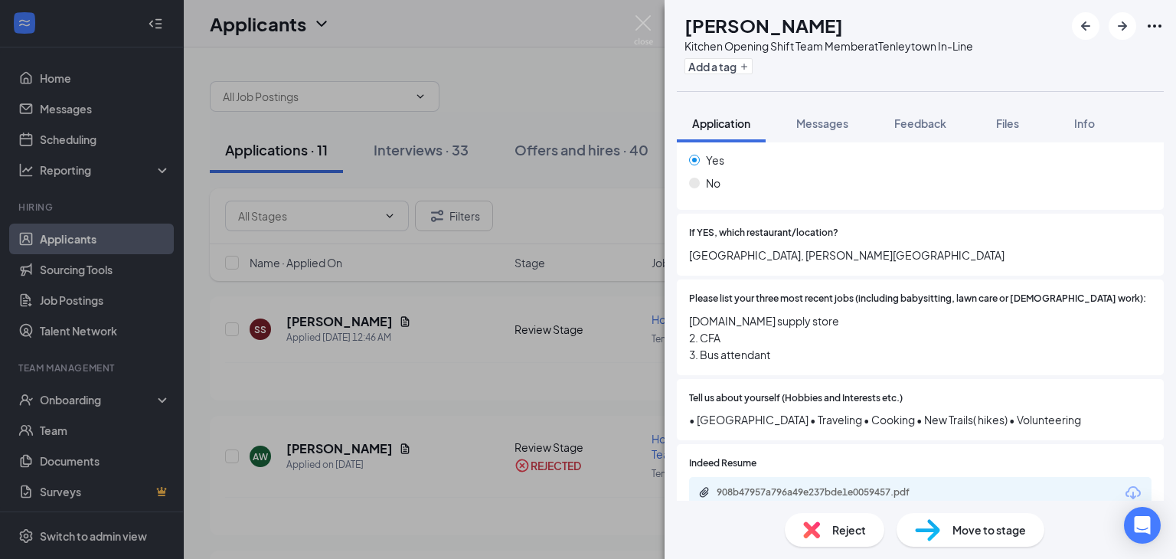
click at [831, 529] on div "Reject" at bounding box center [835, 530] width 100 height 34
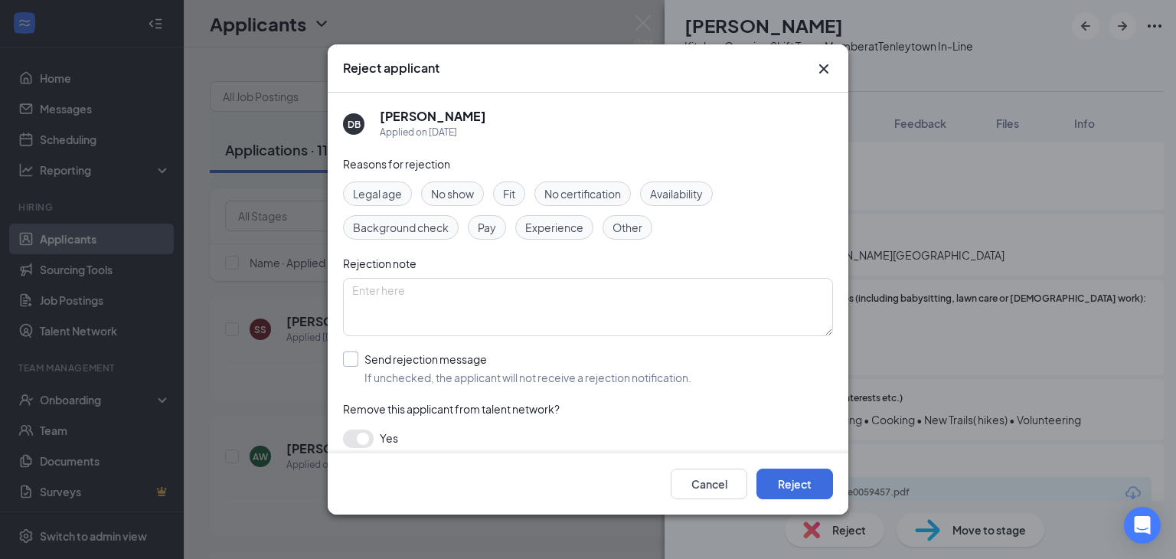
click at [356, 364] on input "Send rejection message If unchecked, the applicant will not receive a rejection…" at bounding box center [517, 369] width 348 height 34
checkbox input "true"
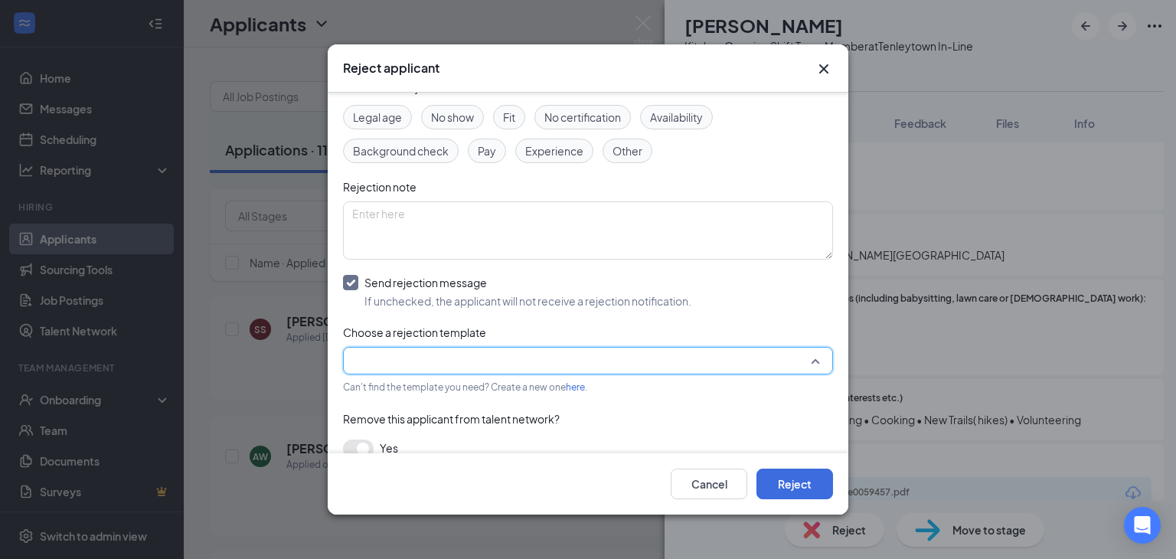
click at [355, 368] on input "search" at bounding box center [582, 361] width 461 height 26
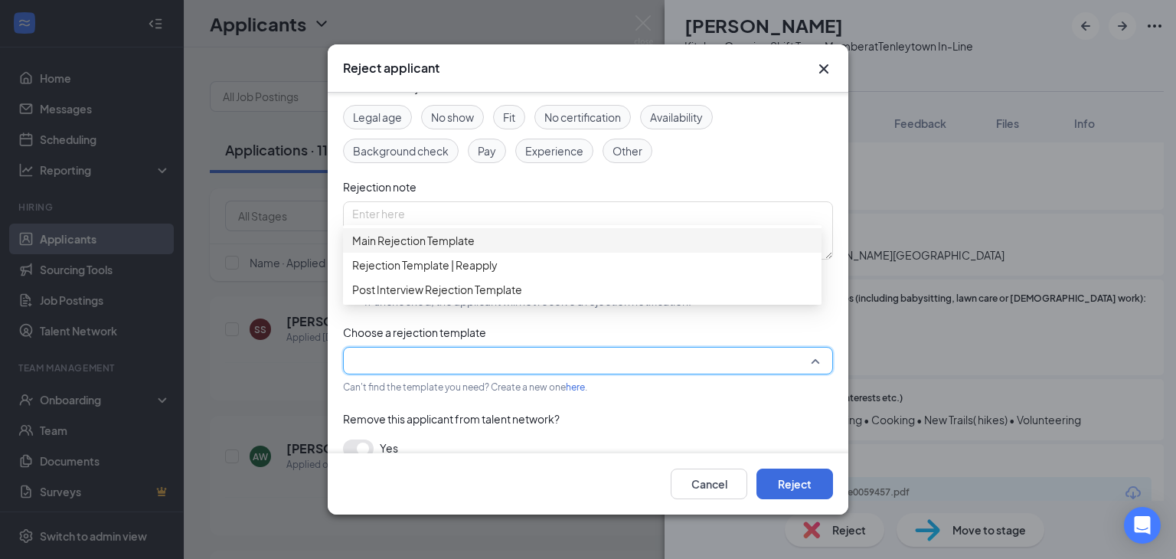
click at [379, 253] on div "Main Rejection Template" at bounding box center [582, 240] width 479 height 25
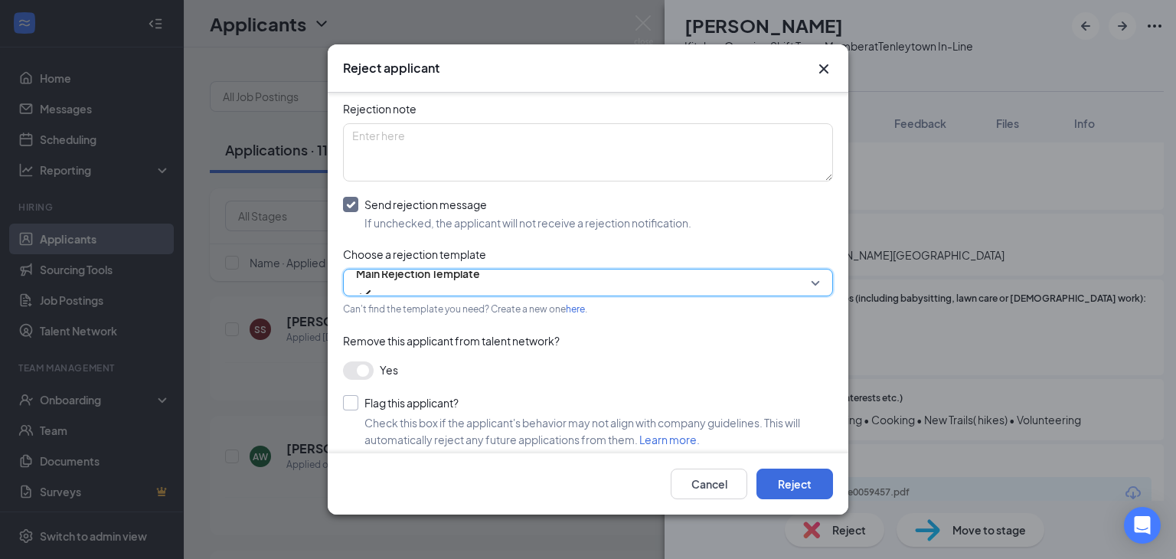
scroll to position [165, 0]
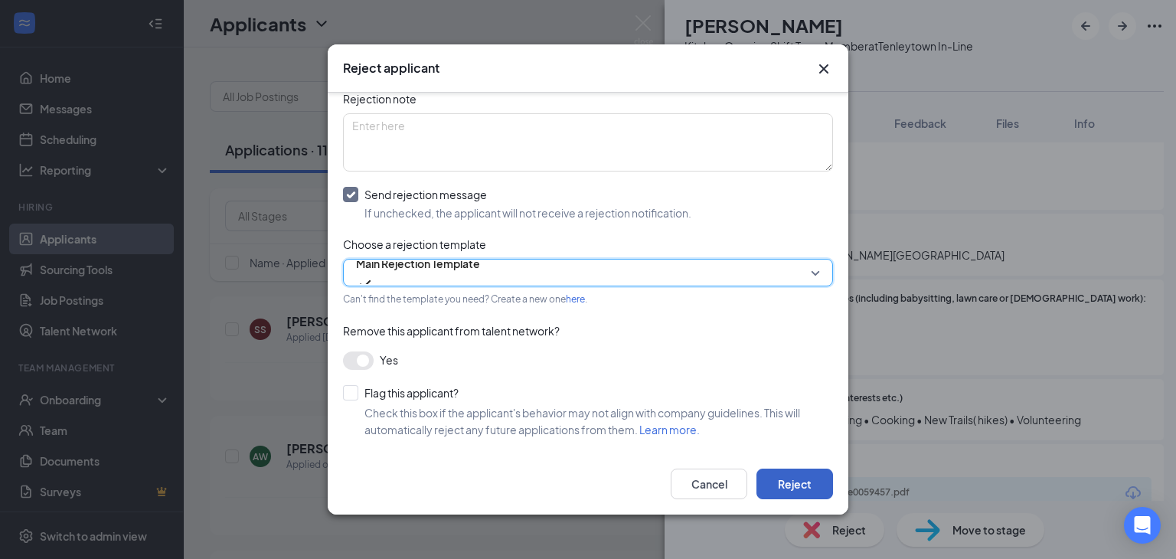
click at [790, 479] on button "Reject" at bounding box center [795, 484] width 77 height 31
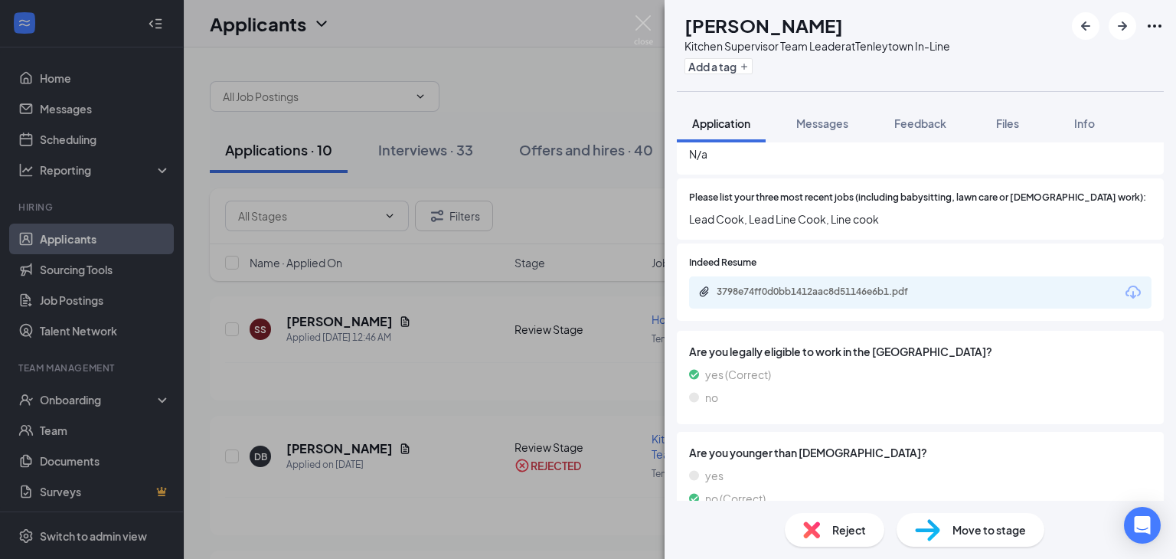
scroll to position [504, 0]
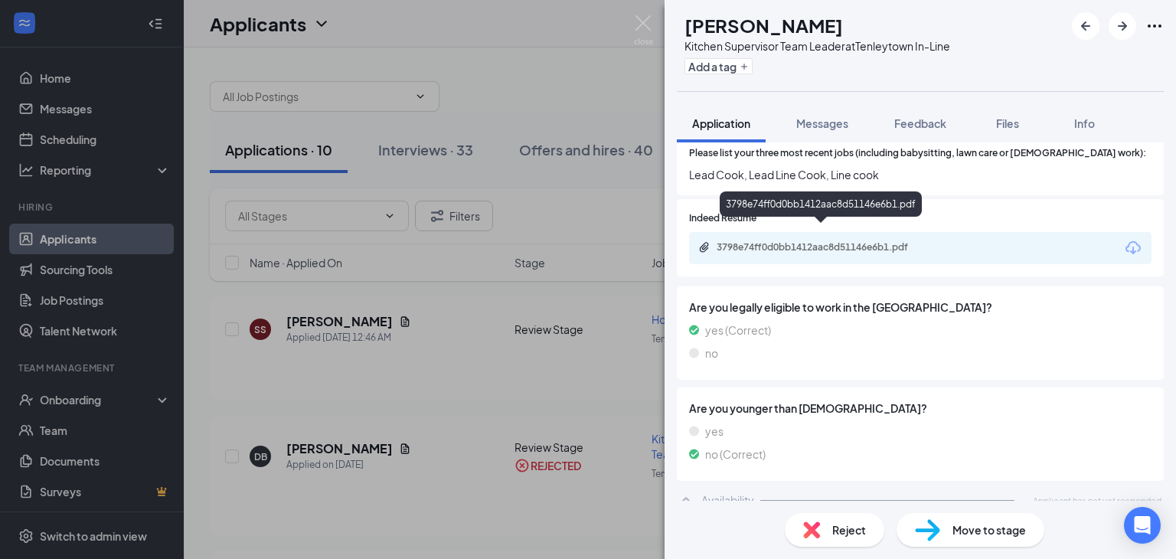
click at [849, 241] on div "3798e74ff0d0bb1412aac8d51146e6b1.pdf" at bounding box center [824, 247] width 214 height 12
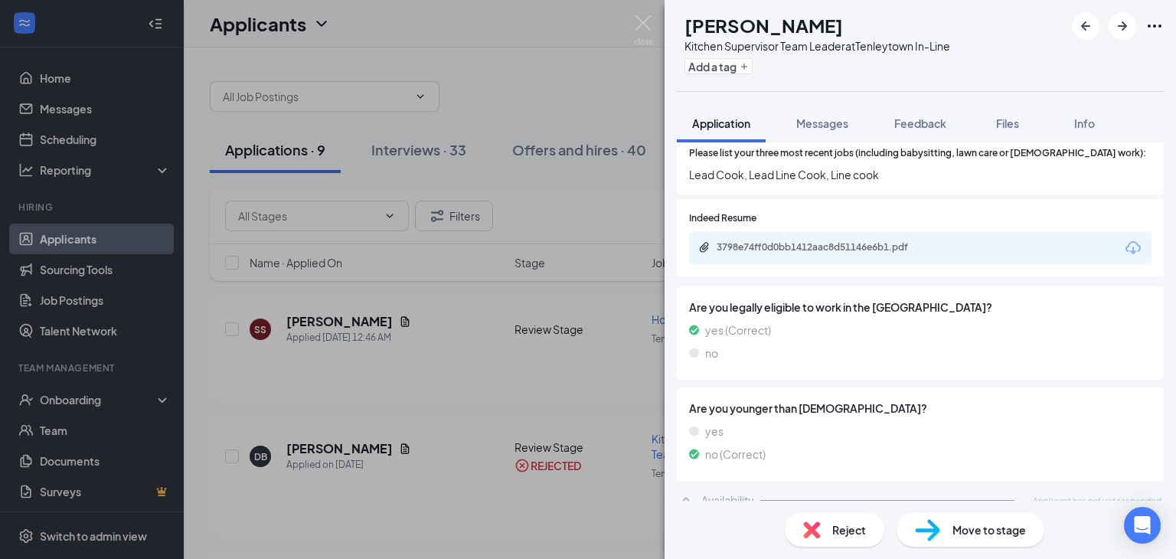
scroll to position [498, 0]
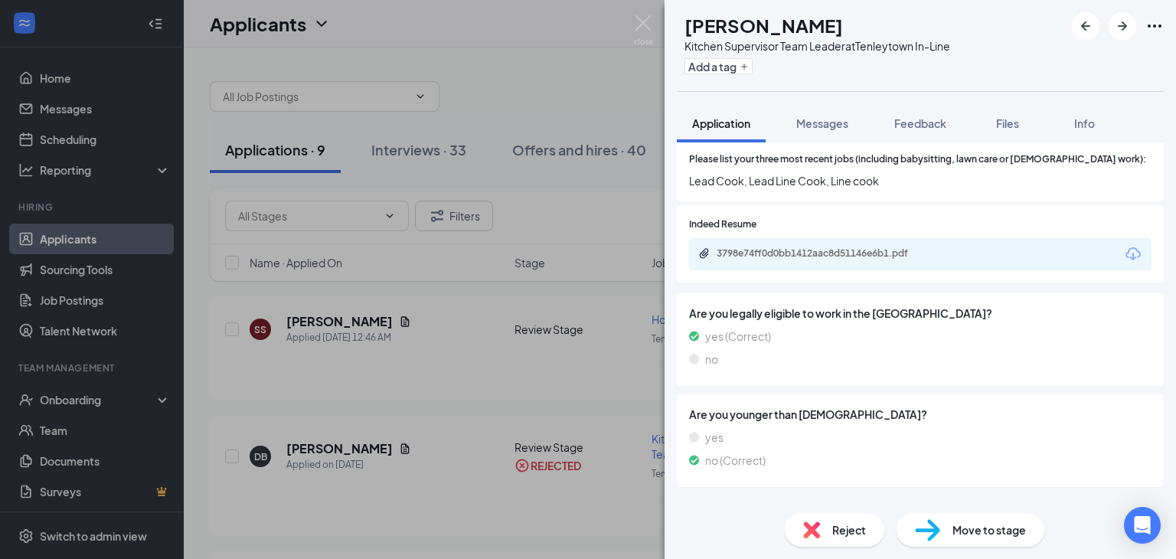
click at [827, 528] on div "Reject" at bounding box center [835, 530] width 100 height 34
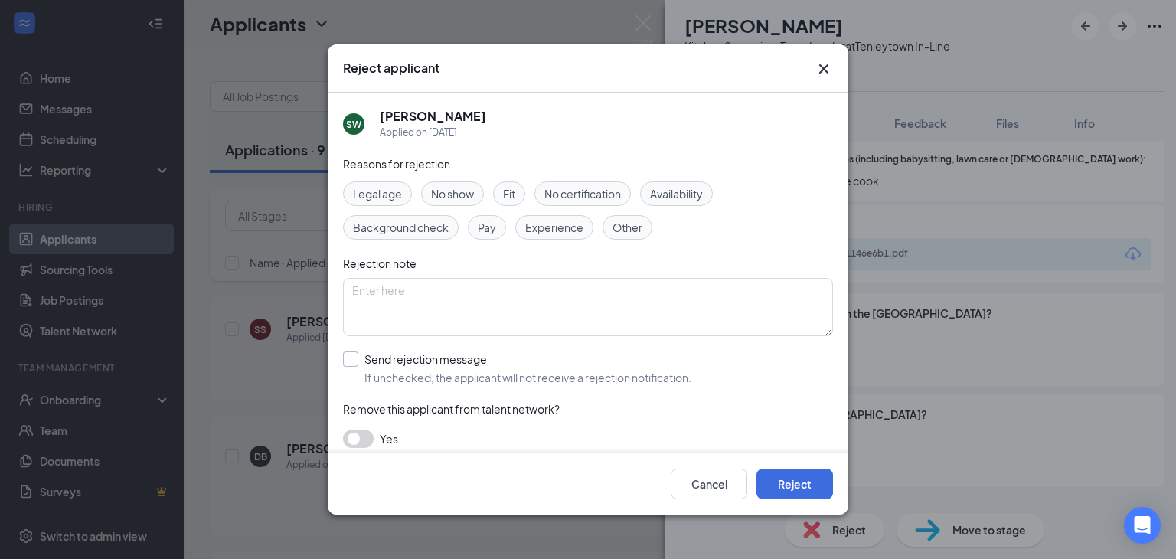
click at [348, 359] on input "Send rejection message If unchecked, the applicant will not receive a rejection…" at bounding box center [517, 369] width 348 height 34
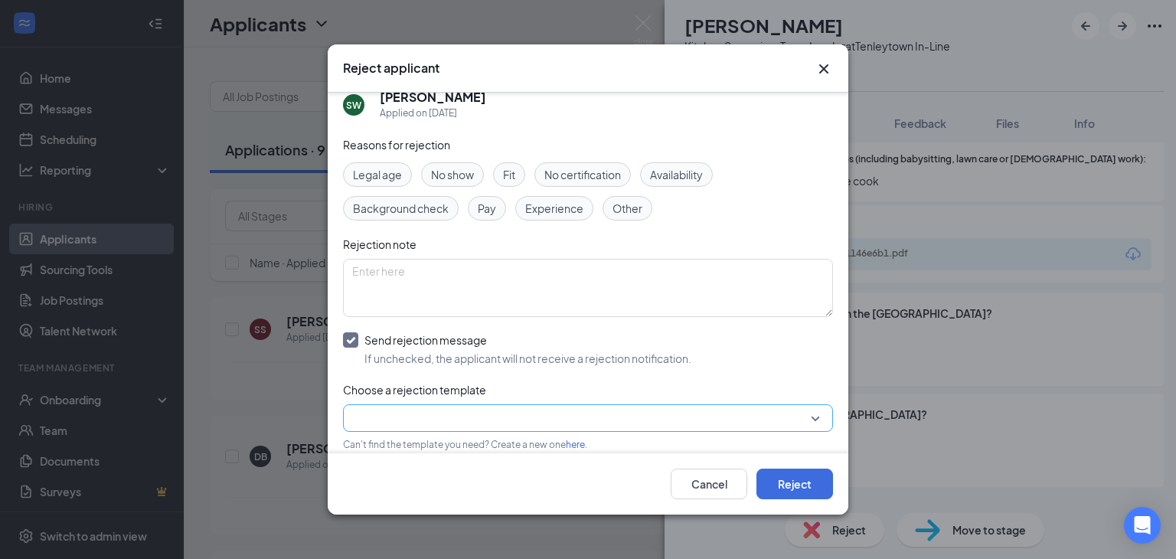
click at [355, 362] on input "Send rejection message If unchecked, the applicant will not receive a rejection…" at bounding box center [517, 349] width 348 height 34
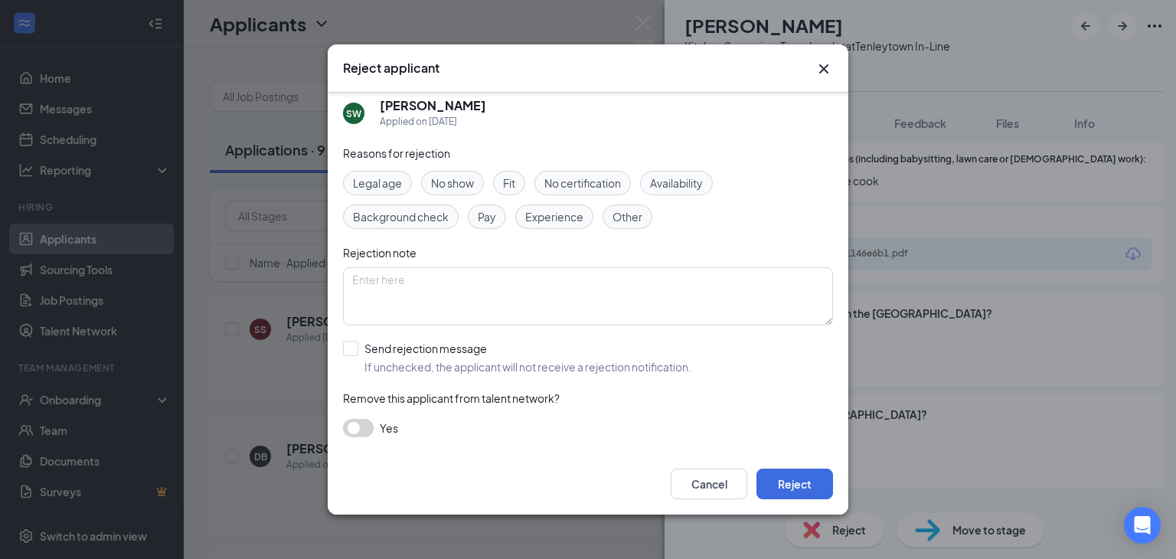
scroll to position [10, 0]
click at [361, 353] on input "Send rejection message If unchecked, the applicant will not receive a rejection…" at bounding box center [517, 359] width 348 height 34
checkbox input "true"
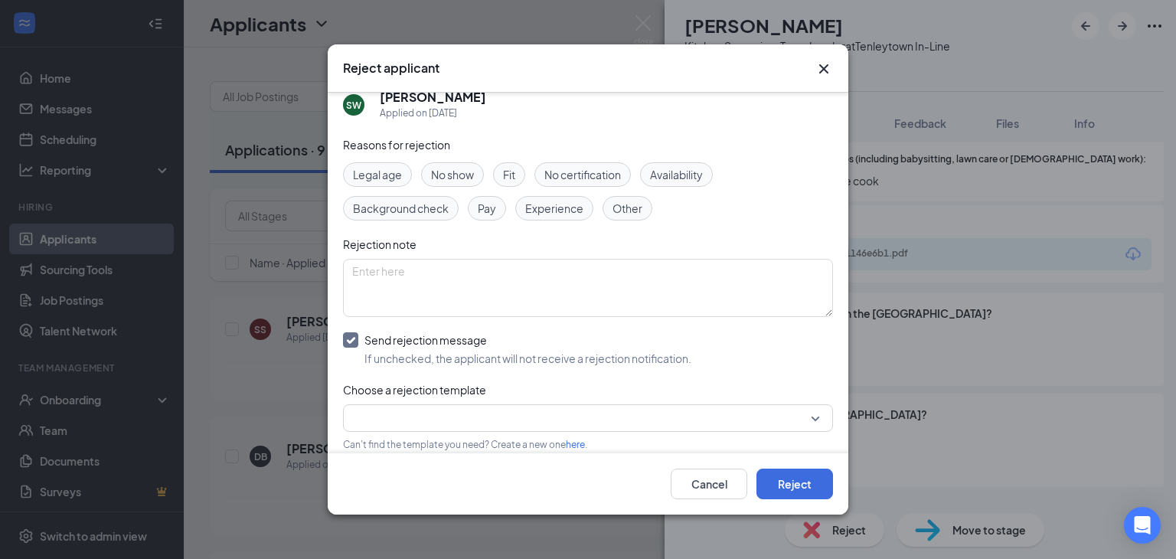
scroll to position [96, 0]
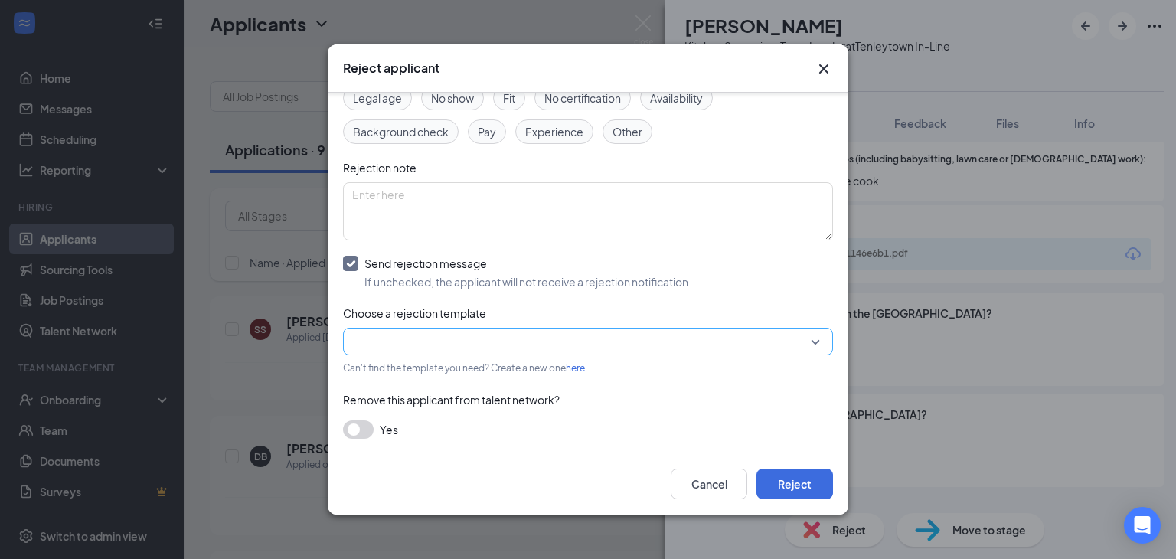
click at [374, 343] on input "search" at bounding box center [582, 342] width 461 height 26
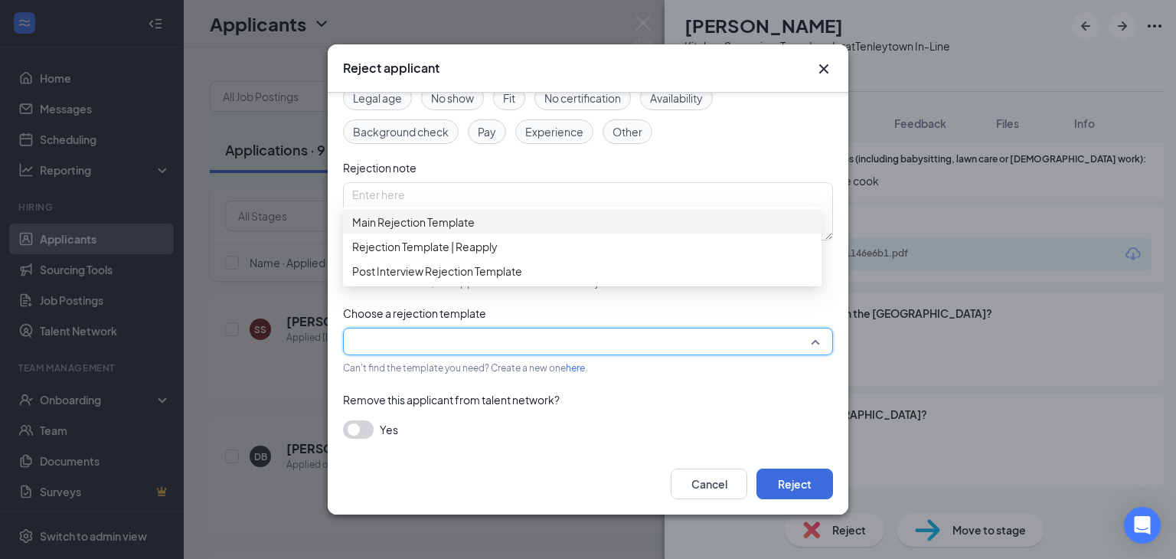
click at [403, 224] on span "Main Rejection Template" at bounding box center [413, 222] width 123 height 17
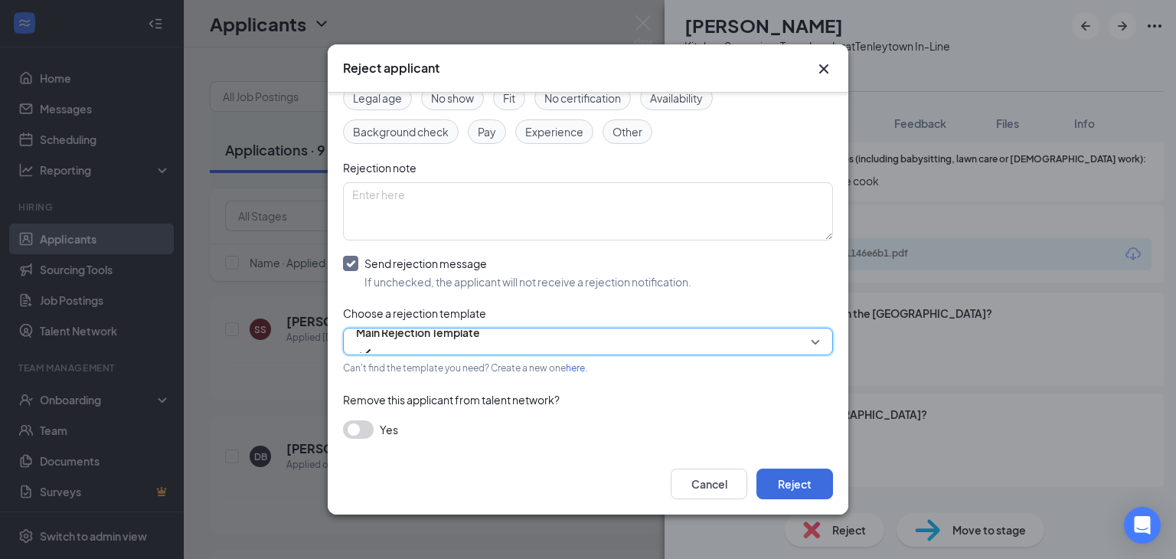
click at [365, 424] on button "button" at bounding box center [358, 429] width 31 height 18
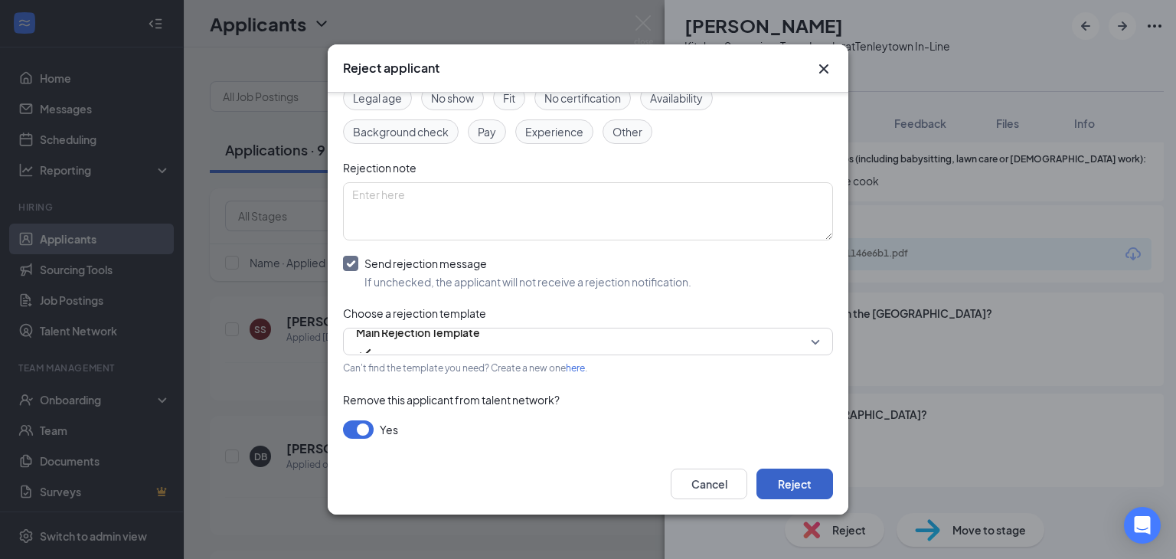
click at [796, 479] on button "Reject" at bounding box center [795, 484] width 77 height 31
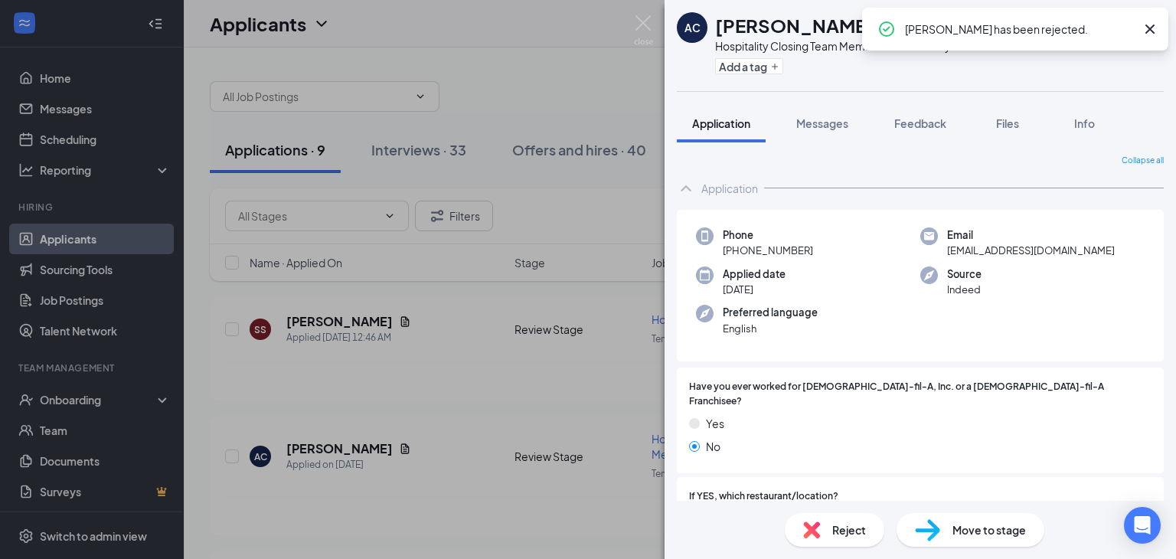
click at [1150, 29] on icon "Cross" at bounding box center [1150, 29] width 9 height 9
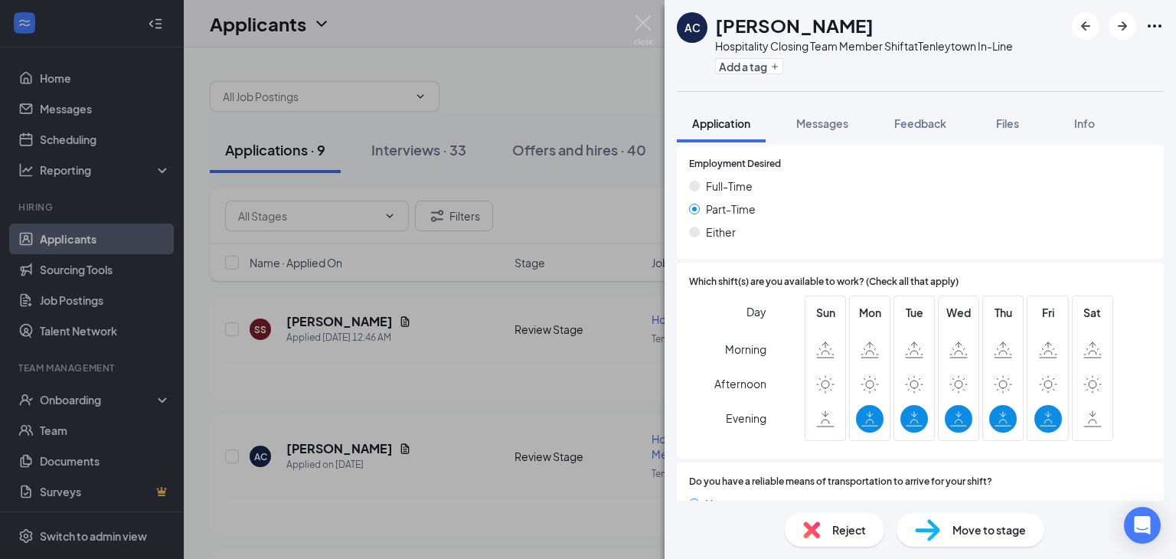
scroll to position [1004, 0]
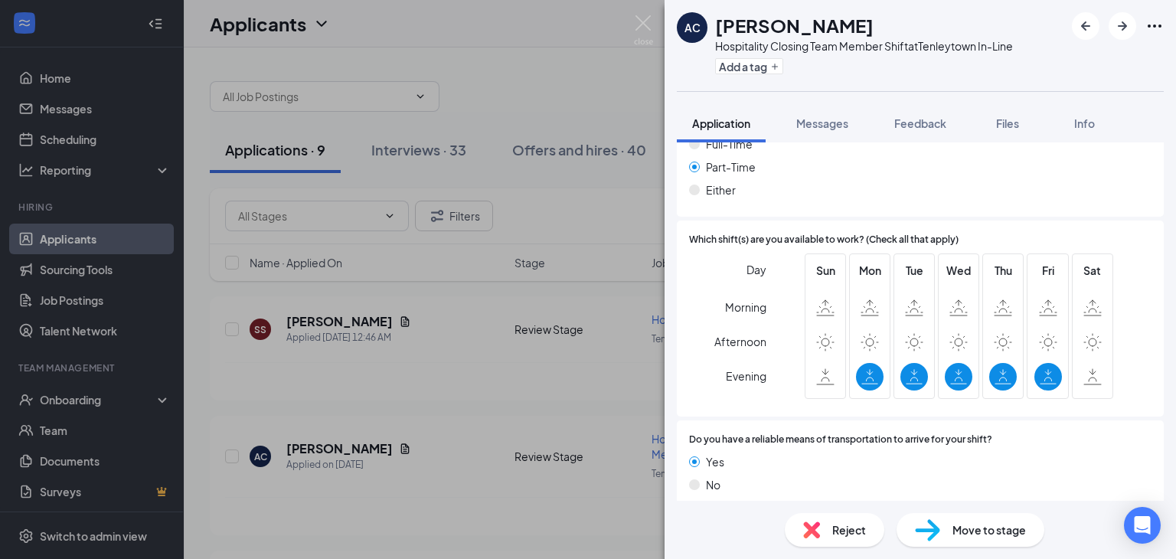
click at [839, 530] on span "Reject" at bounding box center [849, 530] width 34 height 17
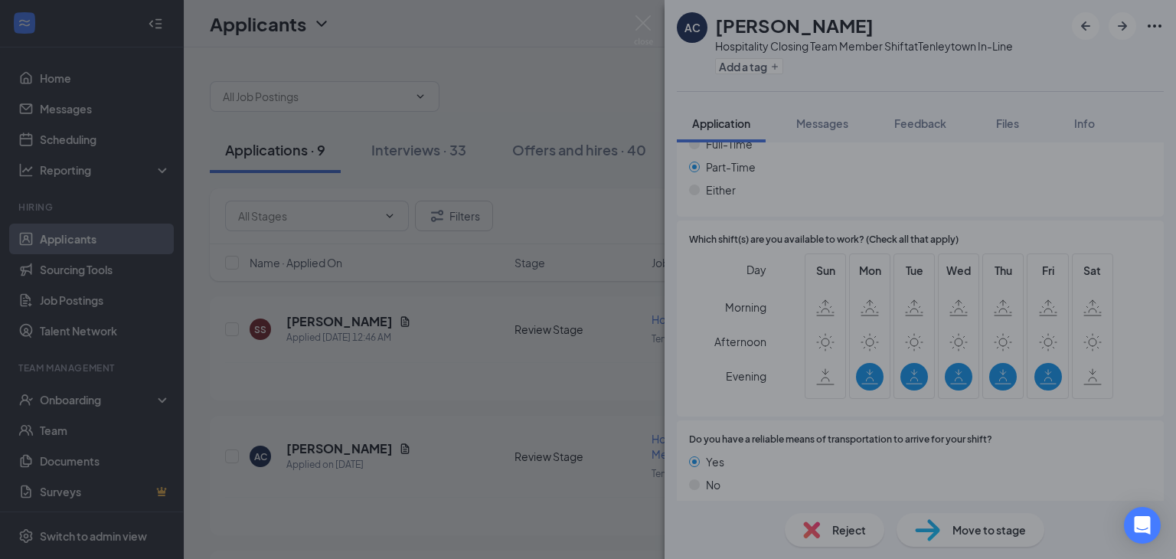
scroll to position [997, 0]
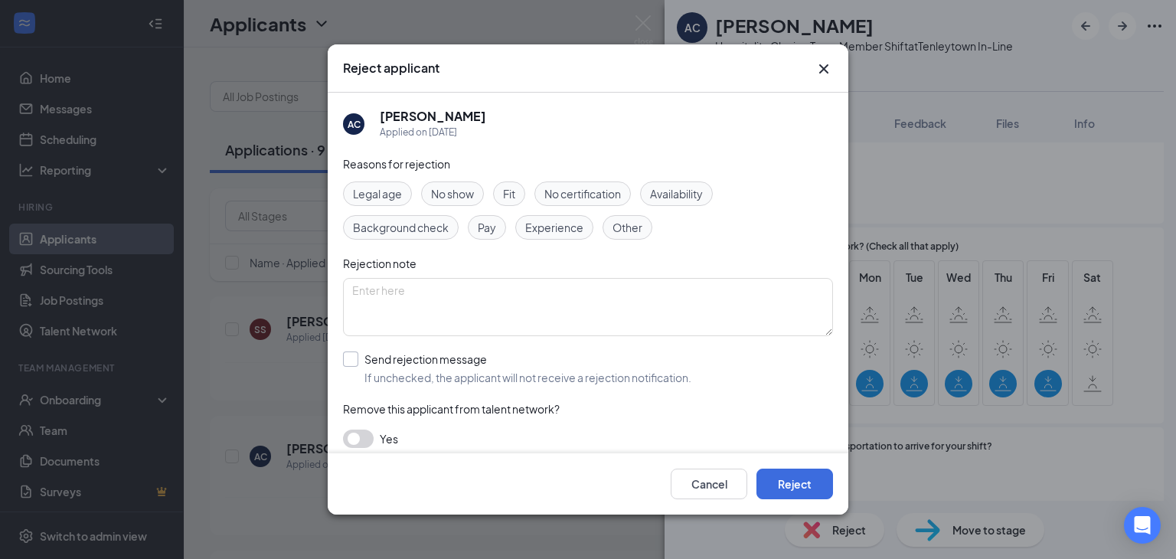
click at [358, 353] on input "Send rejection message If unchecked, the applicant will not receive a rejection…" at bounding box center [517, 369] width 348 height 34
checkbox input "true"
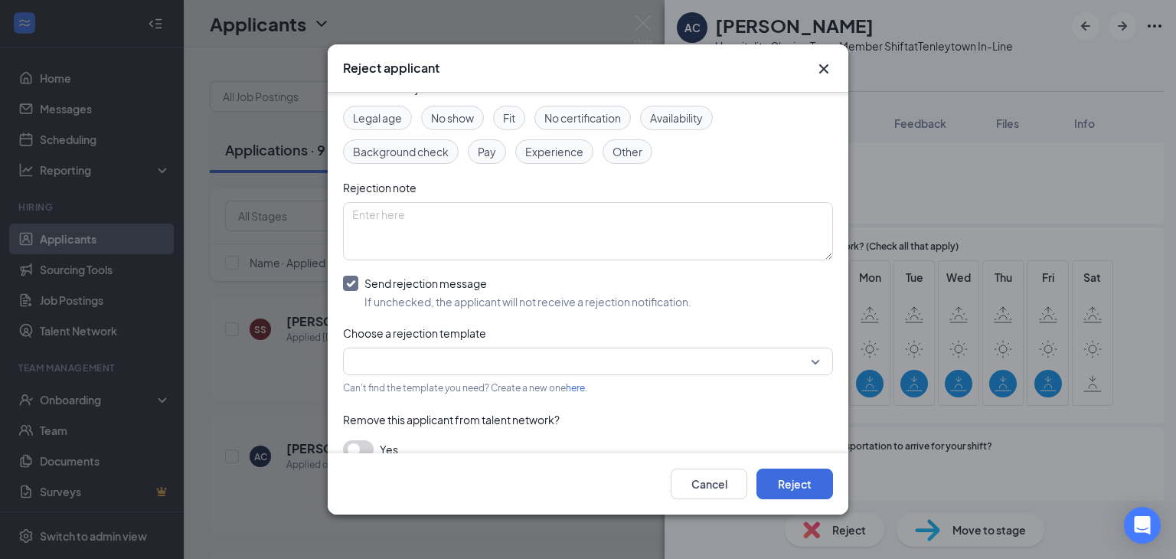
scroll to position [77, 0]
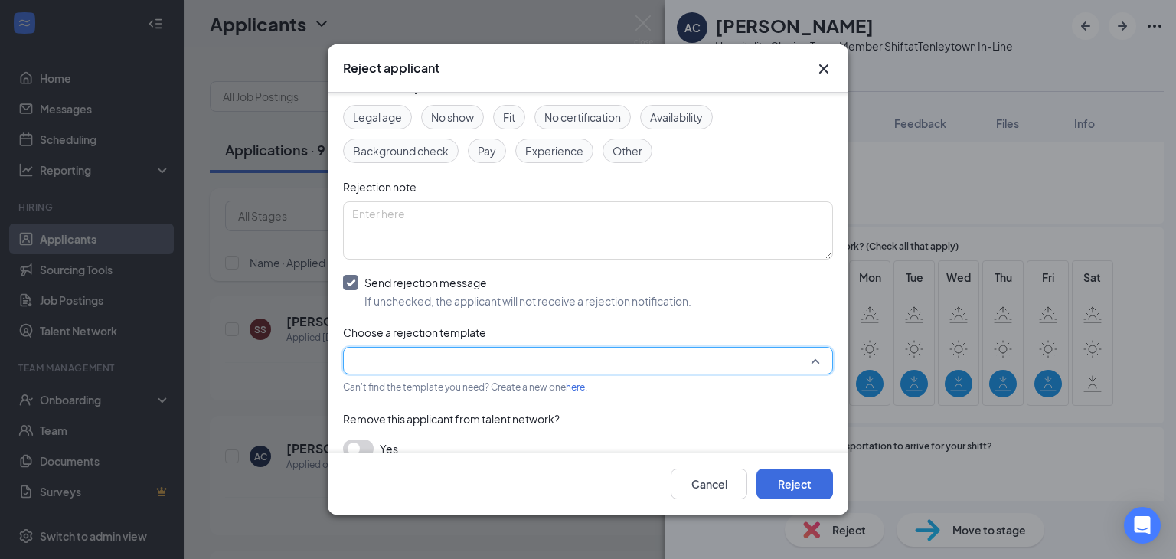
click at [361, 352] on input "search" at bounding box center [582, 361] width 461 height 26
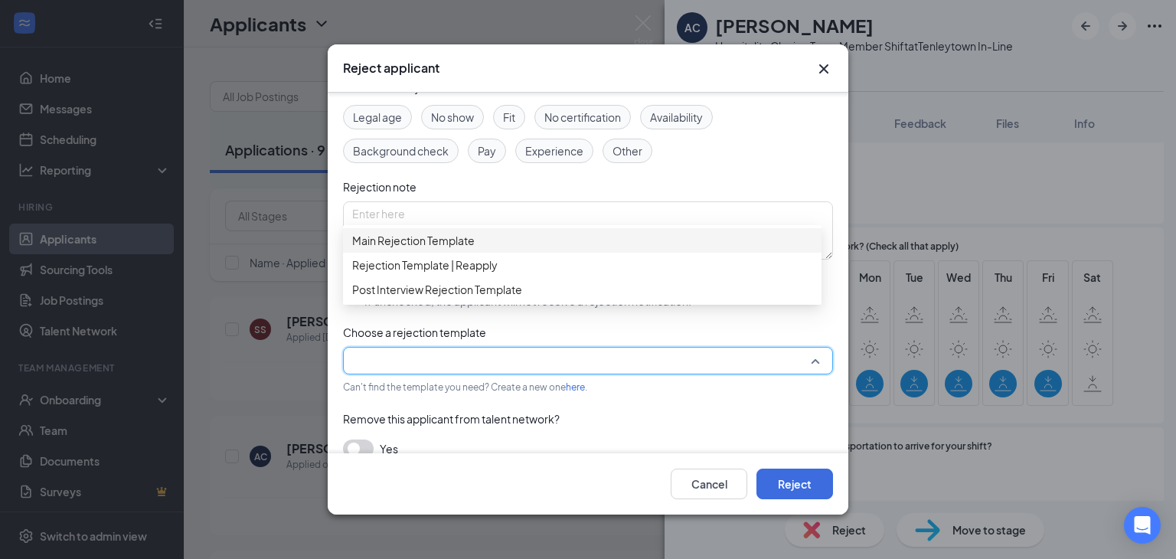
click at [403, 249] on span "Main Rejection Template" at bounding box center [413, 240] width 123 height 17
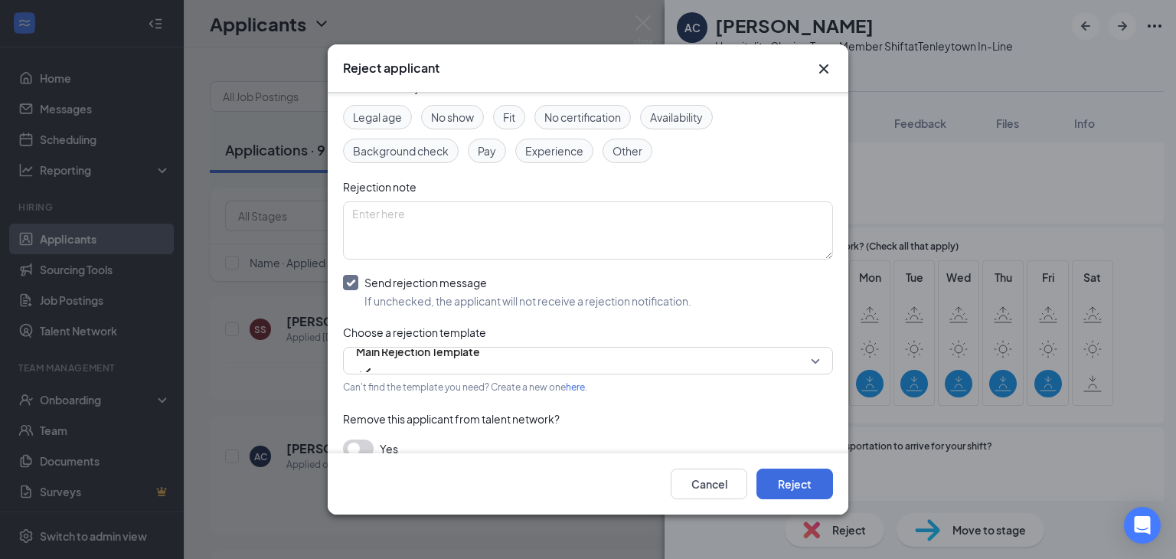
click at [355, 448] on button "button" at bounding box center [358, 449] width 31 height 18
click at [816, 482] on button "Reject" at bounding box center [795, 484] width 77 height 31
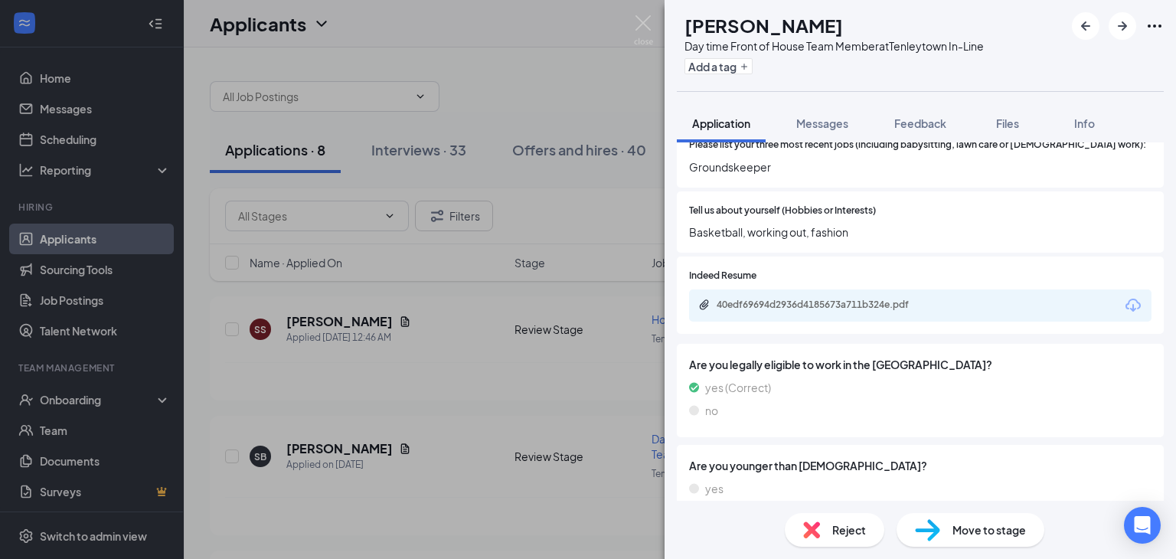
scroll to position [417, 0]
click at [807, 299] on div "40edf69694d2936d4185673a711b324e.pdf" at bounding box center [824, 305] width 214 height 12
click at [808, 525] on img at bounding box center [811, 530] width 17 height 17
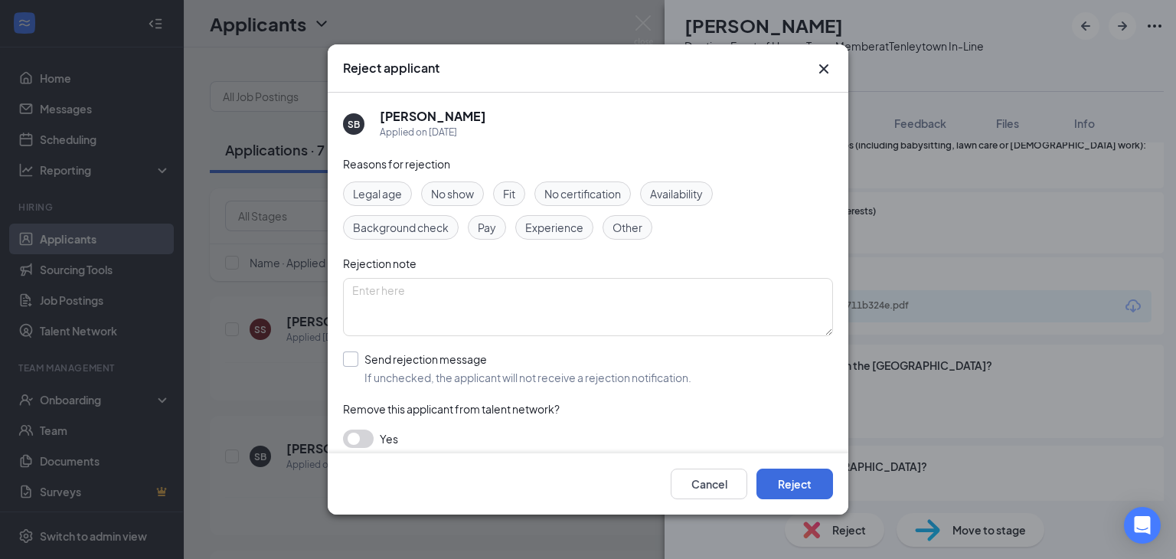
click at [352, 356] on input "Send rejection message If unchecked, the applicant will not receive a rejection…" at bounding box center [517, 369] width 348 height 34
checkbox input "true"
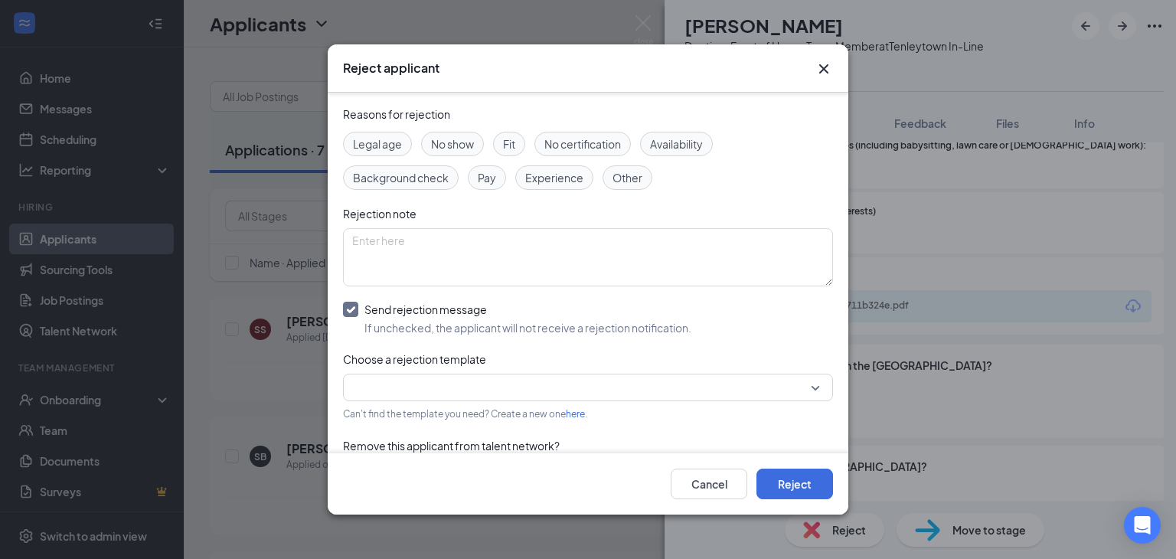
scroll to position [77, 0]
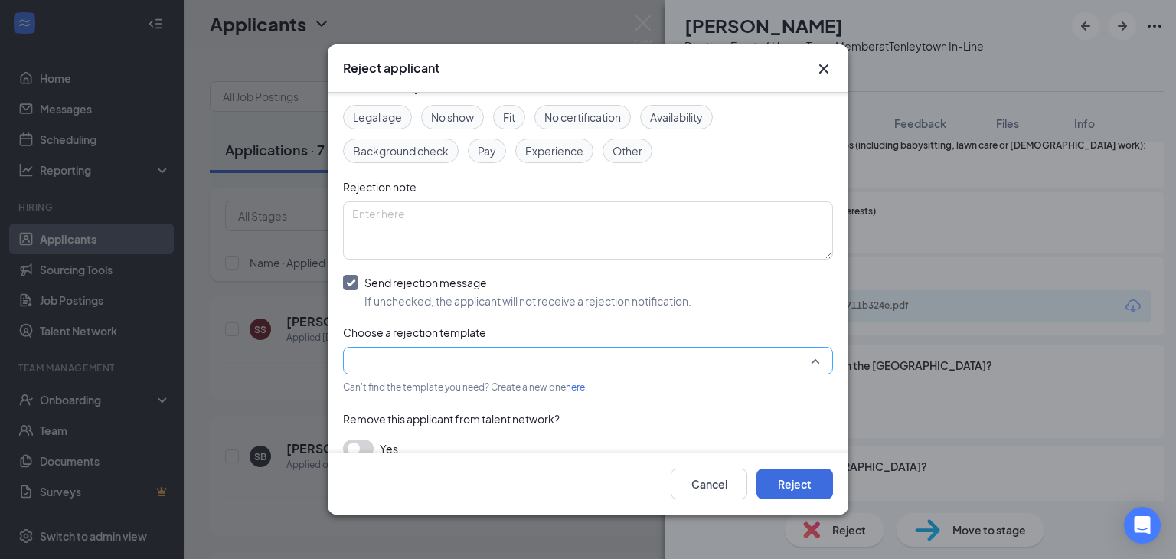
click at [369, 356] on input "search" at bounding box center [582, 361] width 461 height 26
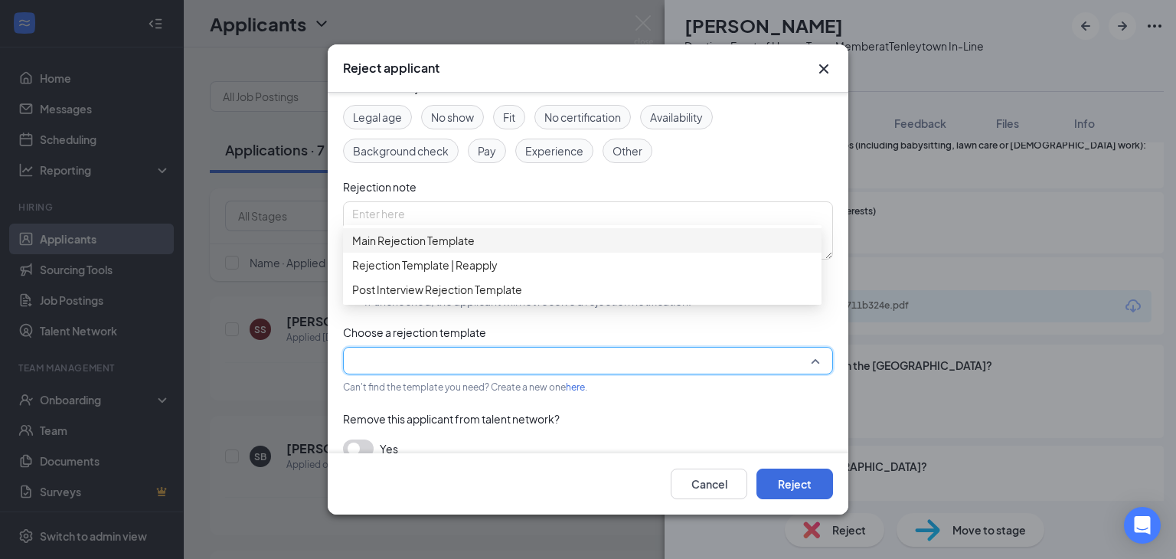
click at [395, 246] on span "Main Rejection Template" at bounding box center [413, 240] width 123 height 17
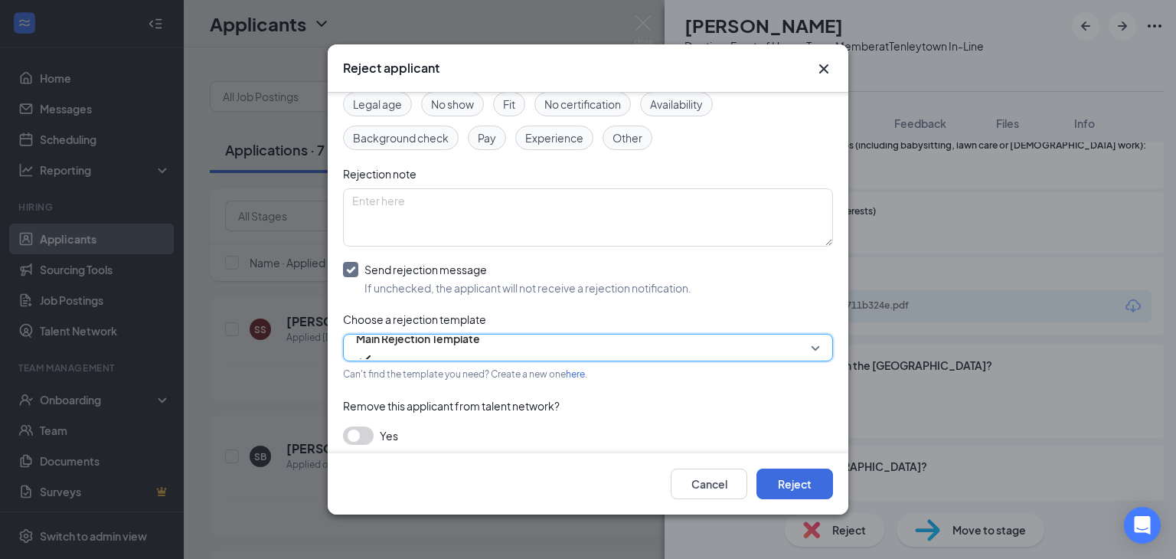
scroll to position [96, 0]
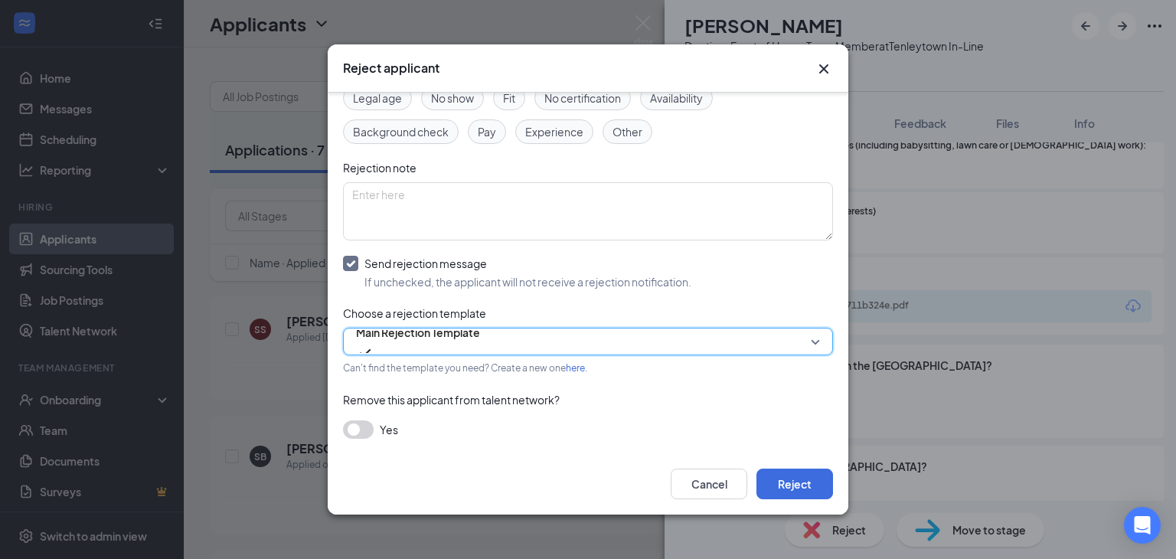
click at [358, 430] on button "button" at bounding box center [358, 429] width 31 height 18
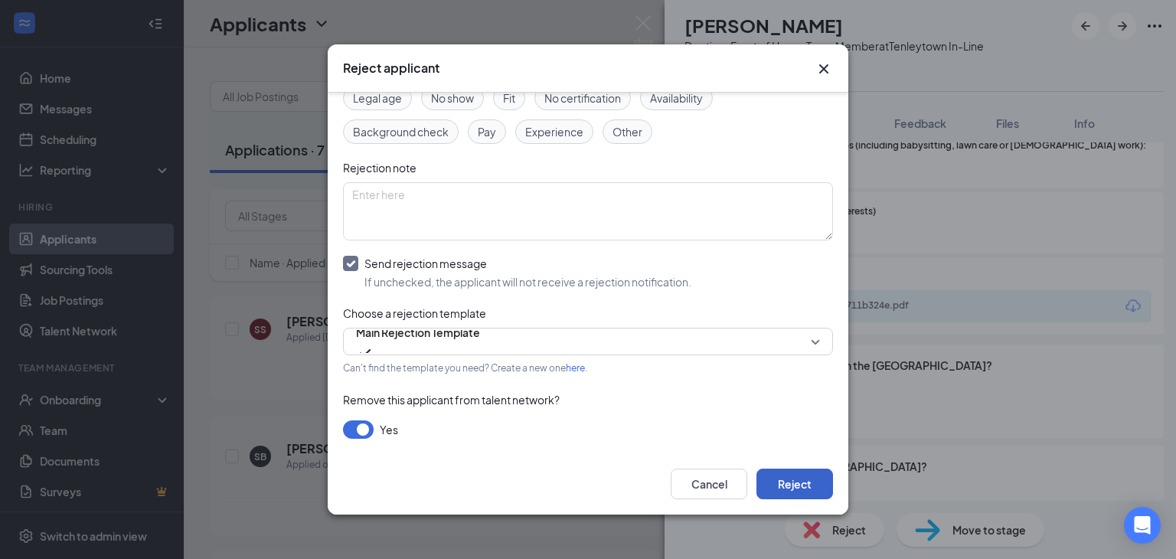
click at [822, 482] on button "Reject" at bounding box center [795, 484] width 77 height 31
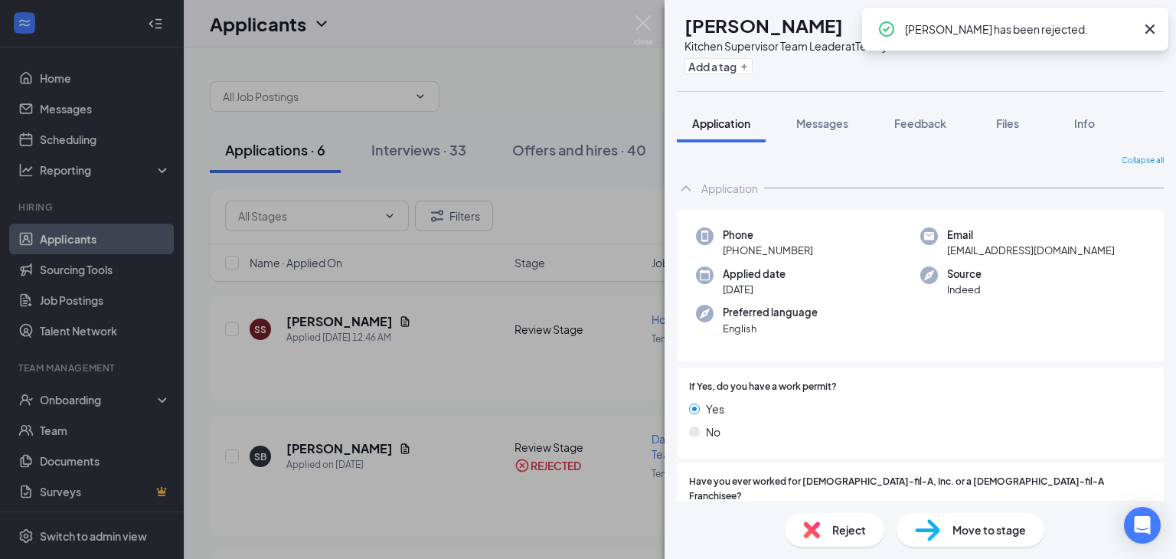
click at [1148, 28] on icon "Cross" at bounding box center [1150, 29] width 18 height 18
click at [644, 28] on img at bounding box center [643, 30] width 19 height 30
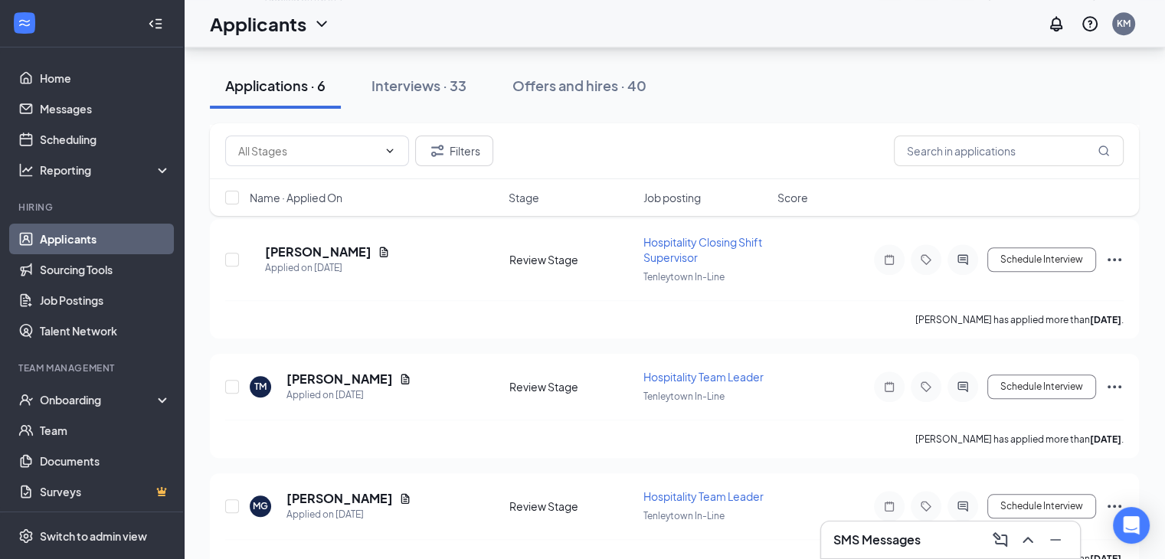
scroll to position [1245, 0]
